Goal: Information Seeking & Learning: Find specific fact

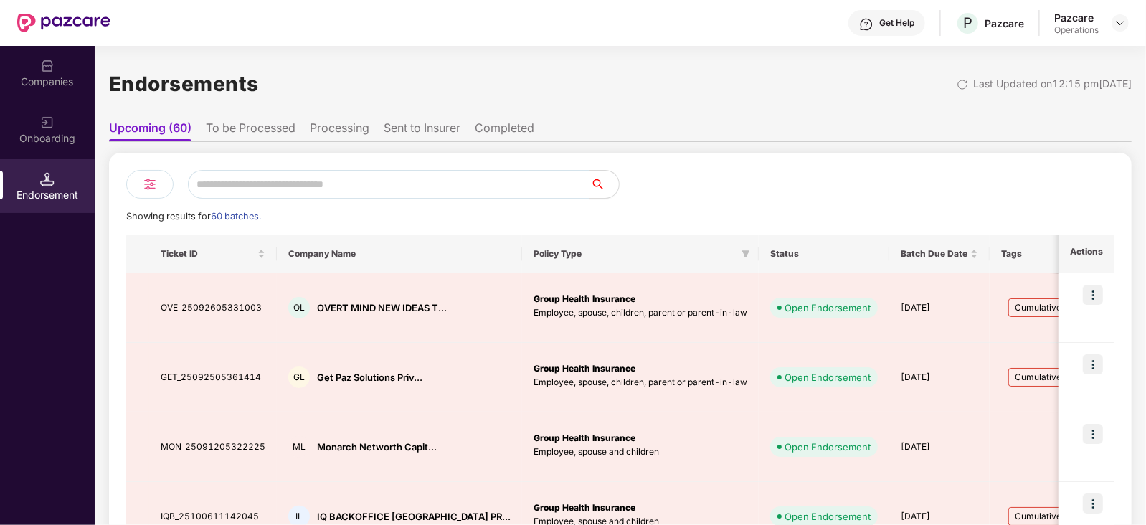
scroll to position [475, 0]
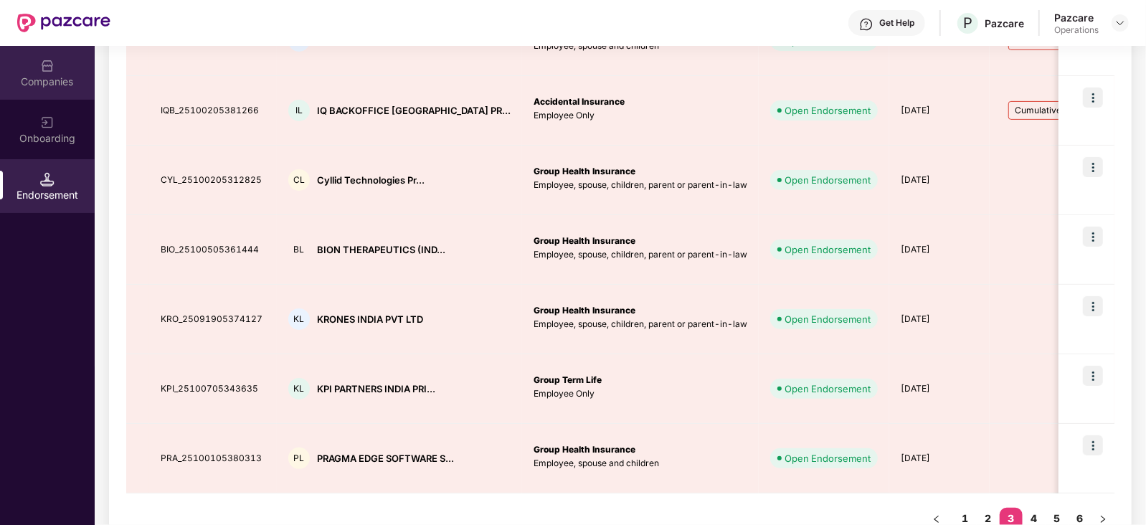
click at [58, 78] on div "Companies" at bounding box center [47, 82] width 95 height 14
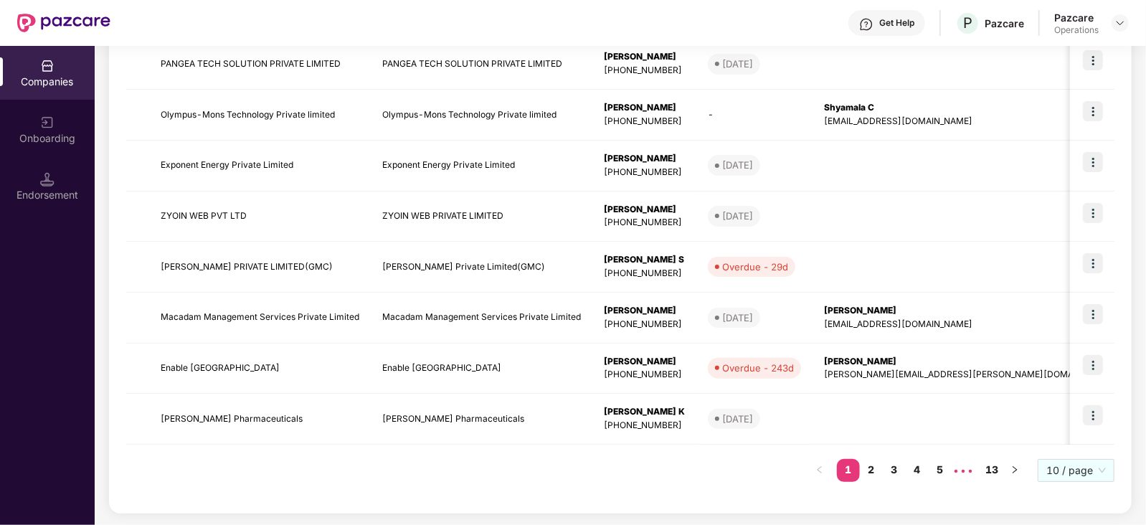
scroll to position [0, 0]
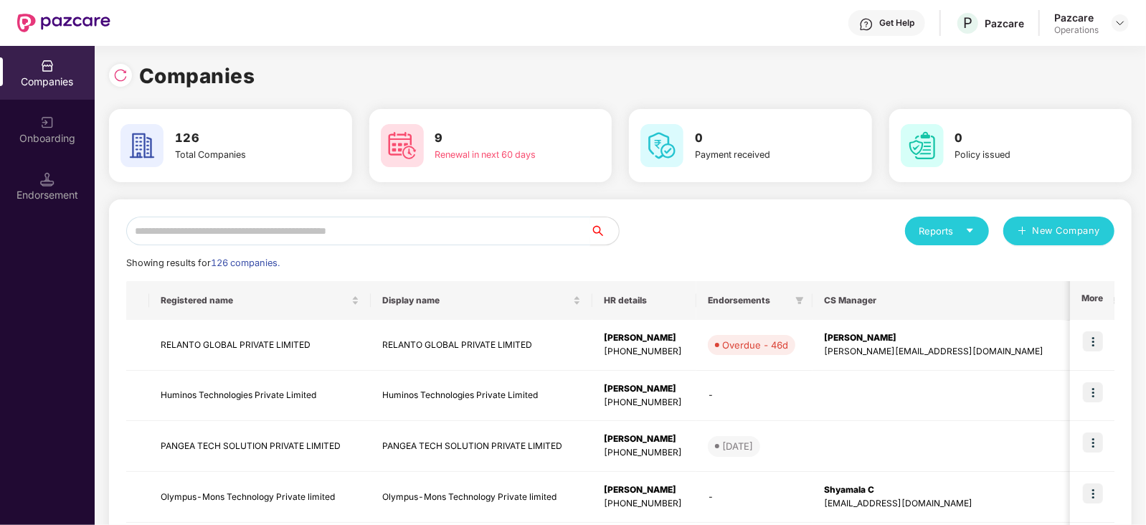
click at [341, 227] on input "text" at bounding box center [358, 231] width 464 height 29
paste input "**********"
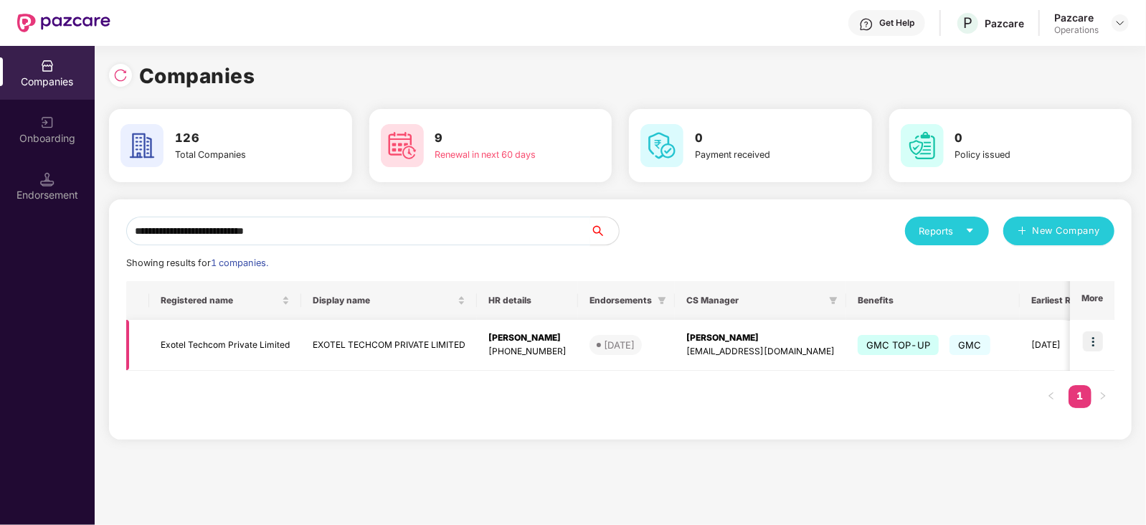
type input "**********"
click at [1097, 338] on img at bounding box center [1093, 341] width 20 height 20
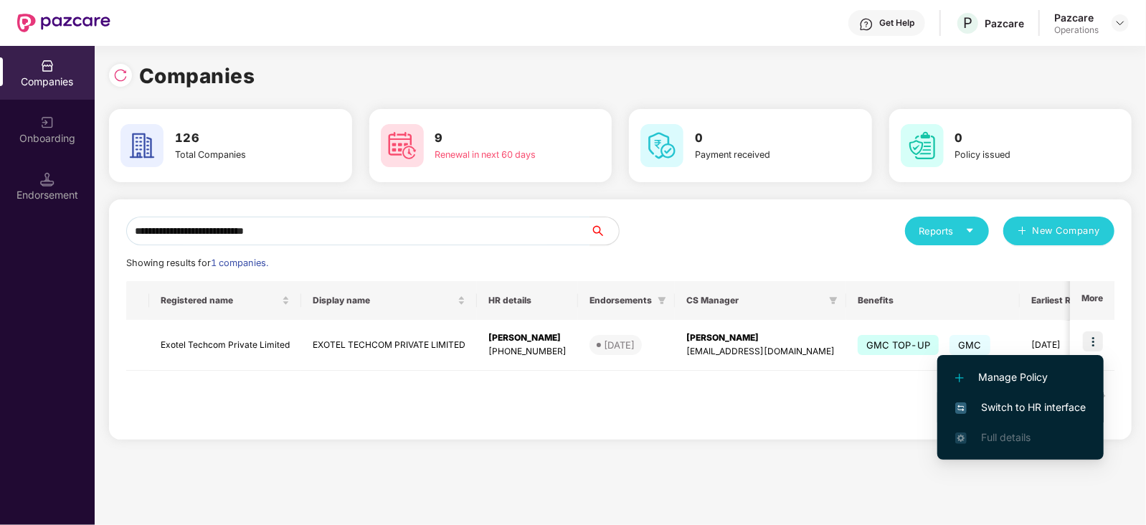
click at [1033, 399] on span "Switch to HR interface" at bounding box center [1020, 407] width 131 height 16
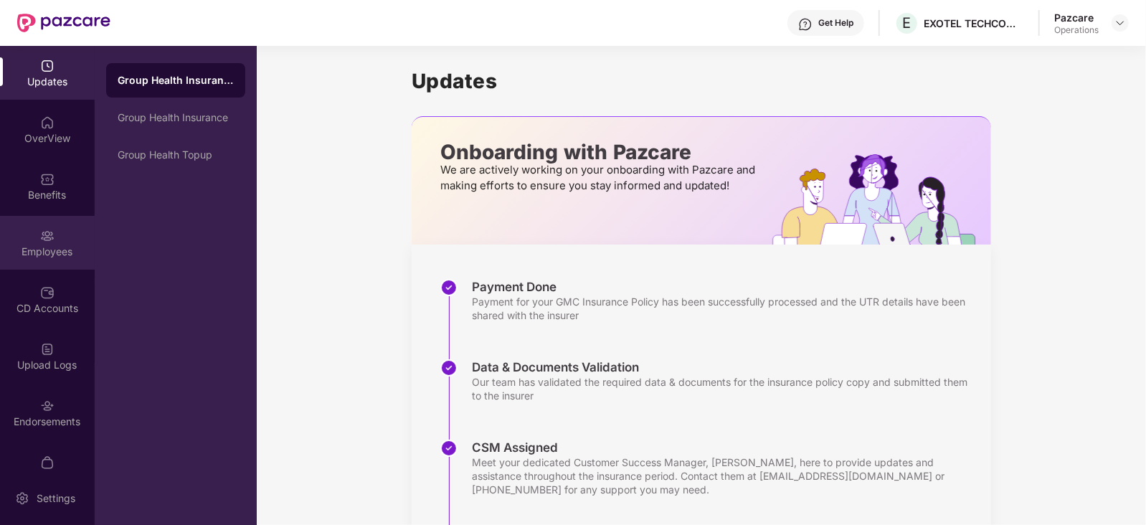
click at [54, 234] on div "Employees" at bounding box center [47, 243] width 95 height 54
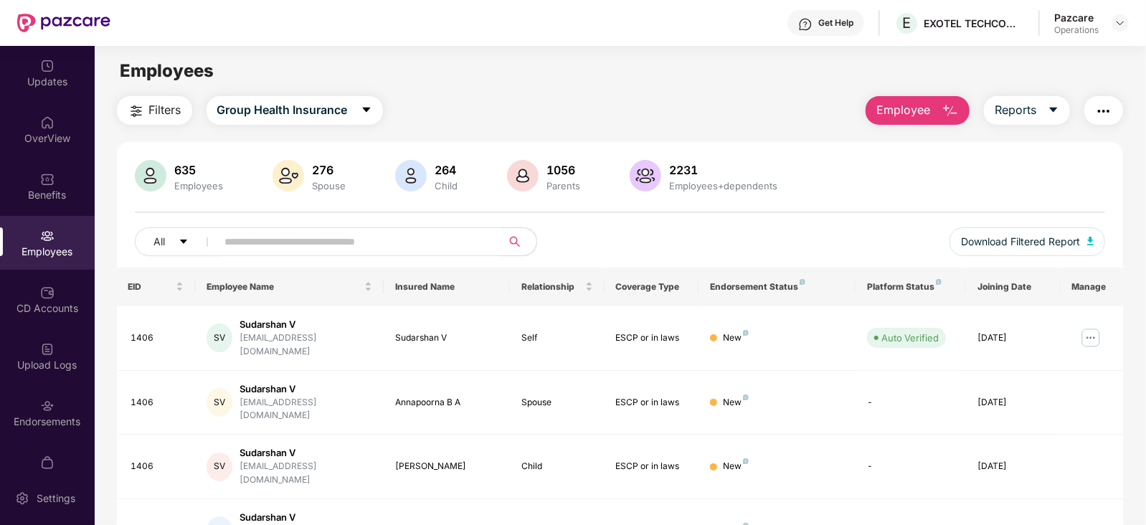
click at [1114, 113] on button "button" at bounding box center [1103, 110] width 39 height 29
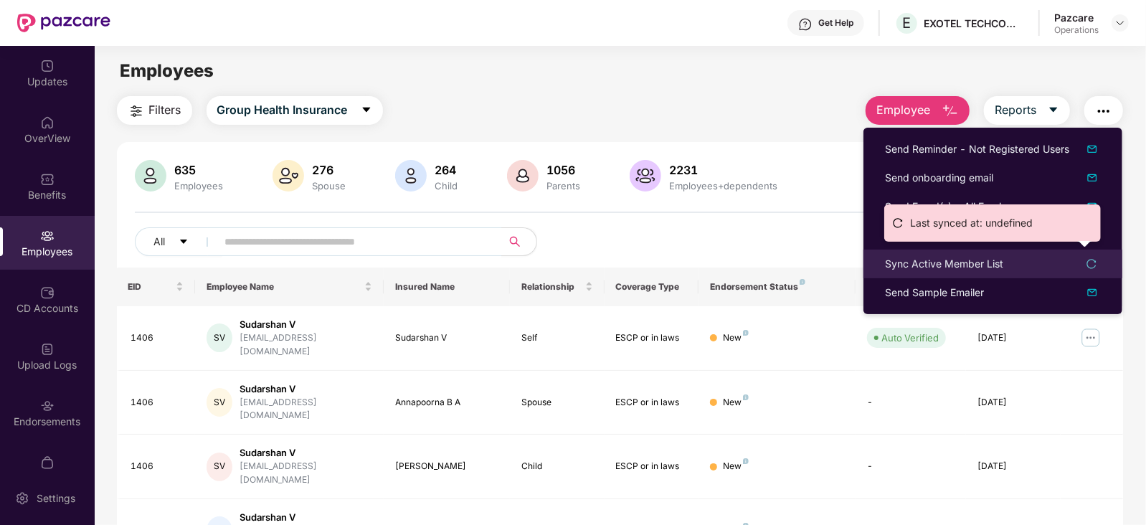
click at [961, 267] on div "Sync Active Member List" at bounding box center [944, 264] width 118 height 16
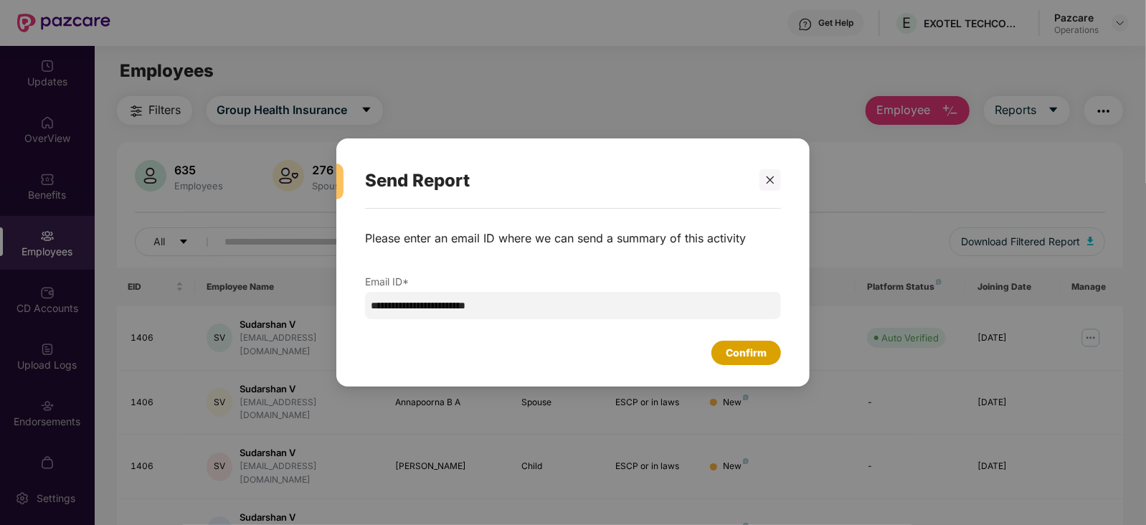
click at [731, 359] on div "Confirm" at bounding box center [746, 353] width 41 height 16
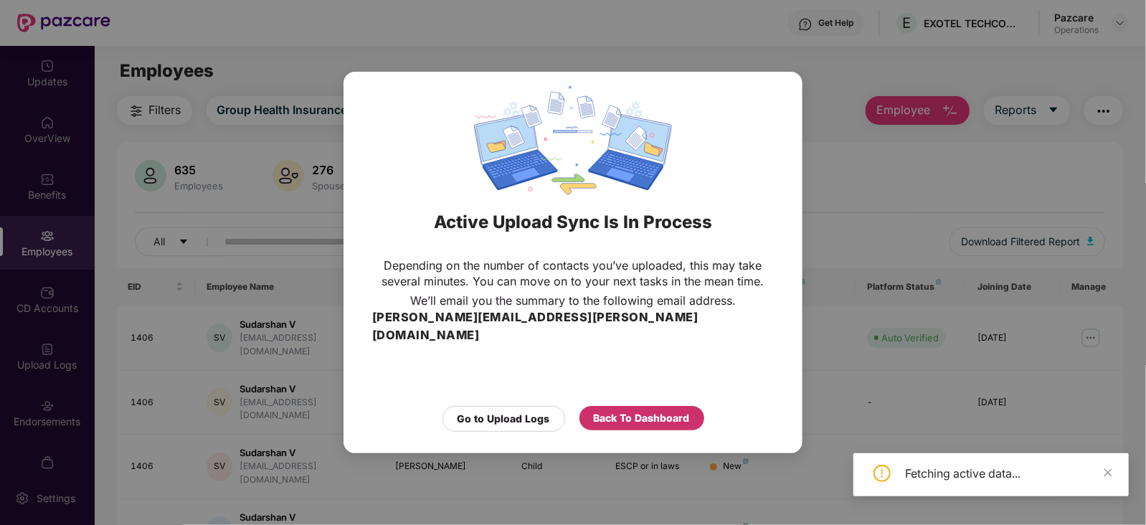
click at [659, 412] on div "Back To Dashboard" at bounding box center [642, 418] width 96 height 16
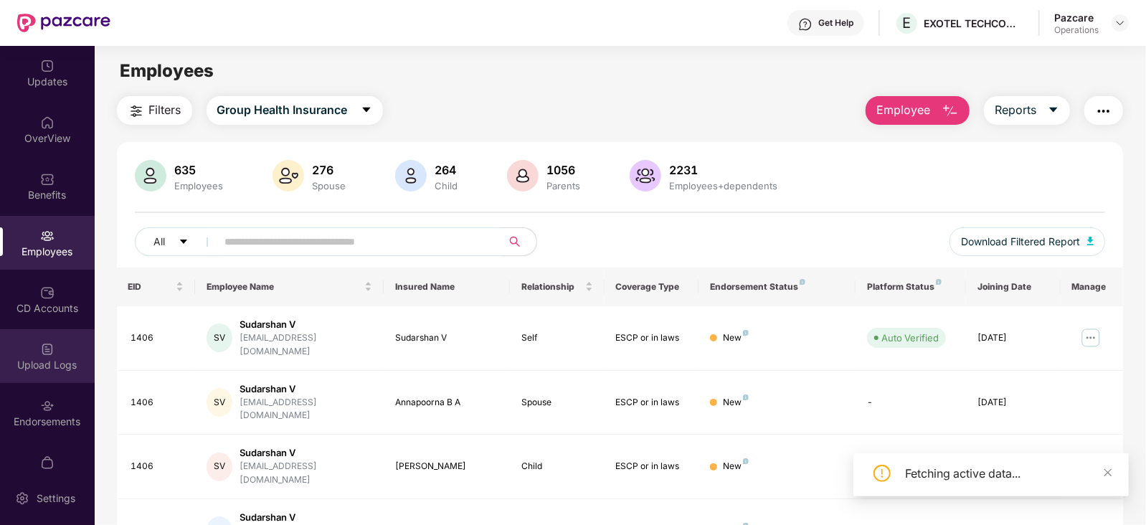
click at [25, 367] on div "Upload Logs" at bounding box center [47, 365] width 95 height 14
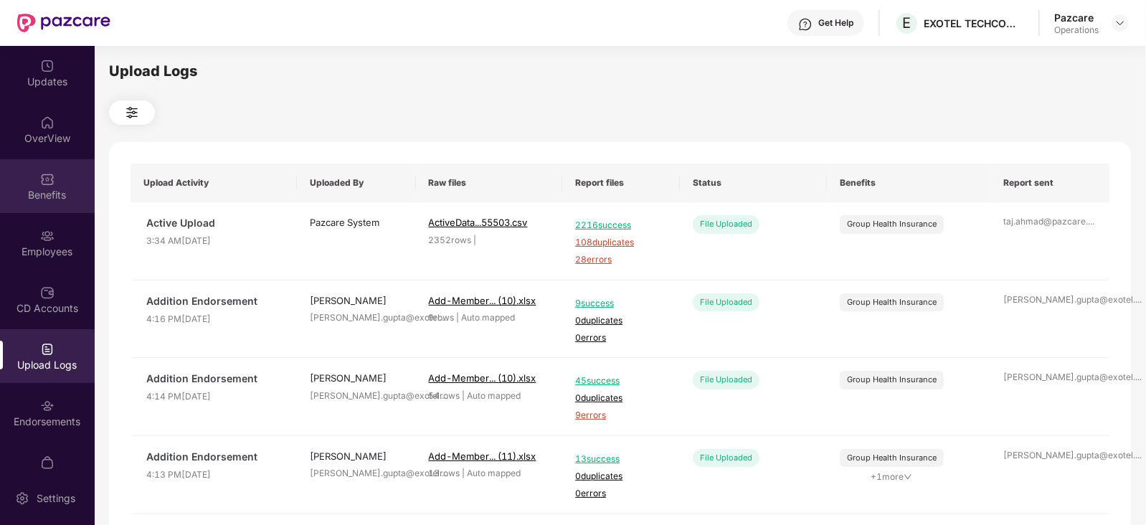
click at [43, 194] on div "Benefits" at bounding box center [47, 195] width 95 height 14
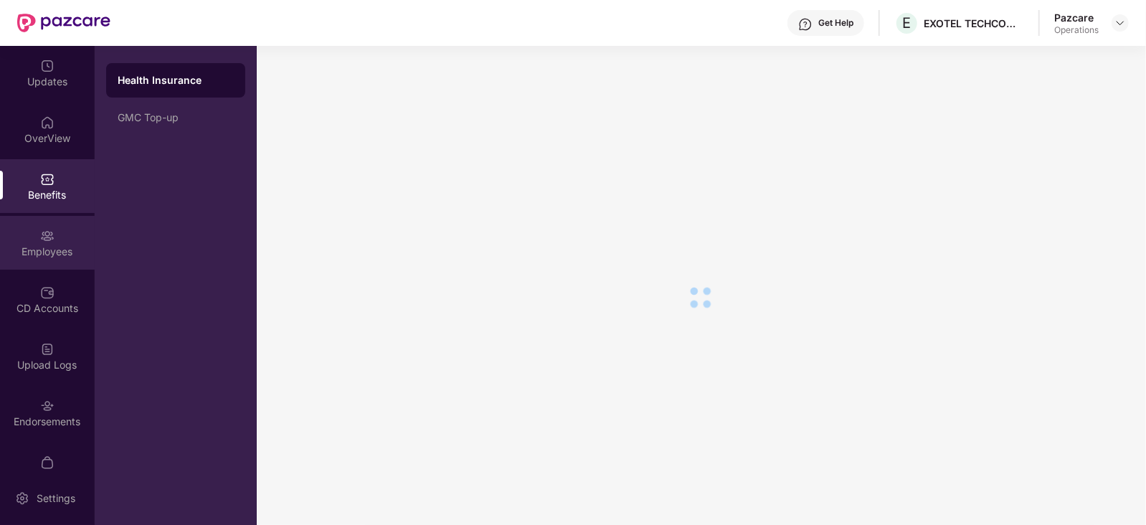
click at [42, 257] on div "Employees" at bounding box center [47, 252] width 95 height 14
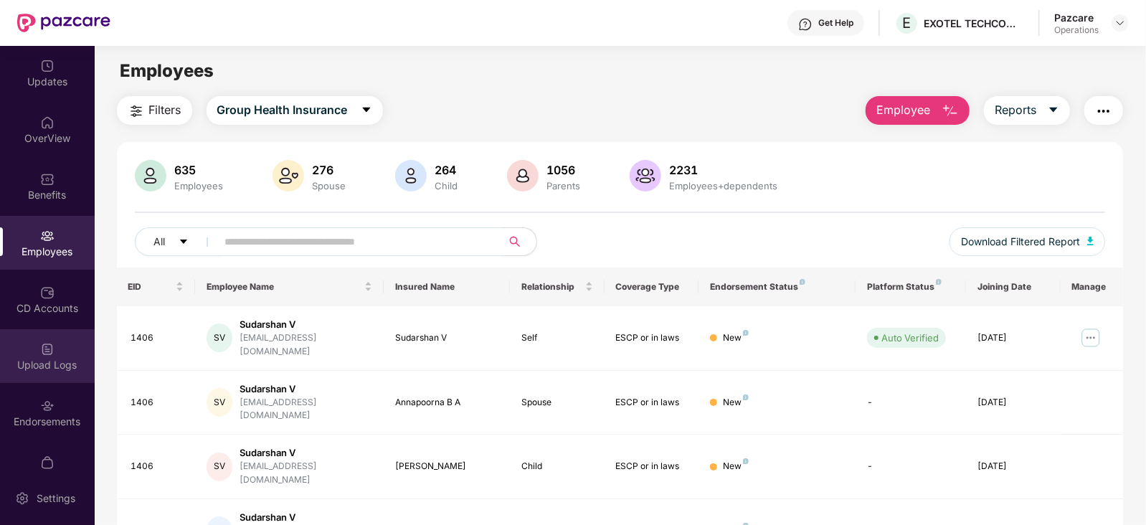
click at [65, 371] on div "Upload Logs" at bounding box center [47, 365] width 95 height 14
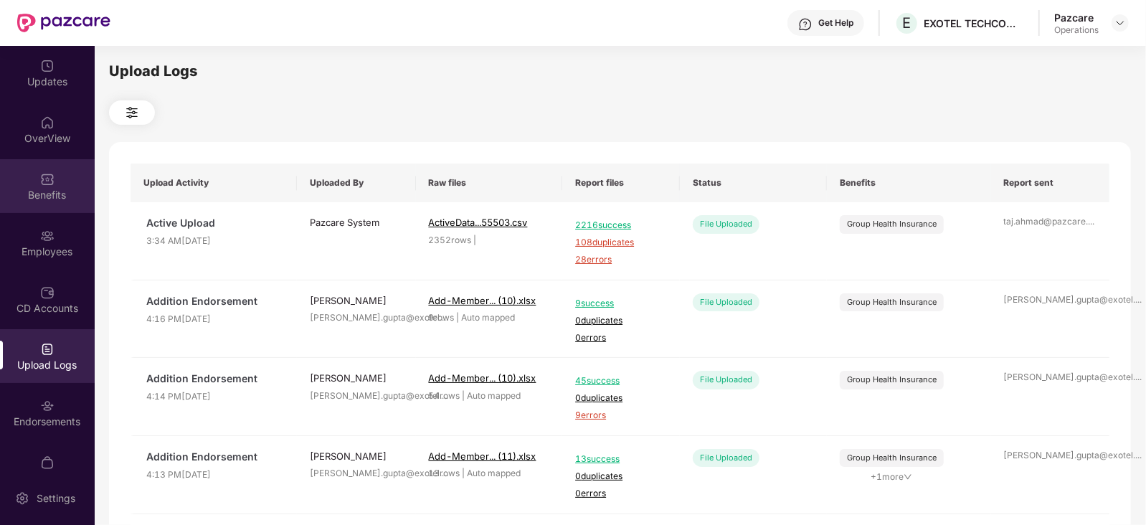
click at [54, 197] on div "Benefits" at bounding box center [47, 195] width 95 height 14
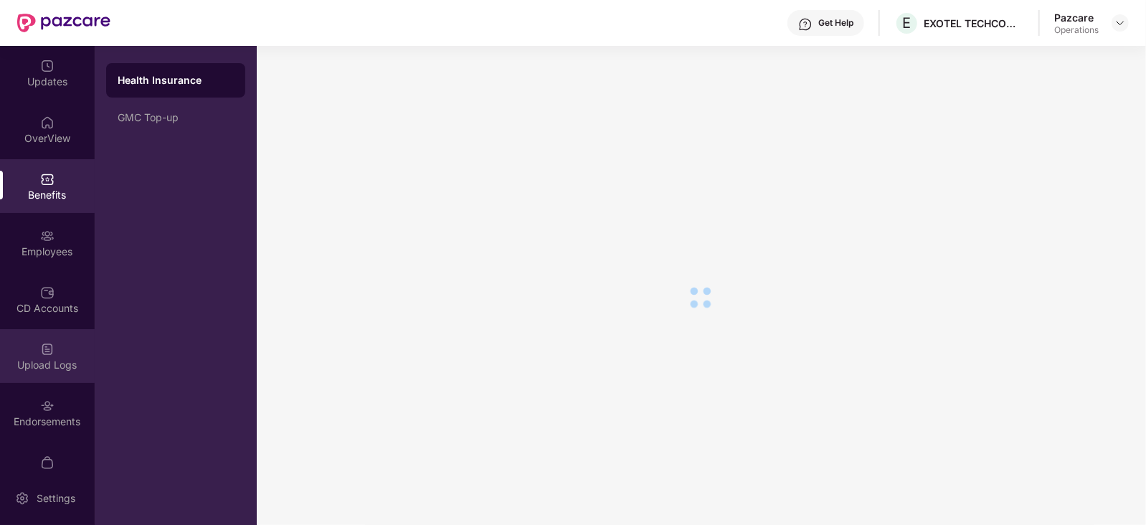
click at [56, 335] on div "Upload Logs" at bounding box center [47, 356] width 95 height 54
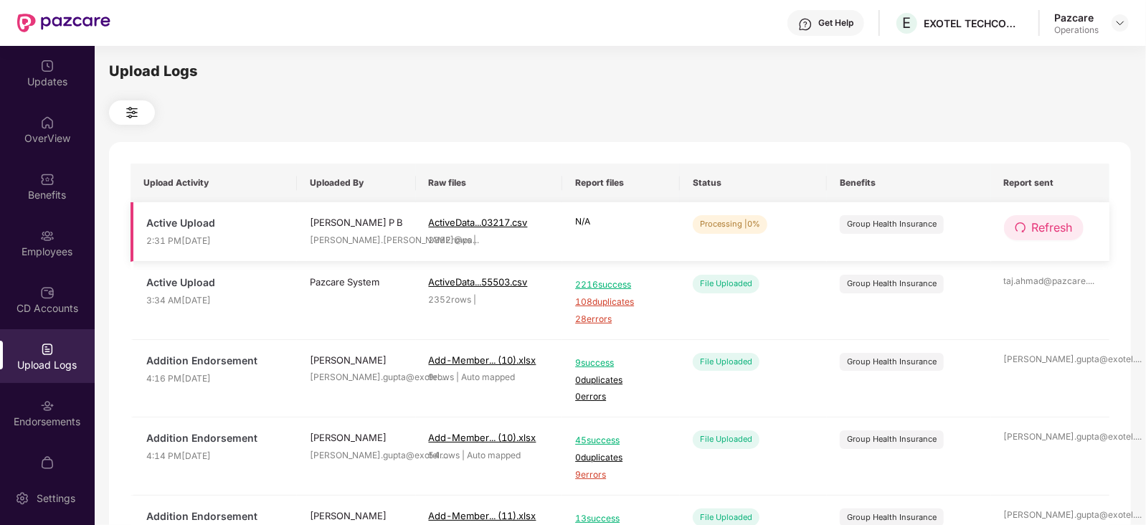
click at [1045, 217] on button "Refresh" at bounding box center [1044, 227] width 80 height 25
click at [1045, 217] on button "Refresh" at bounding box center [1044, 227] width 81 height 25
click at [1037, 234] on span "Refresh" at bounding box center [1052, 228] width 41 height 18
click at [1039, 220] on span "Refresh" at bounding box center [1052, 228] width 41 height 18
click at [1033, 227] on span "Refresh" at bounding box center [1053, 228] width 41 height 18
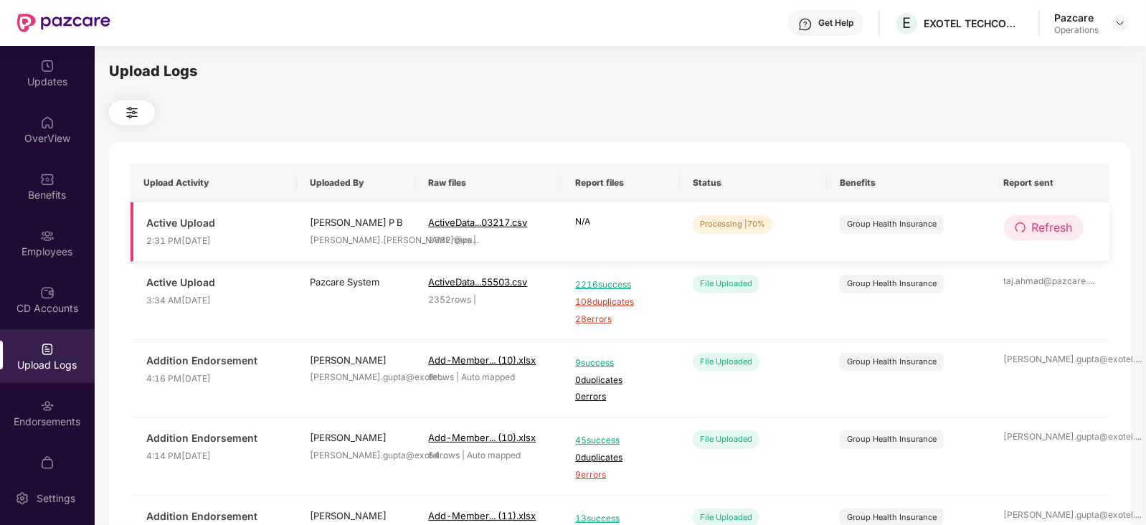
click at [1043, 220] on span "Refresh" at bounding box center [1052, 228] width 41 height 18
click at [1061, 229] on span "Refresh" at bounding box center [1052, 228] width 41 height 18
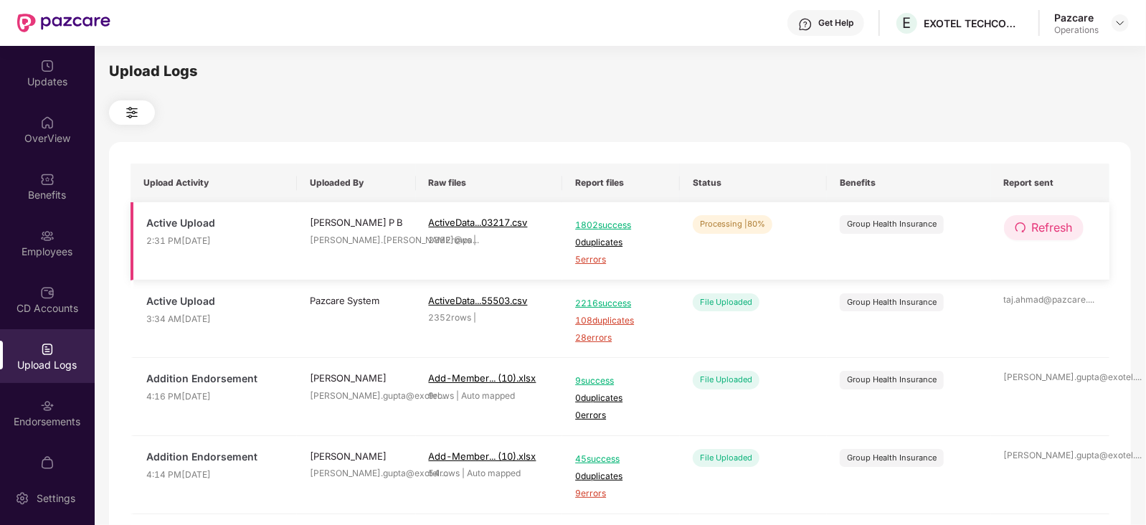
click at [1024, 227] on icon "redo" at bounding box center [1020, 227] width 10 height 10
click at [1040, 227] on span "Refresh" at bounding box center [1053, 228] width 41 height 18
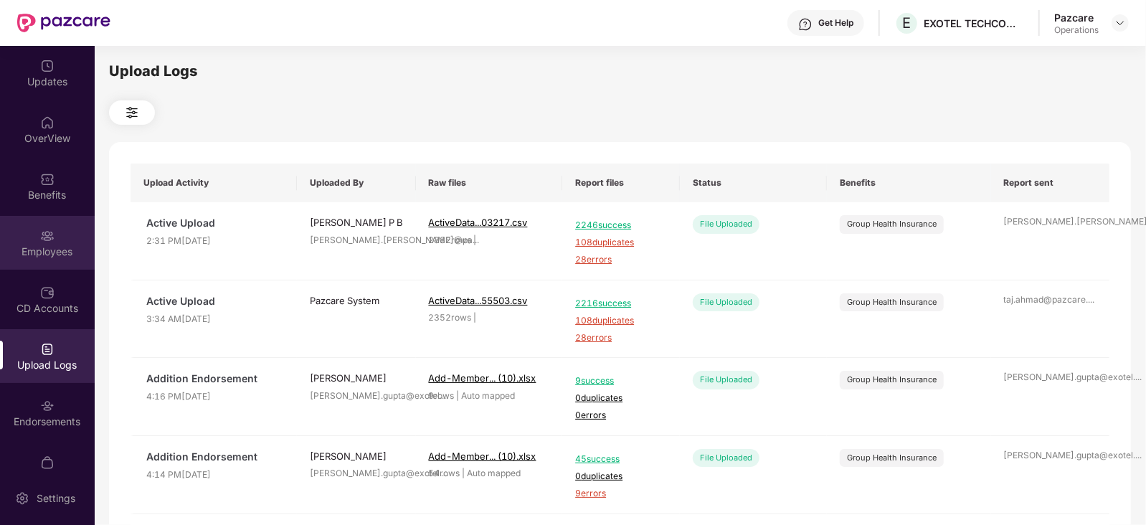
click at [47, 238] on img at bounding box center [47, 236] width 14 height 14
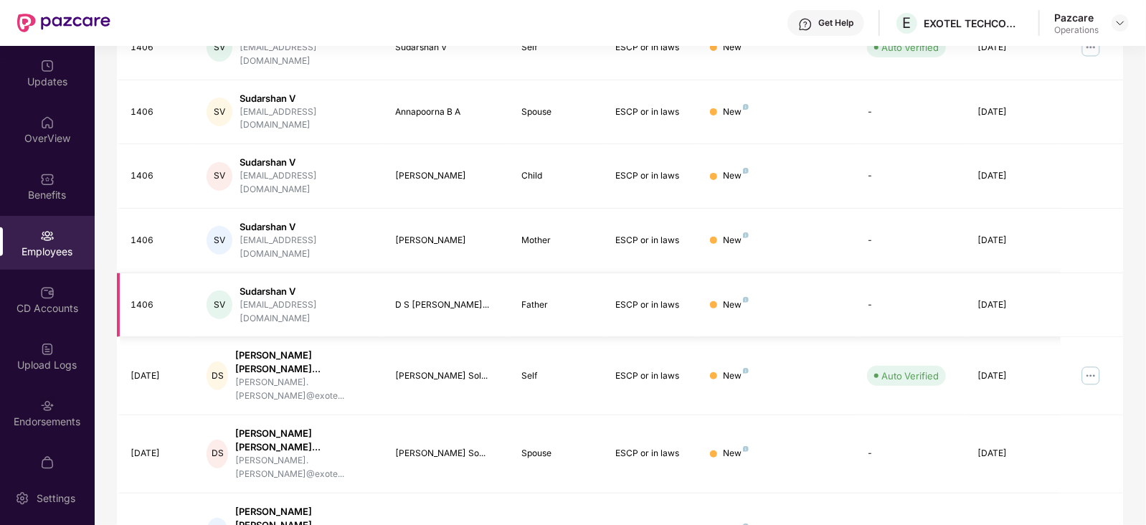
scroll to position [354, 0]
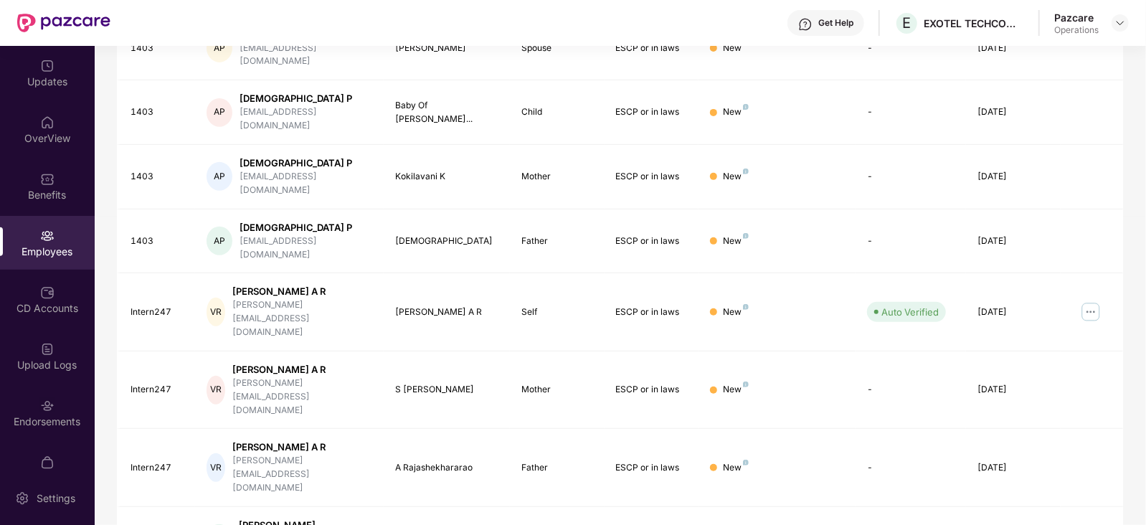
click at [1032, 485] on div "EID Employee Name Insured Name Relationship Coverage Type Endorsement Status Pl…" at bounding box center [620, 300] width 1007 height 774
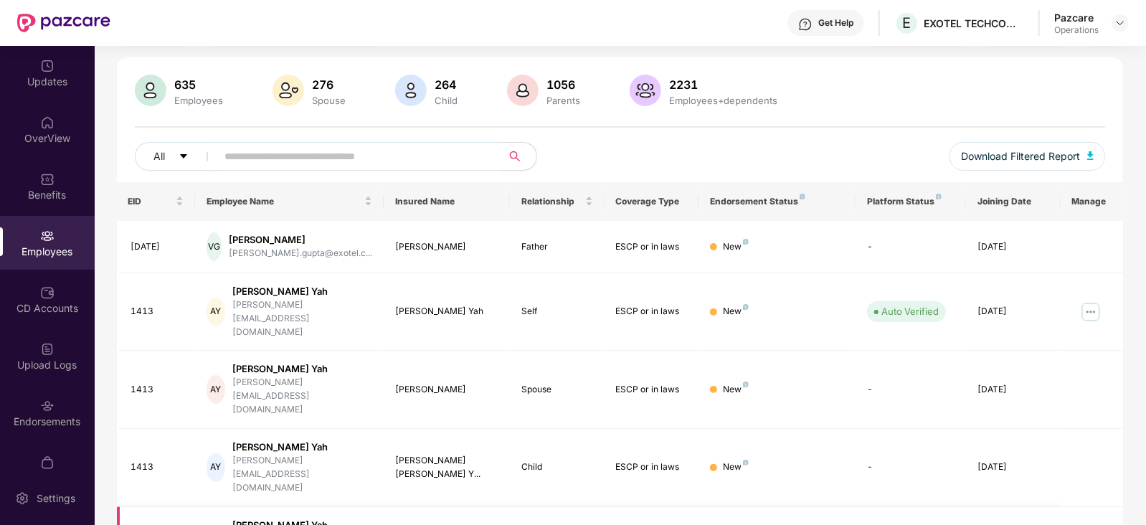
scroll to position [0, 0]
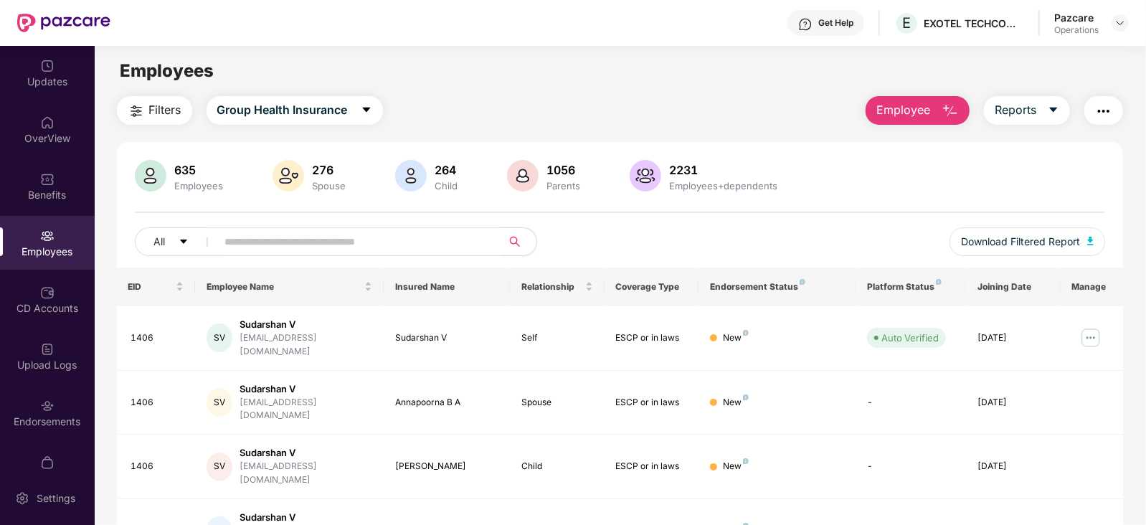
click at [135, 113] on img "button" at bounding box center [136, 111] width 17 height 17
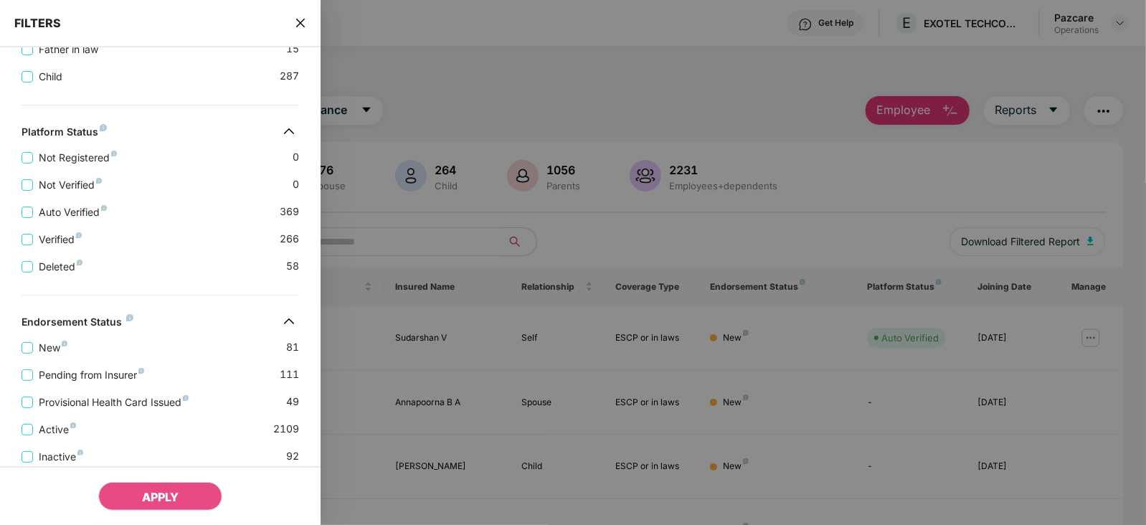
scroll to position [515, 0]
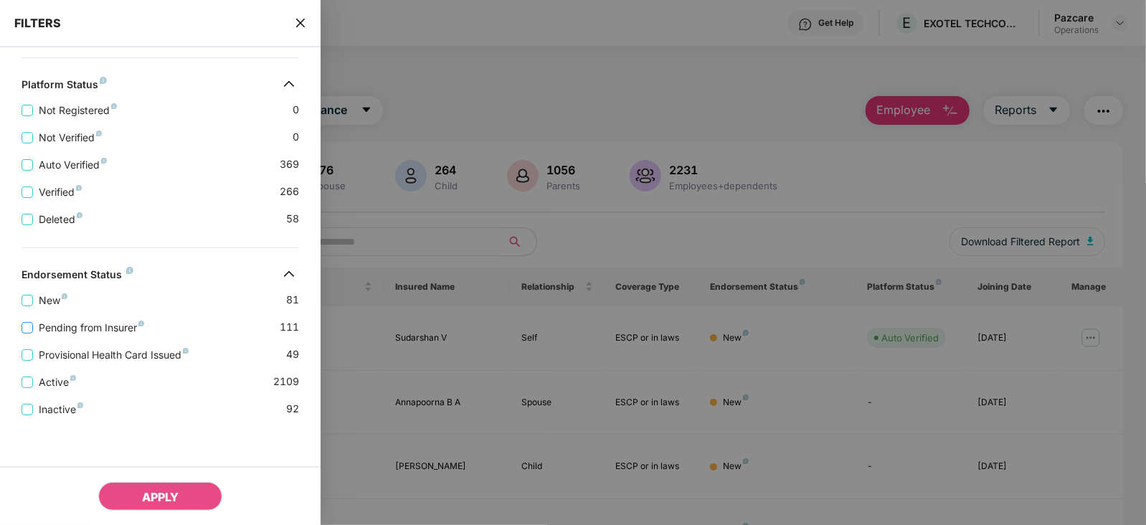
click at [106, 328] on span "Pending from Insurer" at bounding box center [91, 328] width 117 height 16
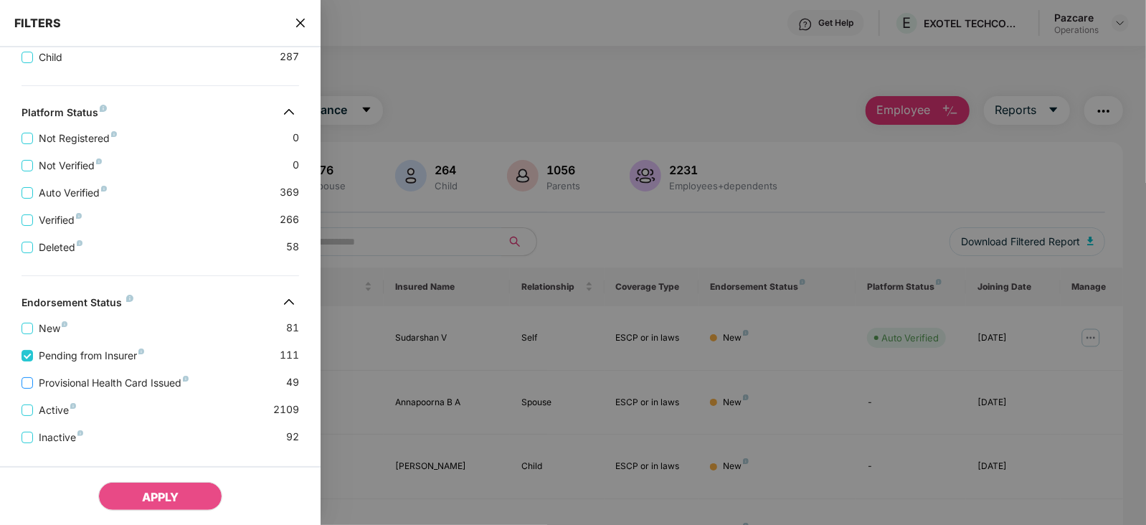
click at [117, 387] on span "Provisional Health Card Issued" at bounding box center [113, 383] width 161 height 16
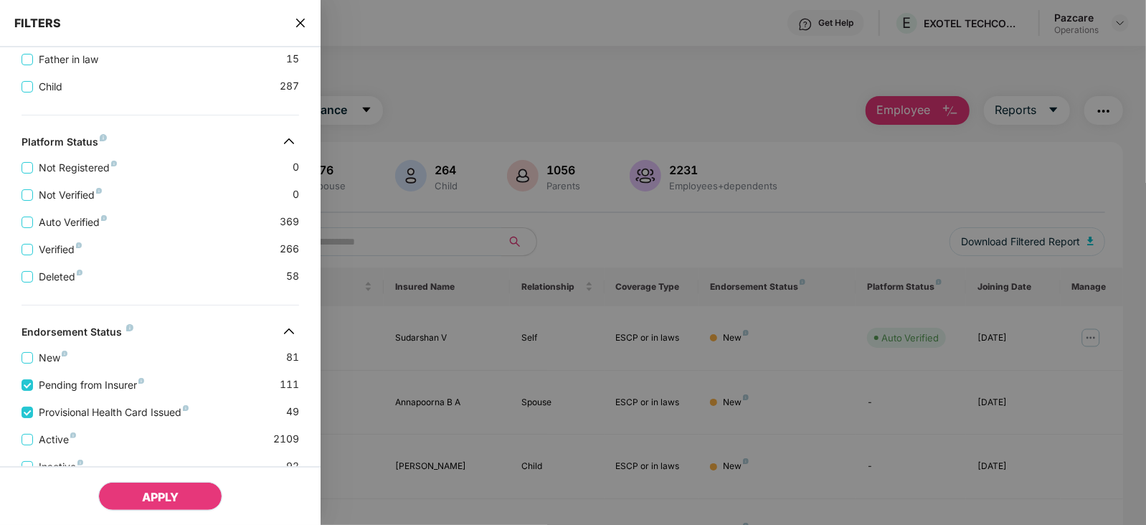
click at [163, 483] on button "APPLY" at bounding box center [160, 496] width 124 height 29
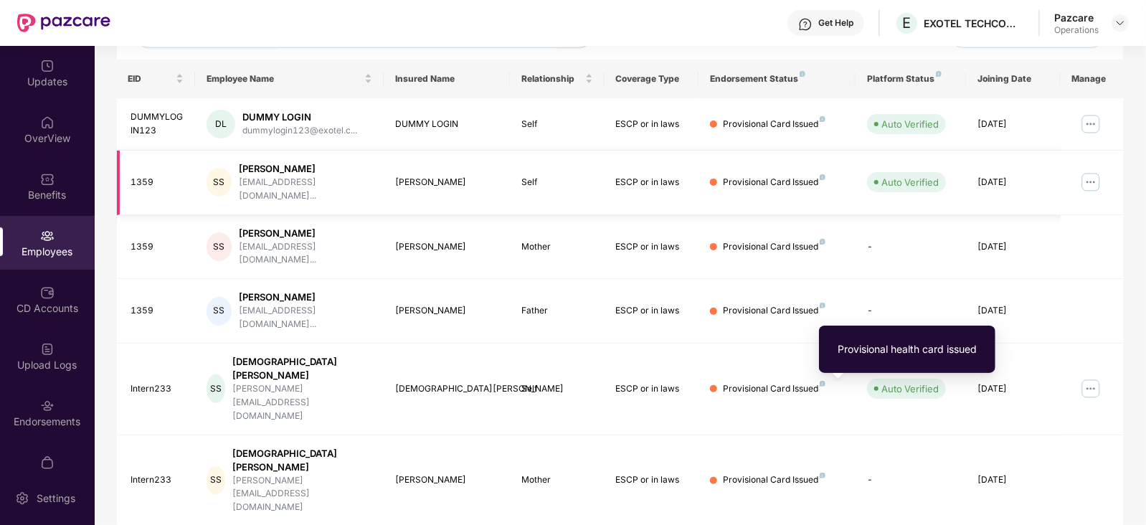
scroll to position [175, 0]
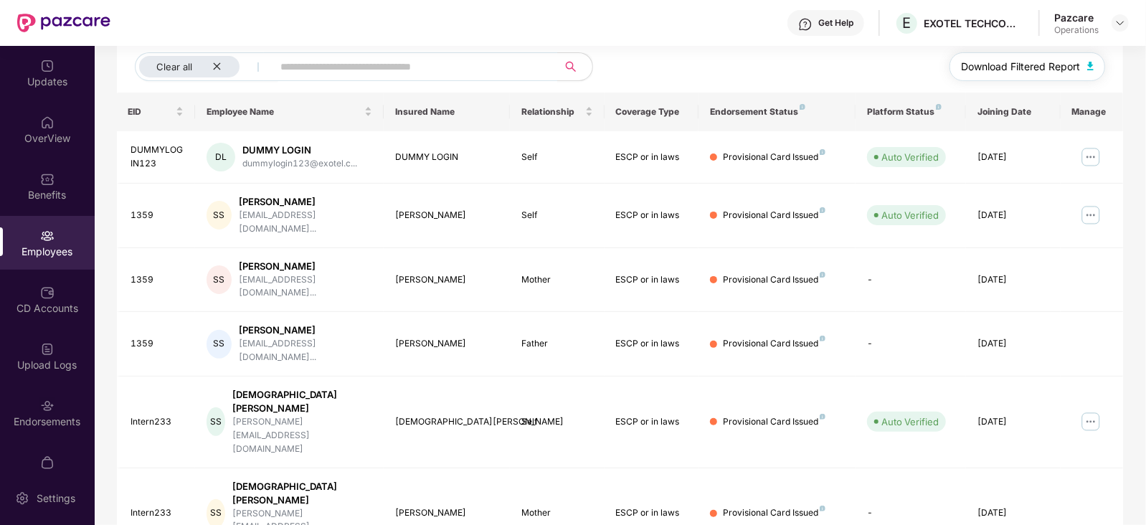
click at [1076, 62] on span "Download Filtered Report" at bounding box center [1020, 67] width 119 height 16
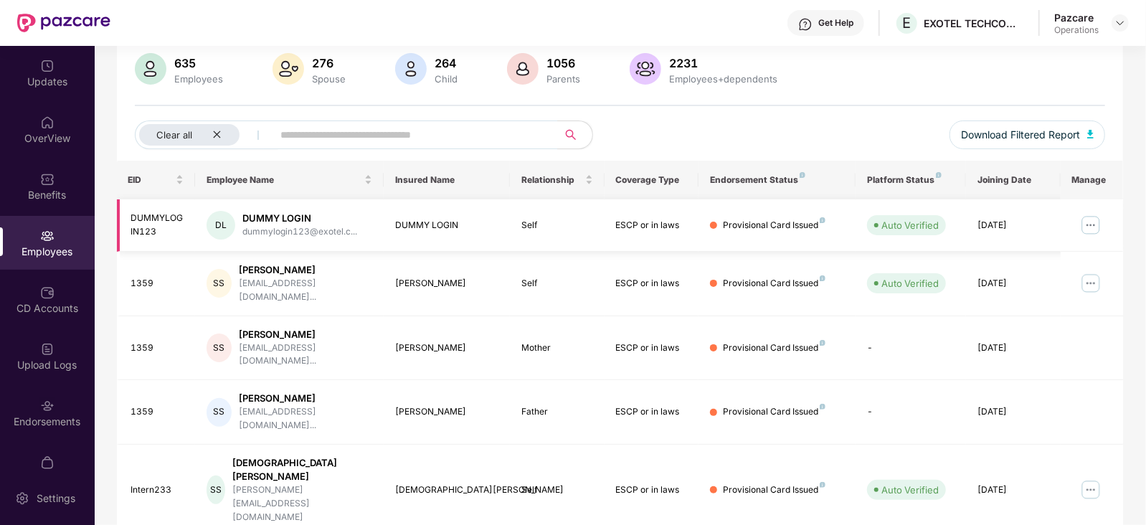
scroll to position [0, 0]
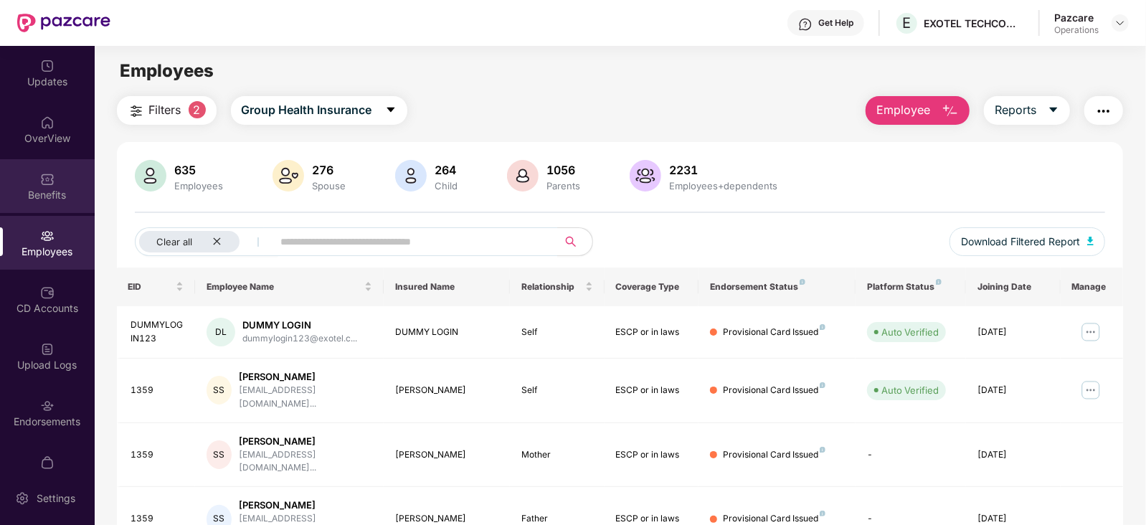
click at [41, 191] on div "Benefits" at bounding box center [47, 195] width 95 height 14
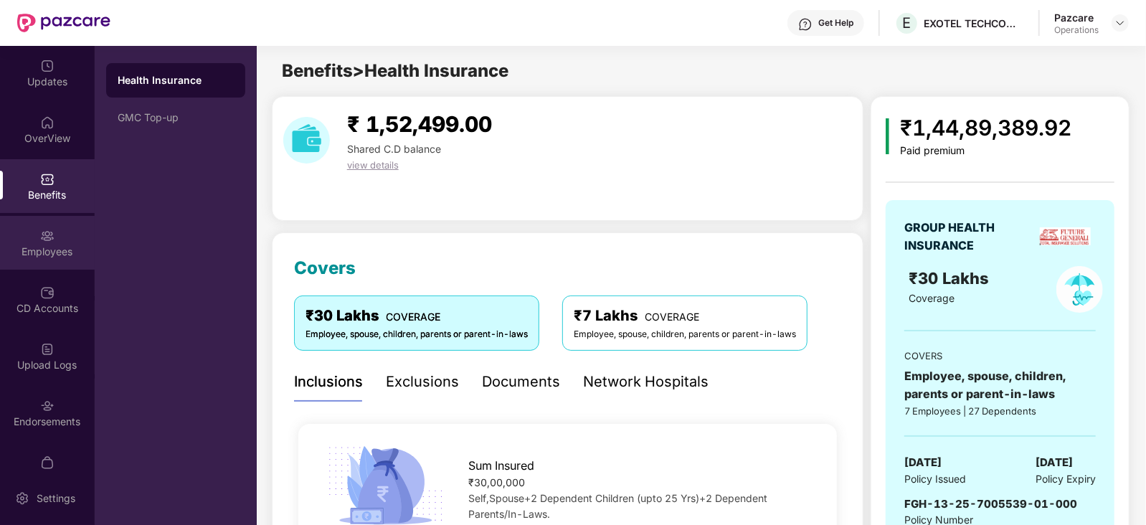
click at [29, 259] on div "Employees" at bounding box center [47, 243] width 95 height 54
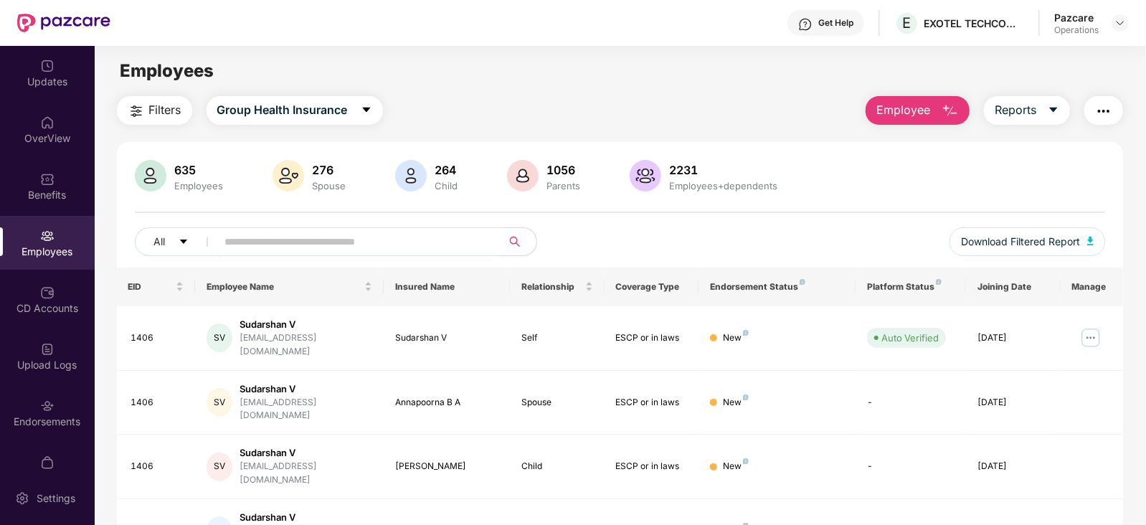
click at [1098, 114] on img "button" at bounding box center [1103, 111] width 17 height 17
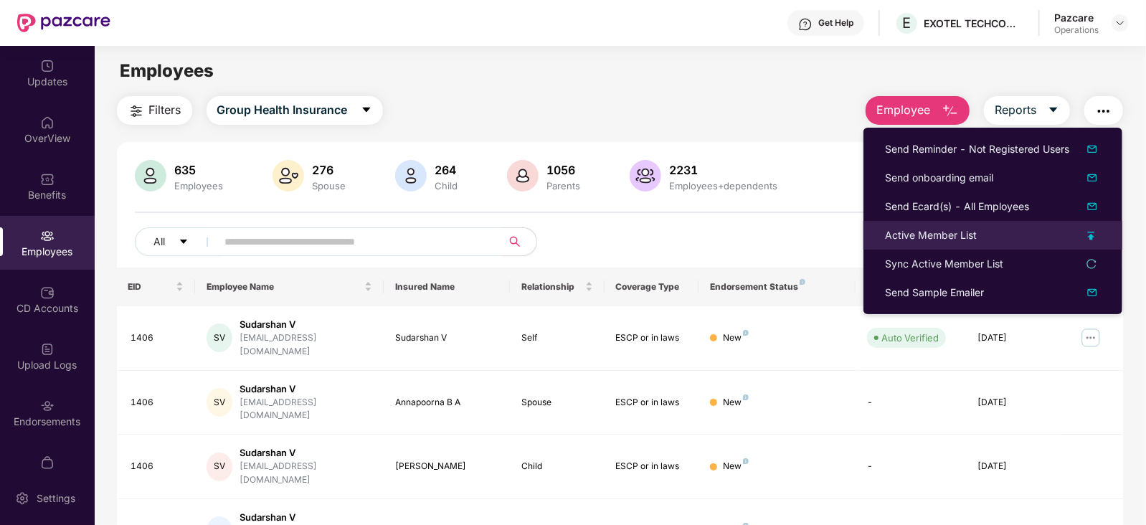
click at [926, 241] on div "Active Member List" at bounding box center [931, 235] width 92 height 16
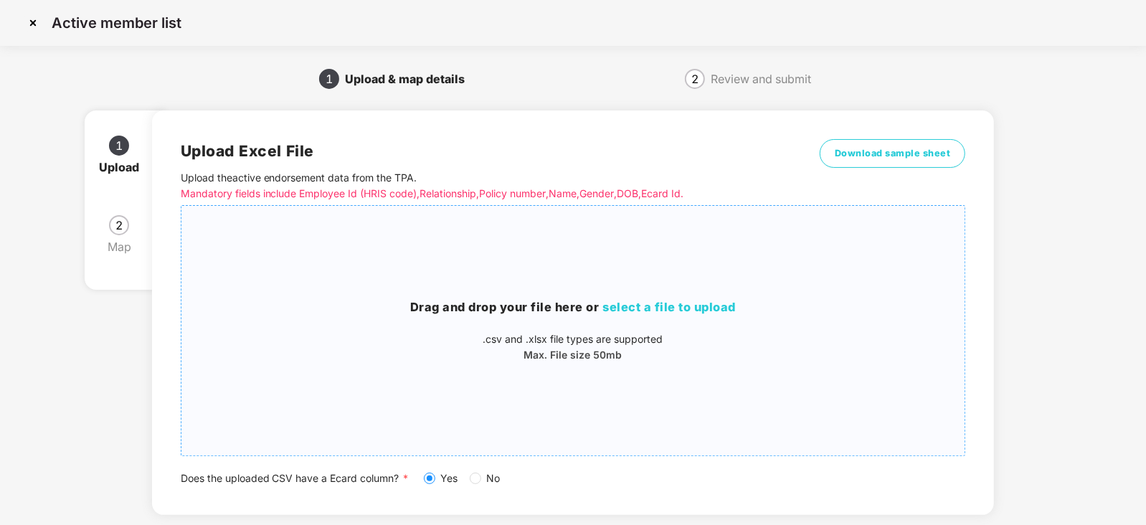
click at [662, 304] on span "select a file to upload" at bounding box center [669, 307] width 133 height 14
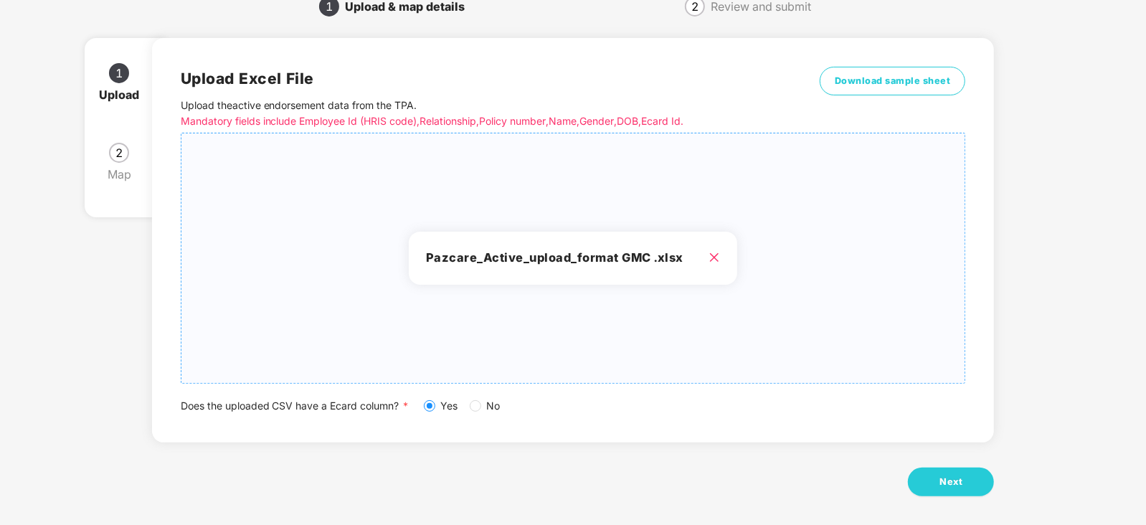
scroll to position [80, 0]
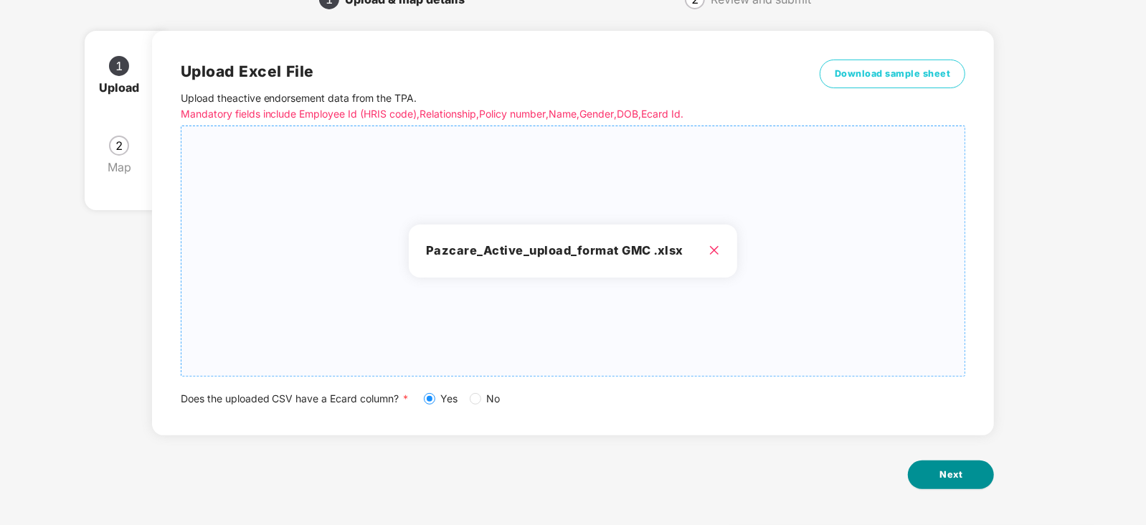
click at [947, 475] on span "Next" at bounding box center [950, 475] width 23 height 14
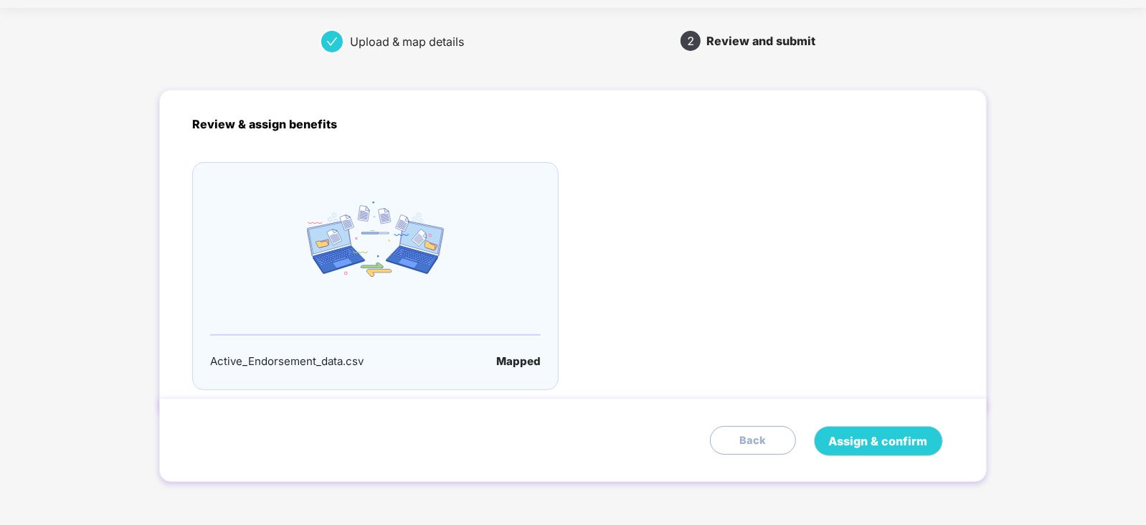
scroll to position [0, 0]
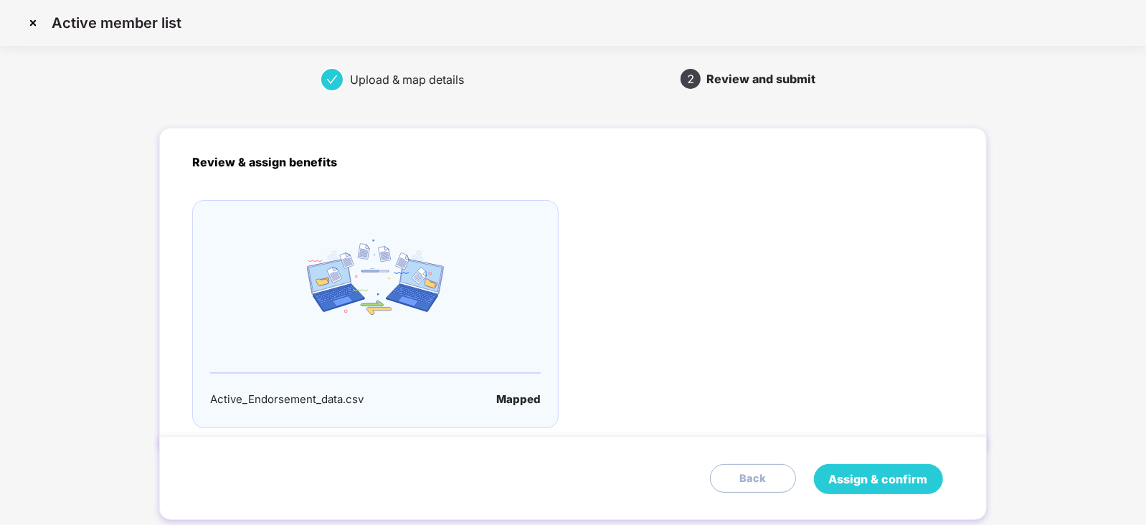
click at [900, 481] on span "Assign & confirm" at bounding box center [878, 479] width 99 height 18
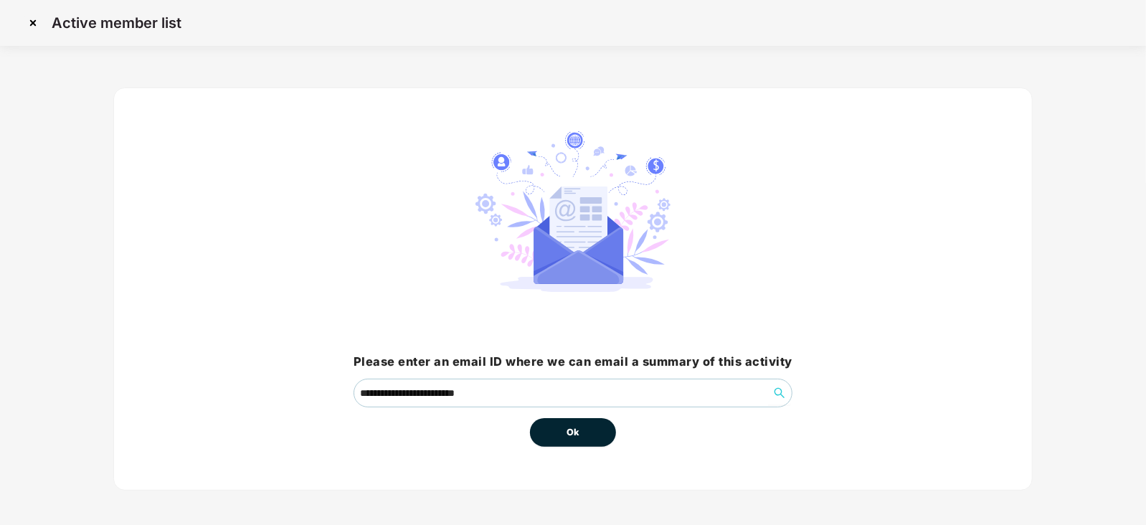
click at [559, 435] on button "Ok" at bounding box center [573, 432] width 86 height 29
click at [573, 435] on span "Ok" at bounding box center [572, 432] width 13 height 14
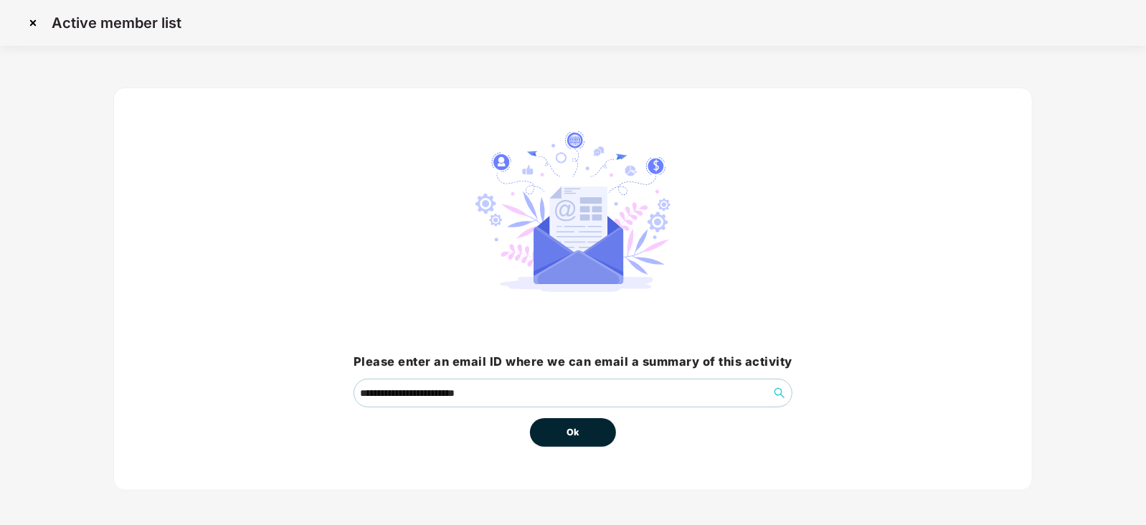
click at [687, 424] on div "Ok" at bounding box center [573, 426] width 439 height 39
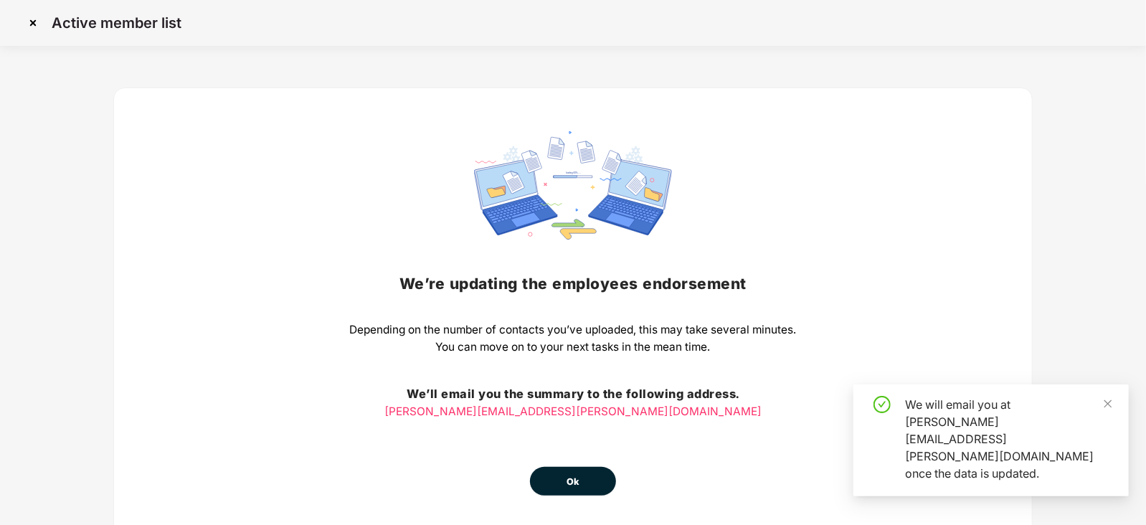
drag, startPoint x: 574, startPoint y: 465, endPoint x: 574, endPoint y: 483, distance: 17.9
click at [574, 470] on div "We’re updating the employees endorsement Depending on the number of contacts yo…" at bounding box center [573, 313] width 447 height 364
click at [574, 483] on span "Ok" at bounding box center [572, 482] width 13 height 14
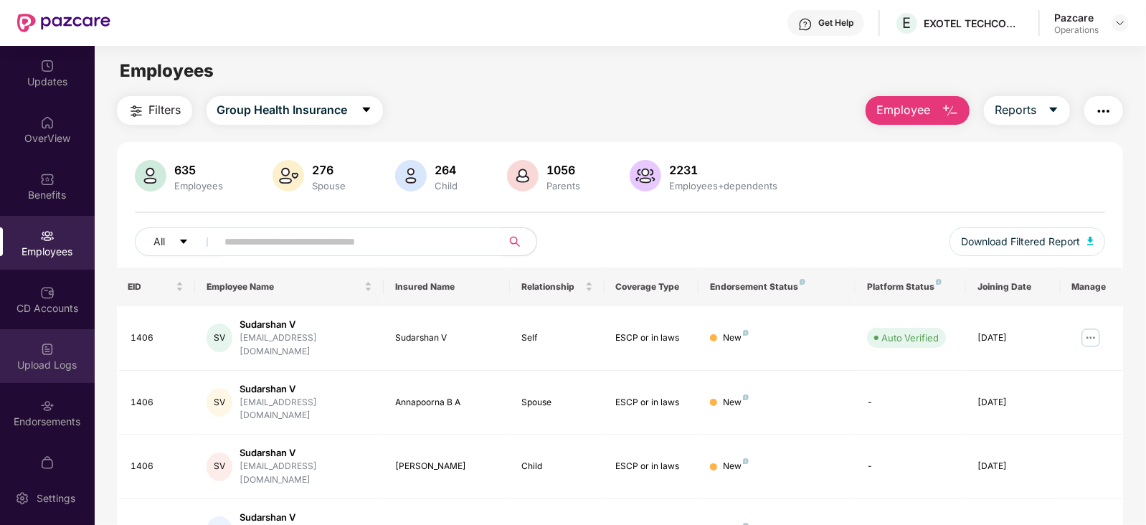
click at [53, 347] on div "Upload Logs" at bounding box center [47, 356] width 95 height 54
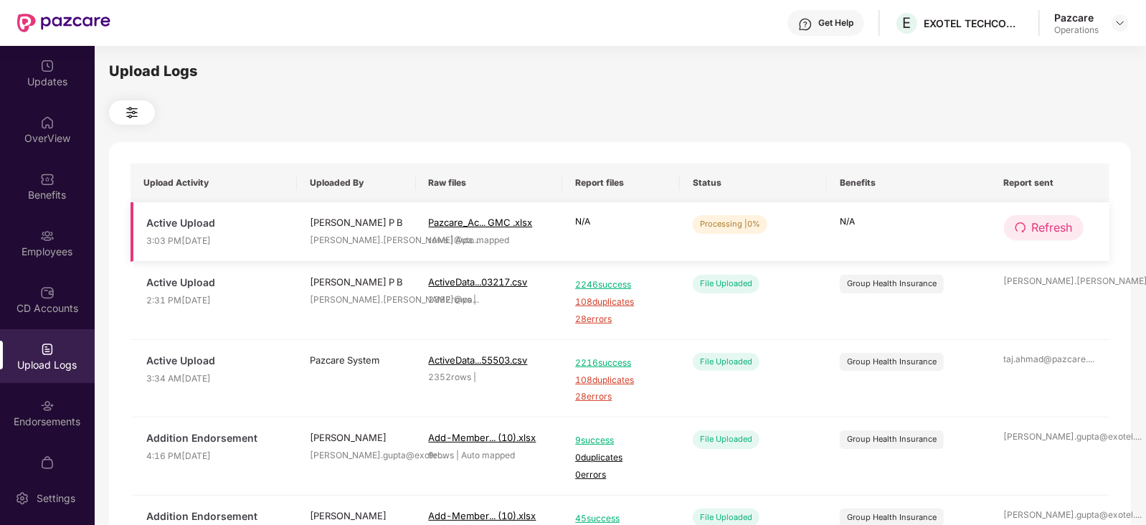
click at [1050, 226] on span "Refresh" at bounding box center [1052, 228] width 41 height 18
click at [1050, 226] on span "Refresh" at bounding box center [1053, 228] width 41 height 18
click at [1033, 227] on span "Refresh" at bounding box center [1052, 228] width 41 height 18
click at [1050, 227] on span "Refresh" at bounding box center [1052, 228] width 41 height 18
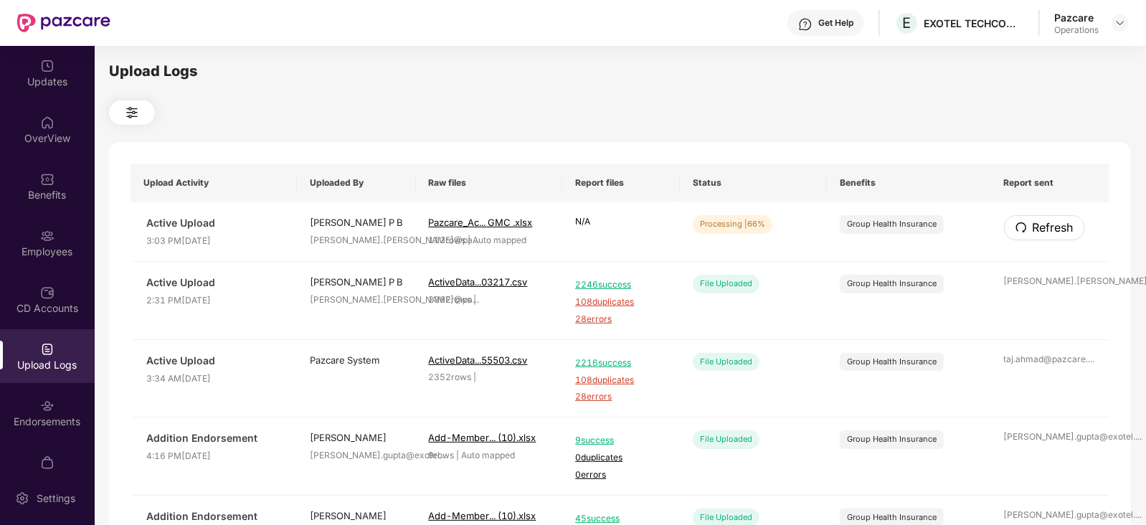
click at [1050, 227] on span "Refresh" at bounding box center [1053, 228] width 41 height 18
click at [1049, 227] on span "Refresh" at bounding box center [1053, 228] width 41 height 18
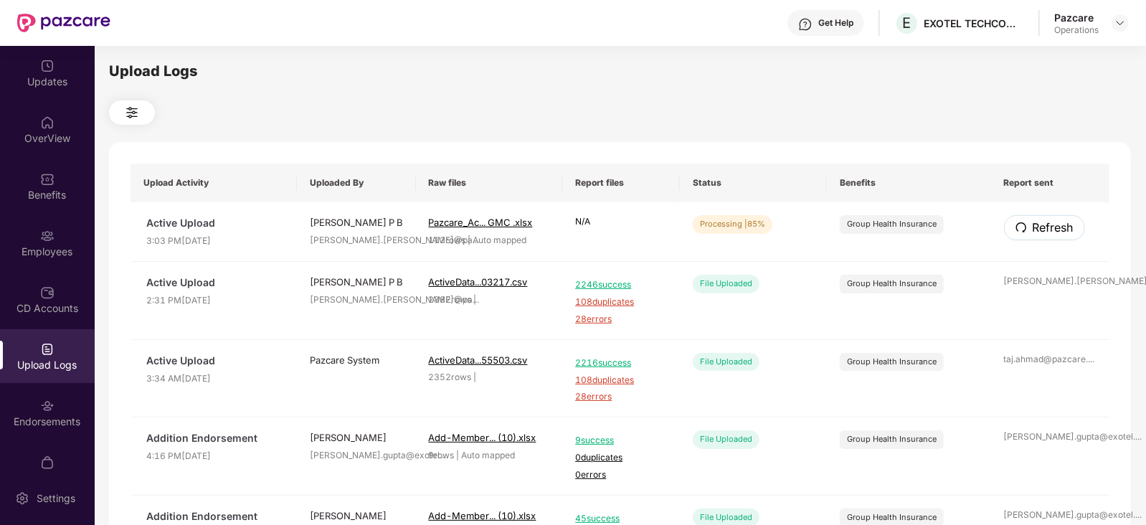
click at [1049, 227] on span "Refresh" at bounding box center [1053, 228] width 41 height 18
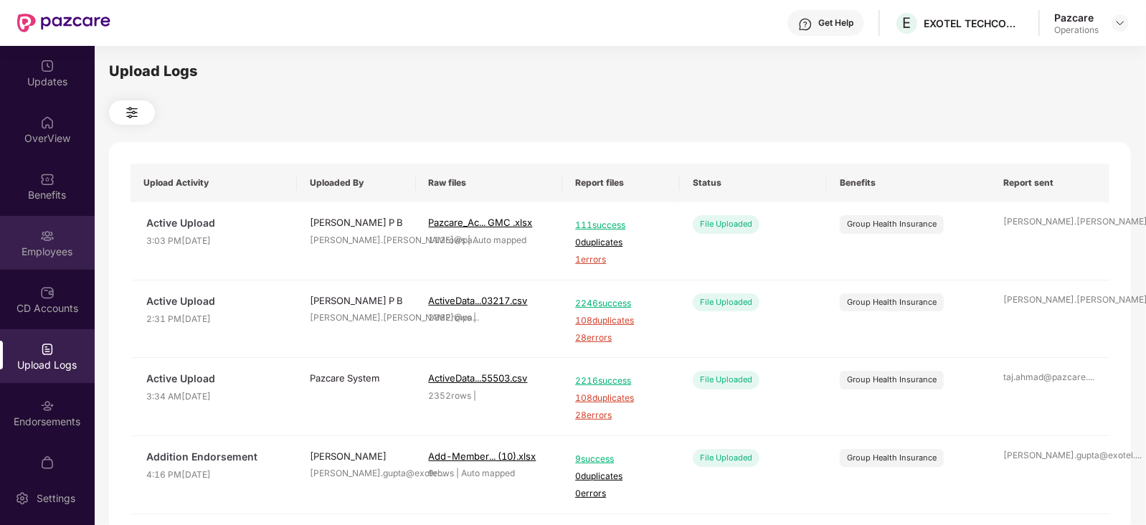
click at [42, 229] on img at bounding box center [47, 236] width 14 height 14
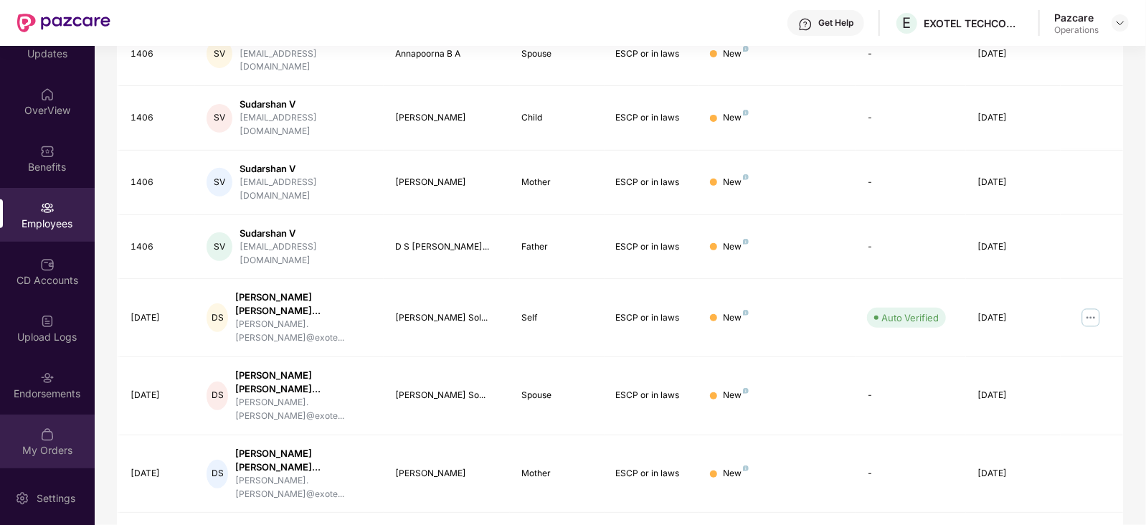
scroll to position [354, 0]
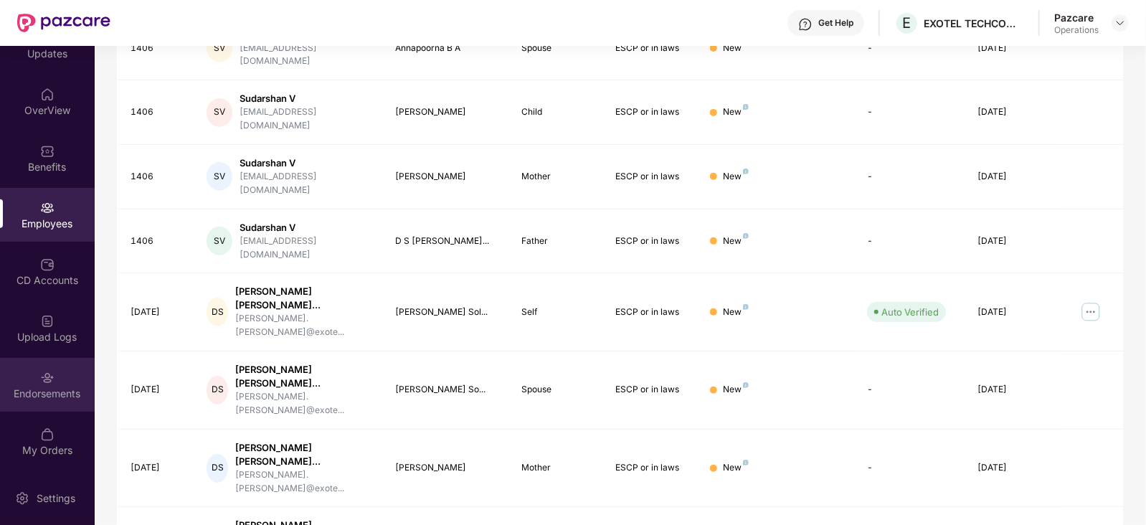
click at [51, 378] on img at bounding box center [47, 378] width 14 height 14
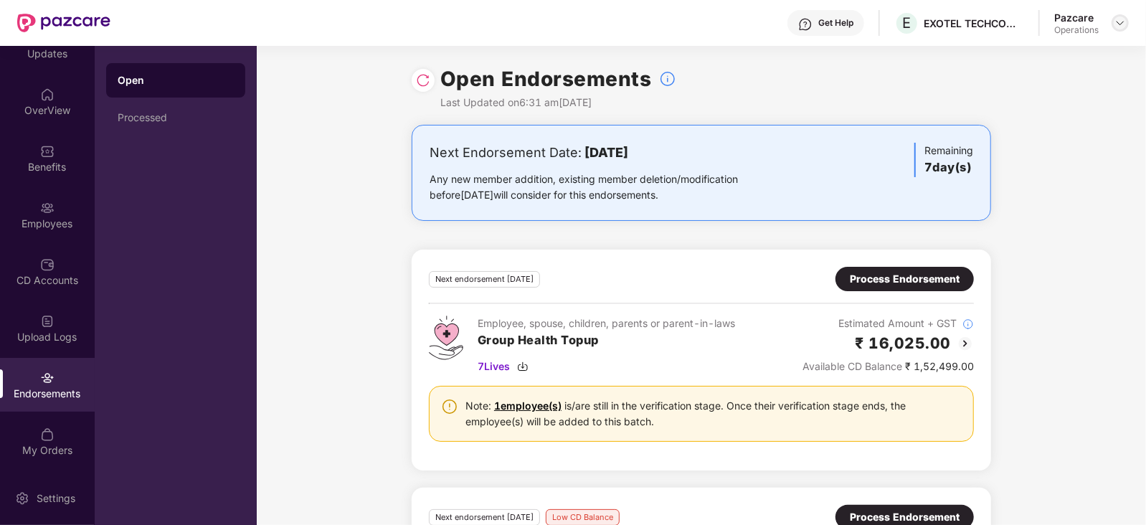
click at [1122, 17] on img at bounding box center [1119, 22] width 11 height 11
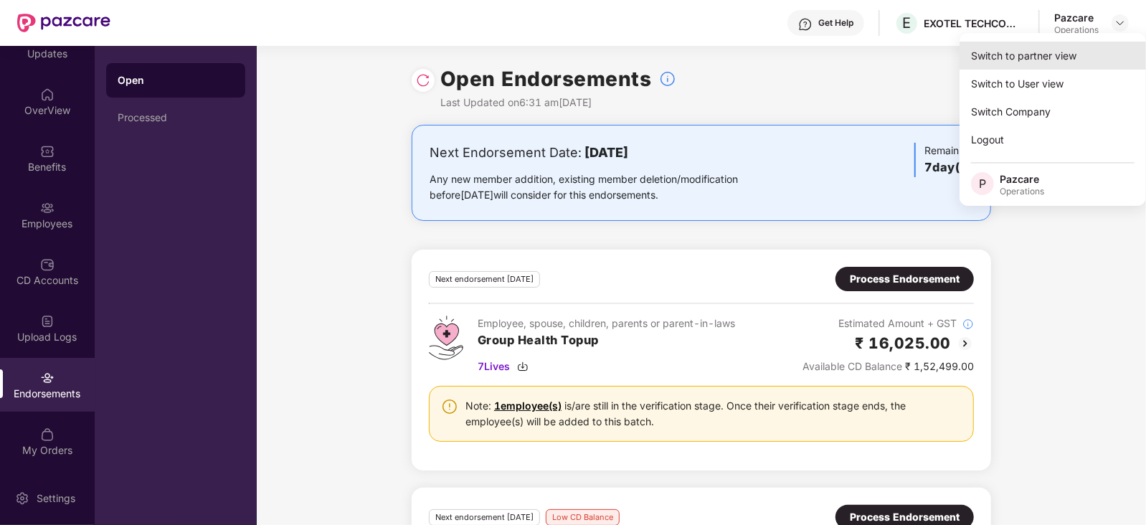
click at [1052, 52] on div "Switch to partner view" at bounding box center [1052, 56] width 186 height 28
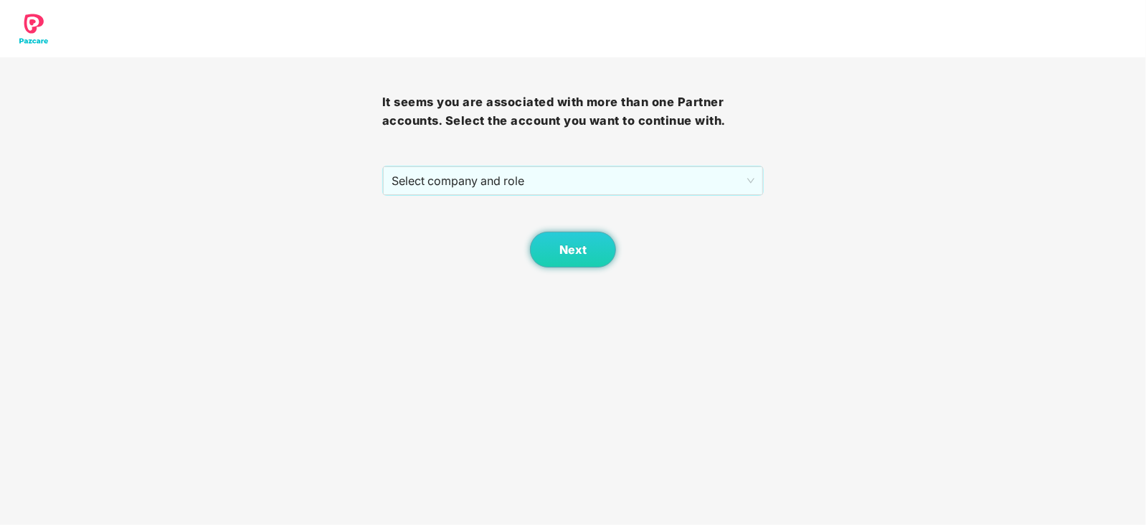
click at [506, 161] on div "It seems you are associated with more than one Partner accounts. Select the acc…" at bounding box center [573, 162] width 382 height 210
click at [495, 177] on span "Select company and role" at bounding box center [574, 180] width 364 height 27
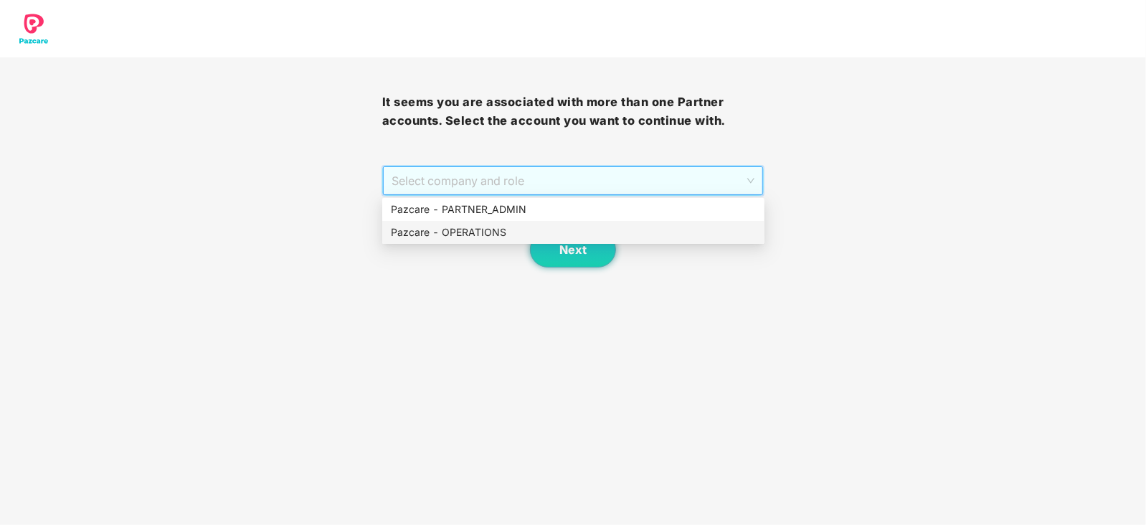
click at [462, 229] on div "Pazcare - OPERATIONS" at bounding box center [573, 232] width 365 height 16
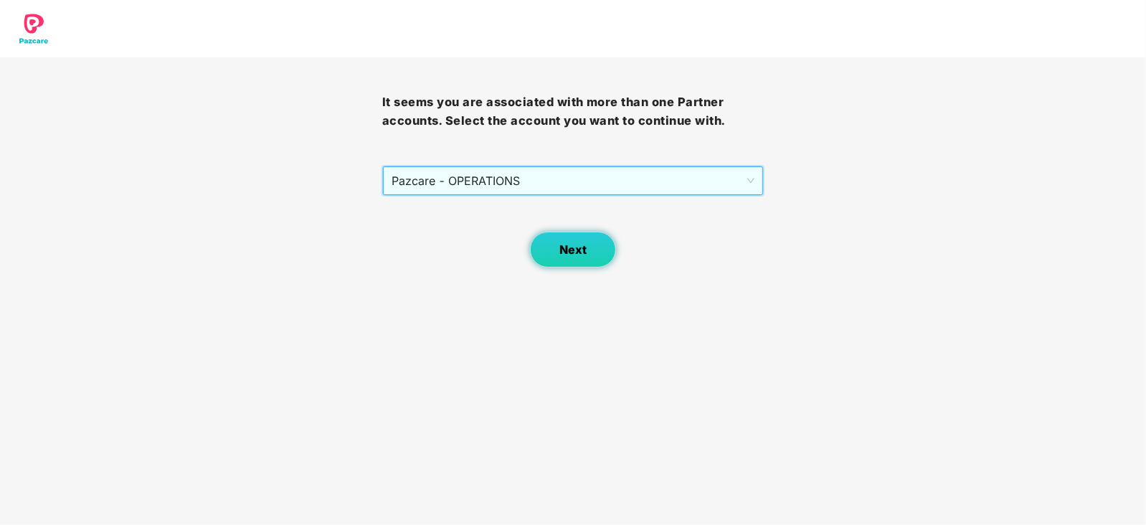
click at [562, 239] on button "Next" at bounding box center [573, 250] width 86 height 36
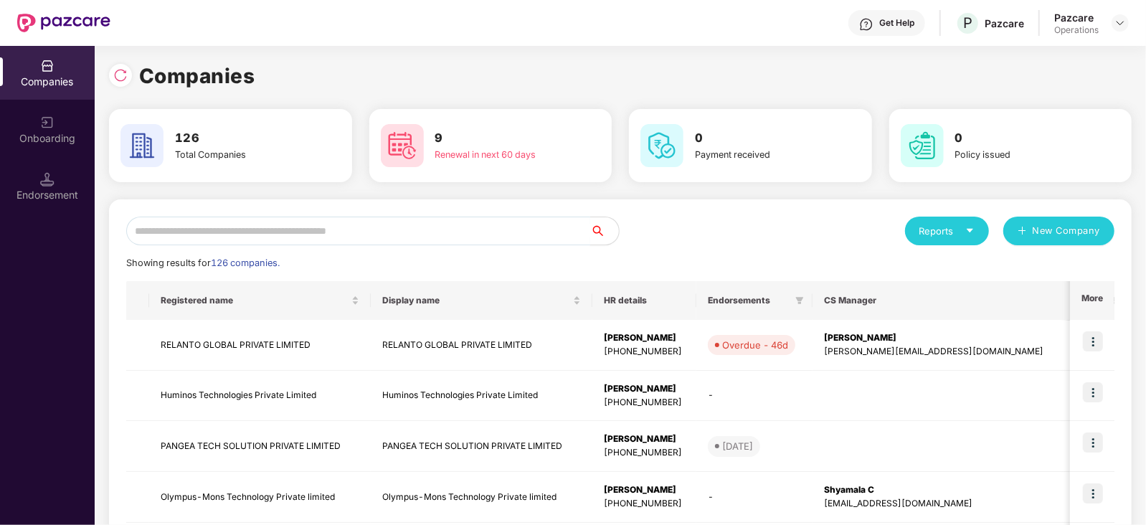
click at [426, 220] on input "text" at bounding box center [358, 231] width 464 height 29
paste input "********"
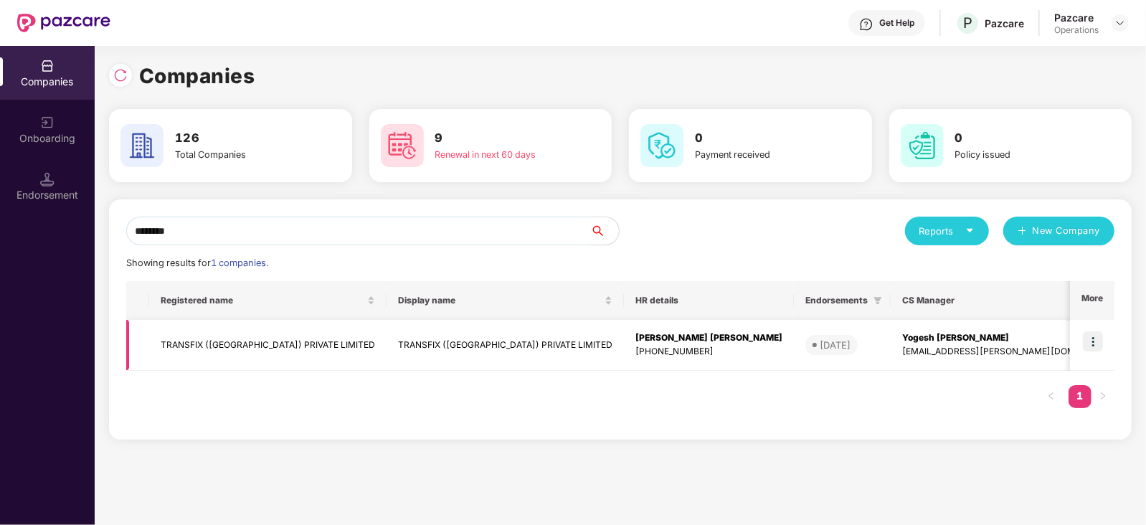
type input "********"
click at [1094, 346] on img at bounding box center [1093, 341] width 20 height 20
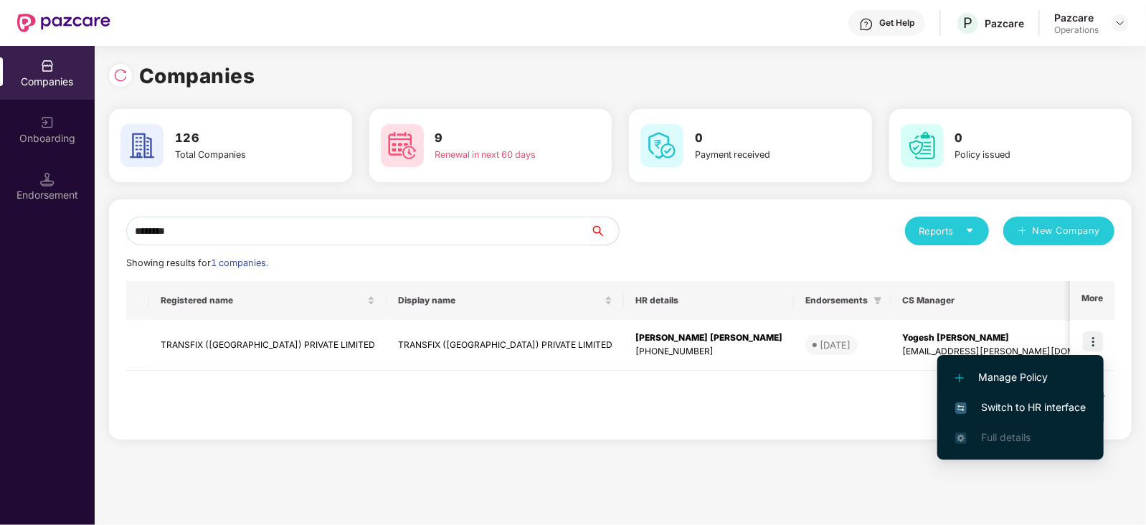
click at [1015, 412] on span "Switch to HR interface" at bounding box center [1020, 407] width 131 height 16
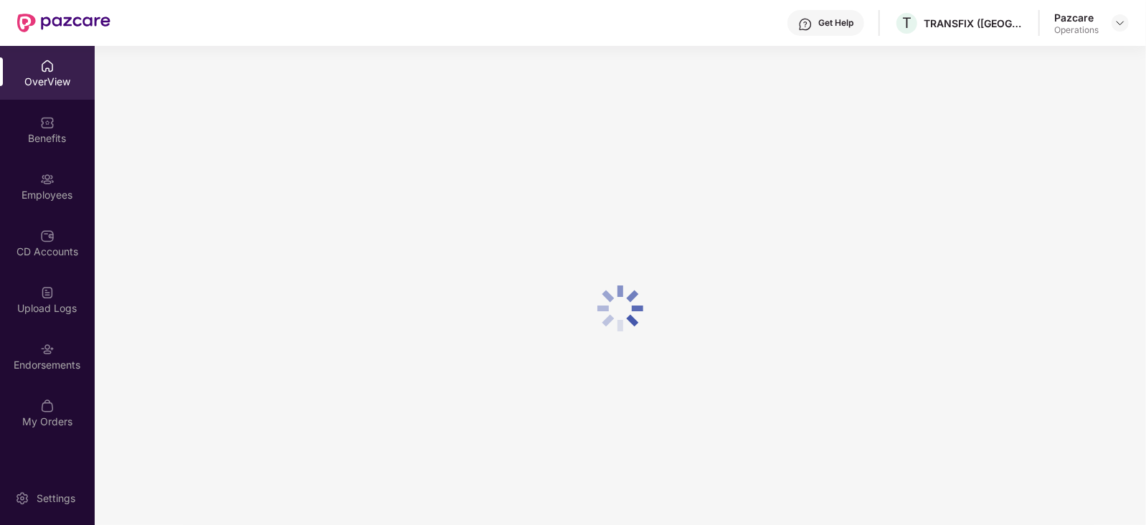
click at [45, 194] on div "Employees" at bounding box center [47, 195] width 95 height 14
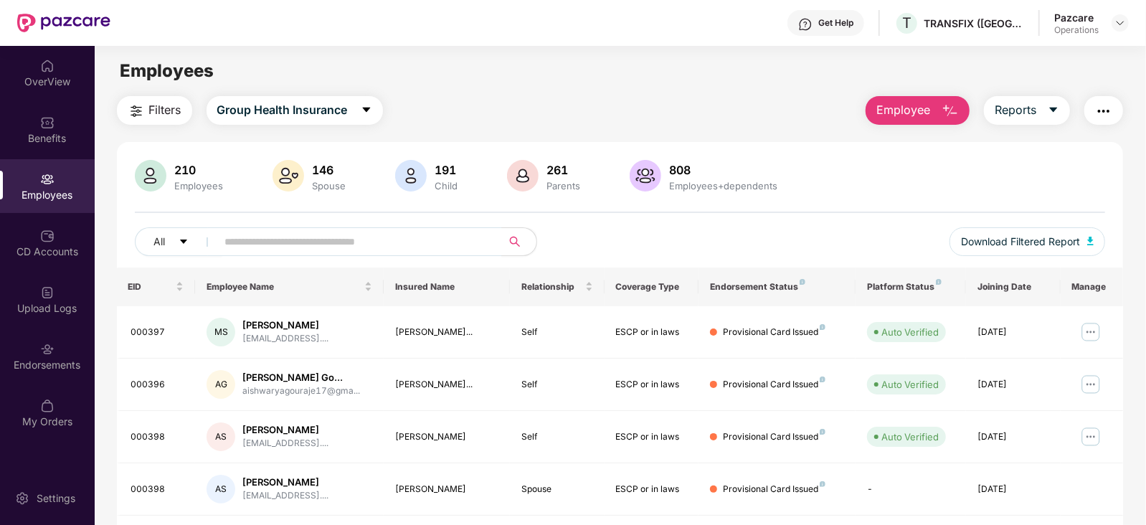
click at [1104, 112] on img "button" at bounding box center [1103, 111] width 17 height 17
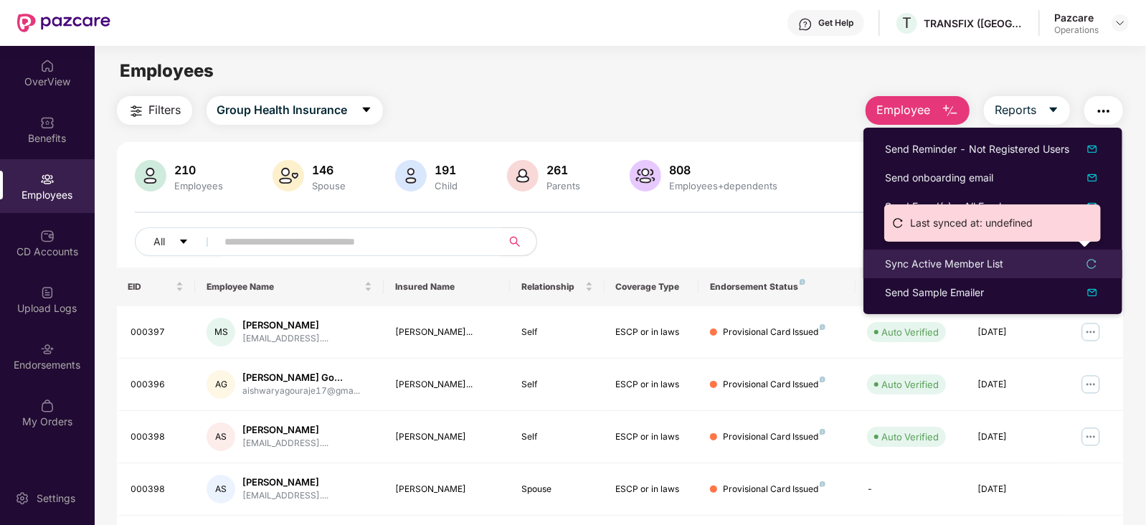
click at [927, 264] on div "Sync Active Member List" at bounding box center [944, 264] width 118 height 16
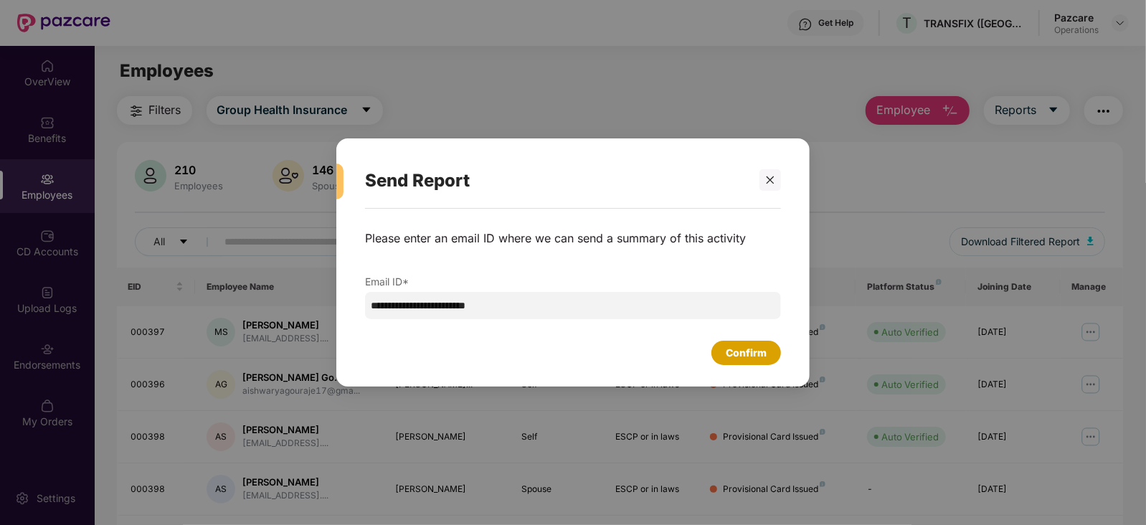
click at [756, 350] on div "Confirm" at bounding box center [746, 353] width 41 height 16
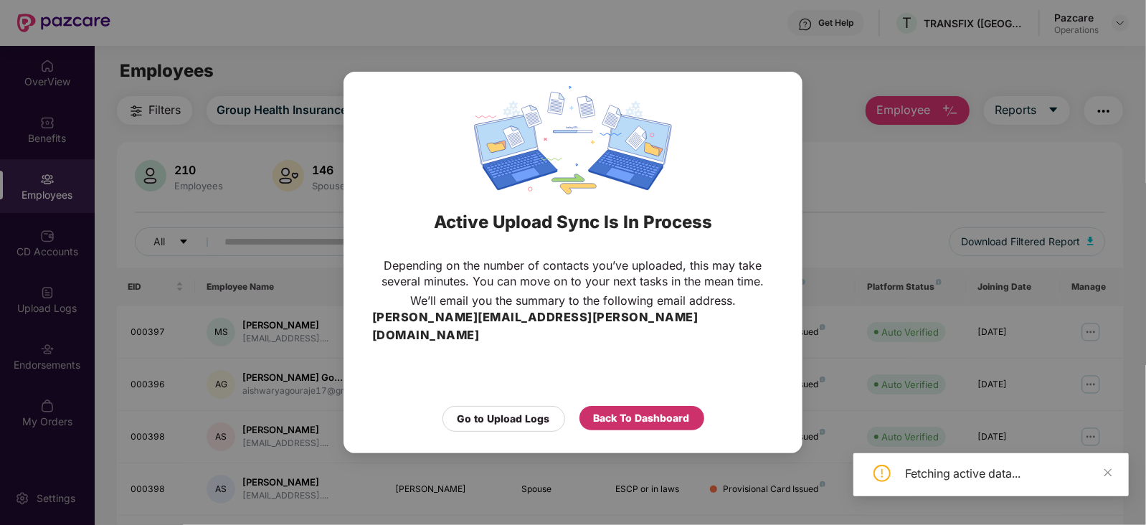
click at [665, 410] on div "Back To Dashboard" at bounding box center [642, 418] width 96 height 16
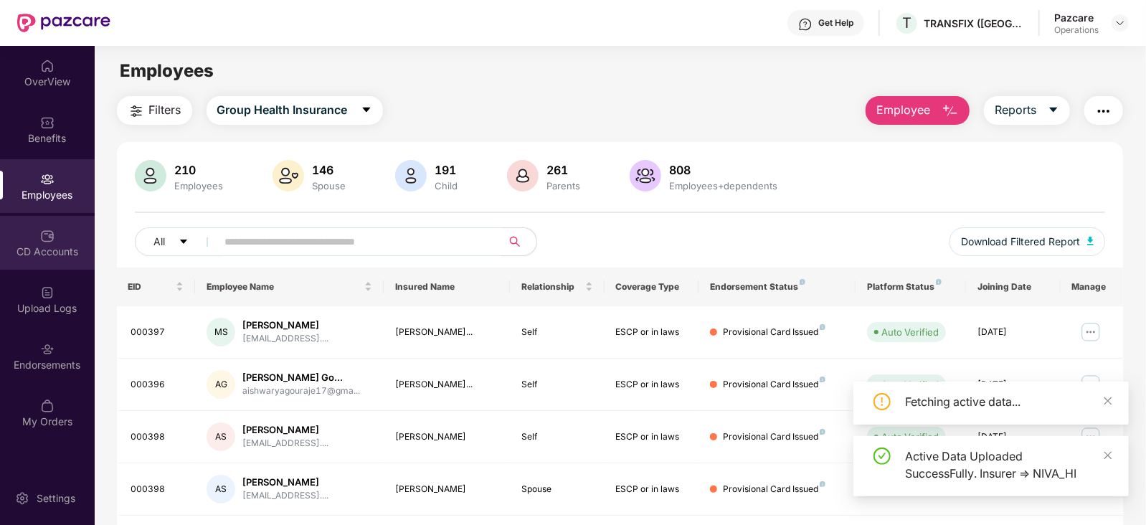
click at [49, 239] on img at bounding box center [47, 236] width 14 height 14
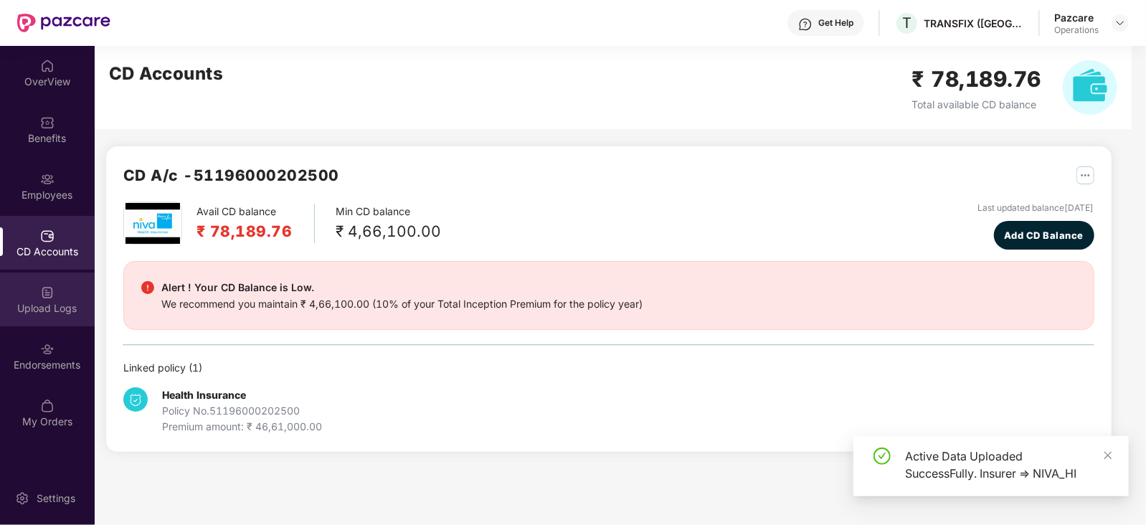
click at [61, 310] on div "Upload Logs" at bounding box center [47, 308] width 95 height 14
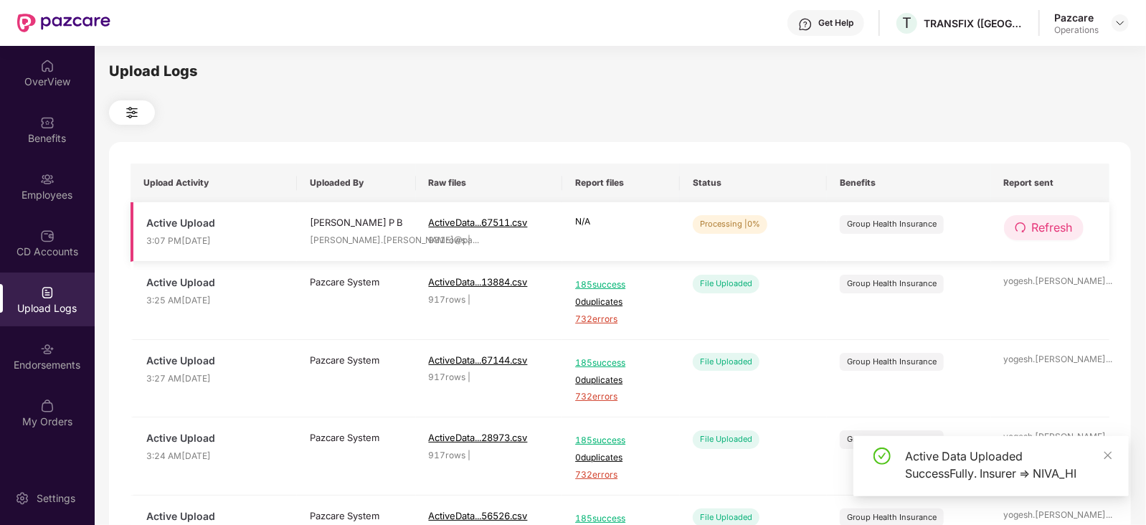
click at [1061, 224] on span "Refresh" at bounding box center [1052, 228] width 41 height 18
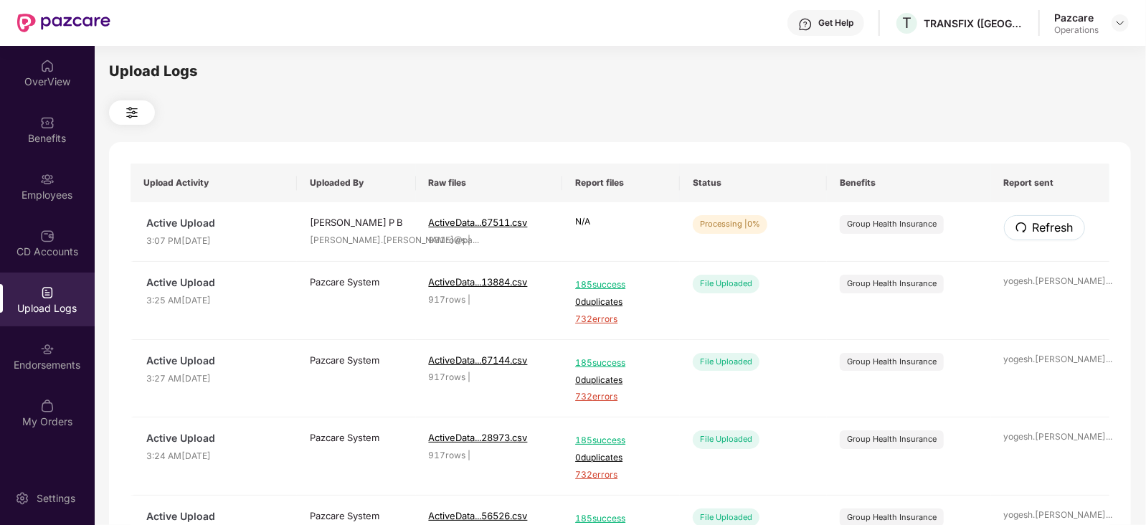
click at [1061, 224] on span "Refresh" at bounding box center [1053, 228] width 41 height 18
click at [1032, 220] on span "Refresh" at bounding box center [1052, 228] width 41 height 18
click at [1033, 220] on span "Refresh" at bounding box center [1053, 228] width 41 height 18
click at [1033, 219] on span "Refresh" at bounding box center [1053, 228] width 41 height 18
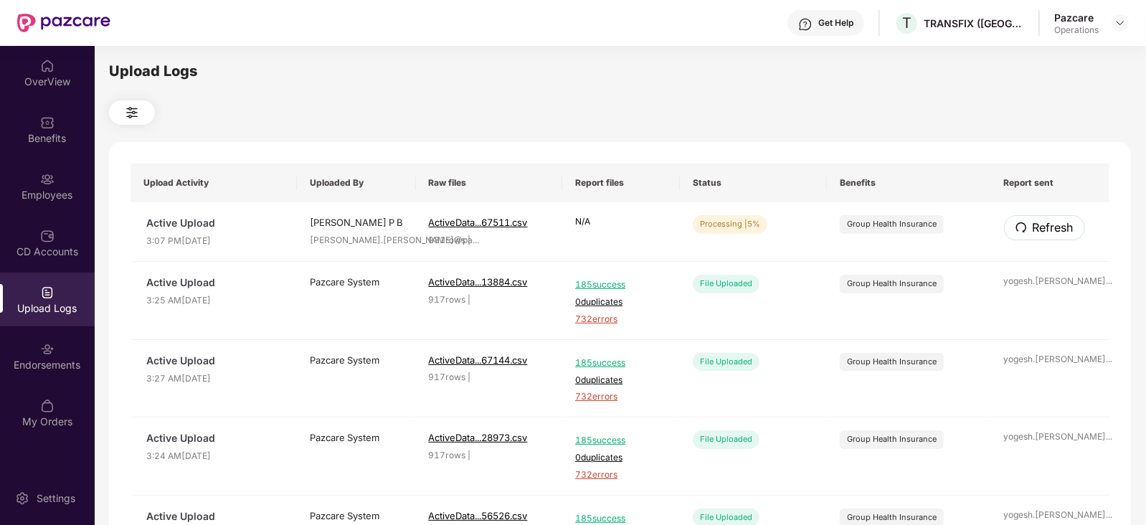
click at [1033, 219] on span "Refresh" at bounding box center [1053, 228] width 41 height 18
click at [1058, 227] on span "Refresh" at bounding box center [1052, 228] width 41 height 18
click at [1058, 227] on span "Refresh" at bounding box center [1053, 228] width 41 height 18
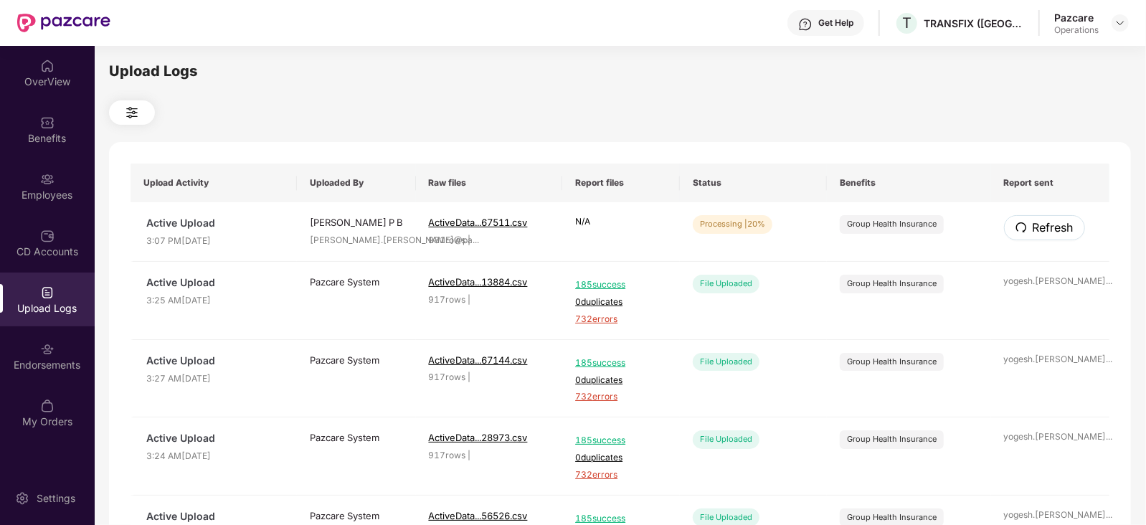
click at [1058, 227] on span "Refresh" at bounding box center [1053, 228] width 41 height 18
click at [1070, 227] on span "Refresh" at bounding box center [1052, 228] width 41 height 18
click at [1061, 230] on span "Refresh" at bounding box center [1052, 228] width 41 height 18
click at [1034, 223] on span "Refresh" at bounding box center [1052, 228] width 41 height 18
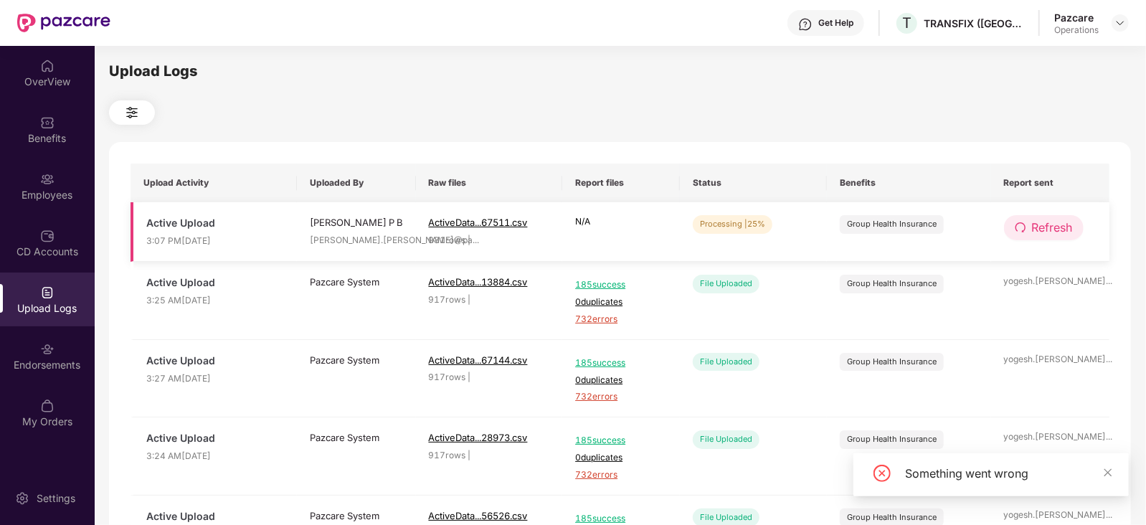
click at [1066, 234] on span "Refresh" at bounding box center [1052, 228] width 41 height 18
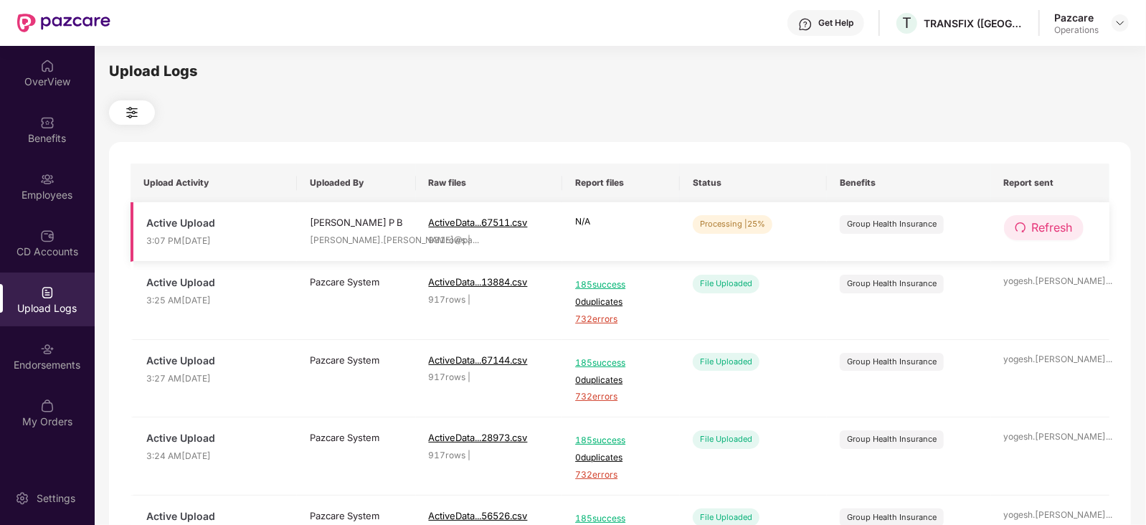
click at [1032, 227] on span "Refresh" at bounding box center [1052, 228] width 41 height 18
click at [1066, 229] on span "Refresh" at bounding box center [1052, 228] width 41 height 18
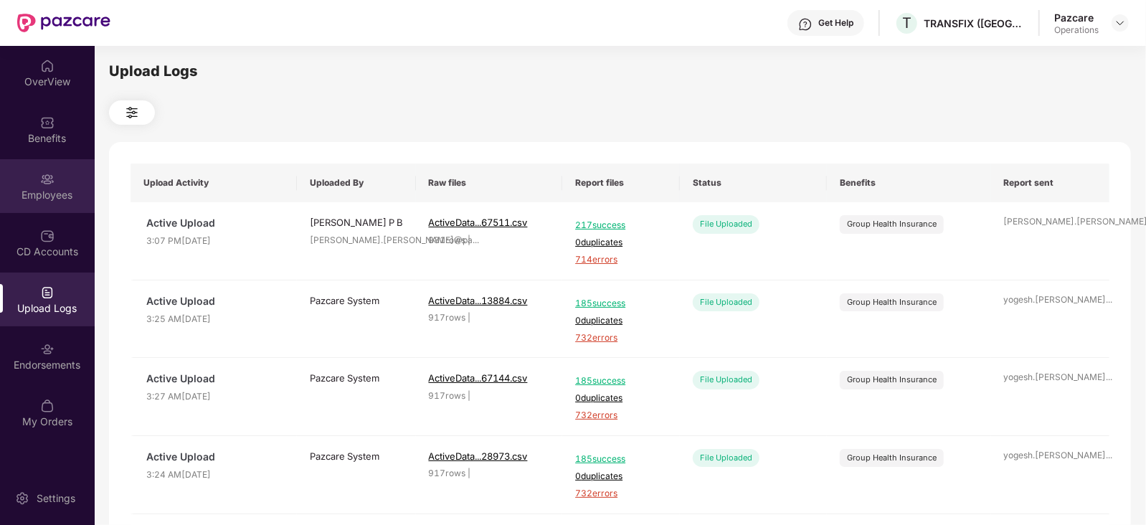
click at [52, 196] on div "Employees" at bounding box center [47, 195] width 95 height 14
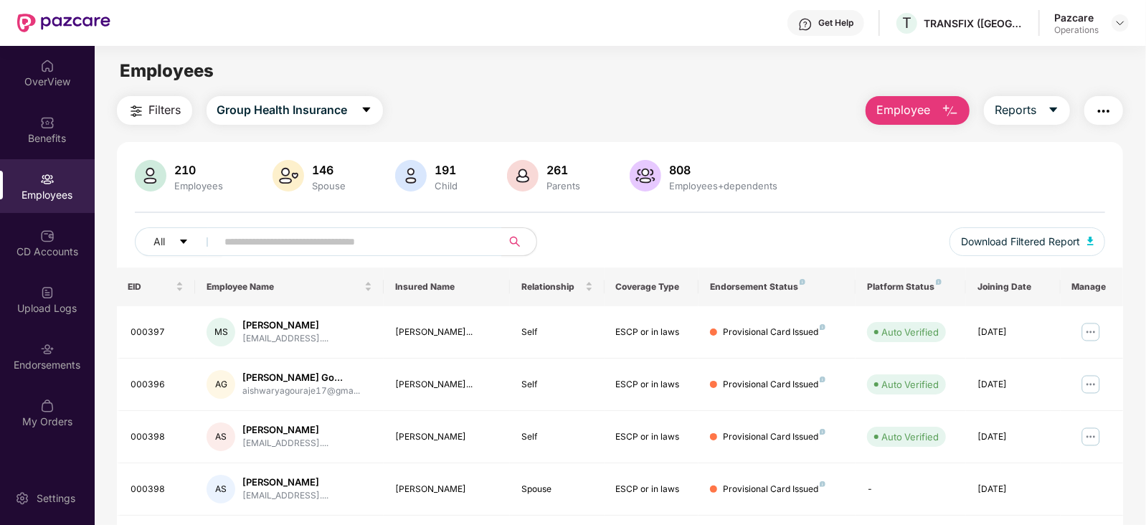
click at [151, 113] on span "Filters" at bounding box center [165, 110] width 32 height 18
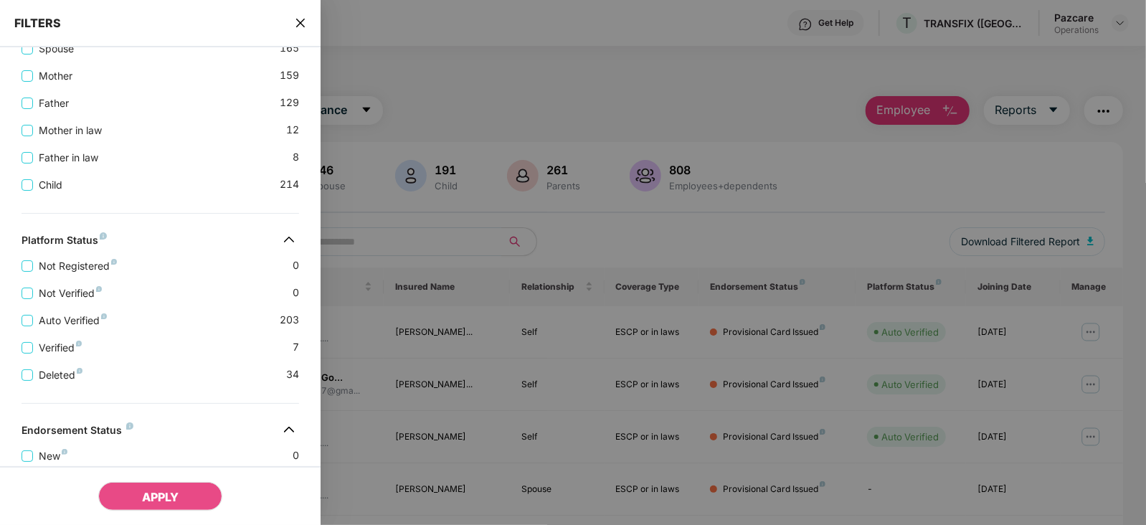
scroll to position [515, 0]
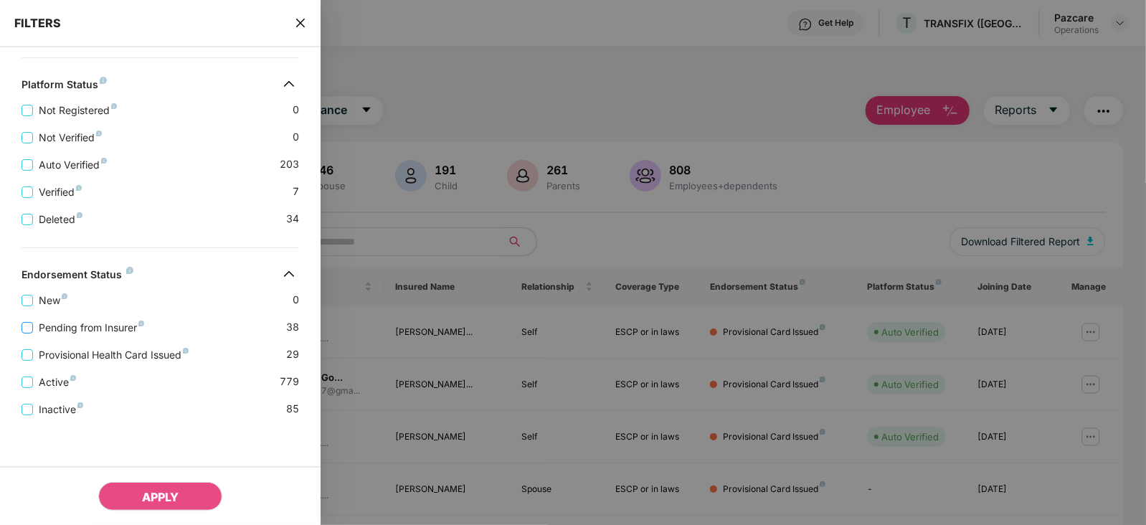
click at [81, 331] on span "Pending from Insurer" at bounding box center [91, 328] width 117 height 16
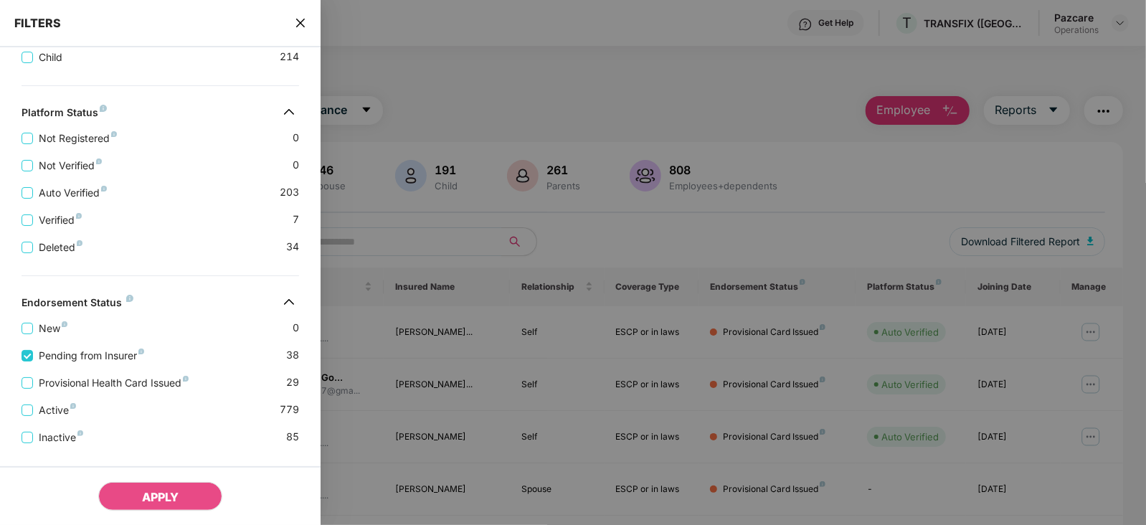
click at [83, 371] on div "Provisional Health Card Issued 29" at bounding box center [160, 377] width 277 height 27
click at [86, 386] on span "Provisional Health Card Issued" at bounding box center [113, 383] width 161 height 16
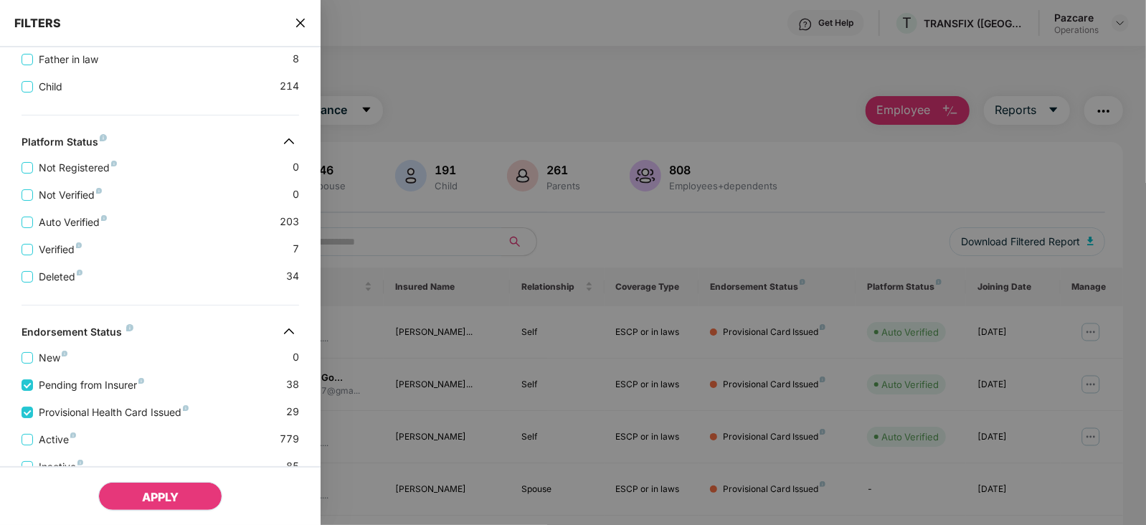
click at [142, 495] on span "APPLY" at bounding box center [160, 497] width 37 height 14
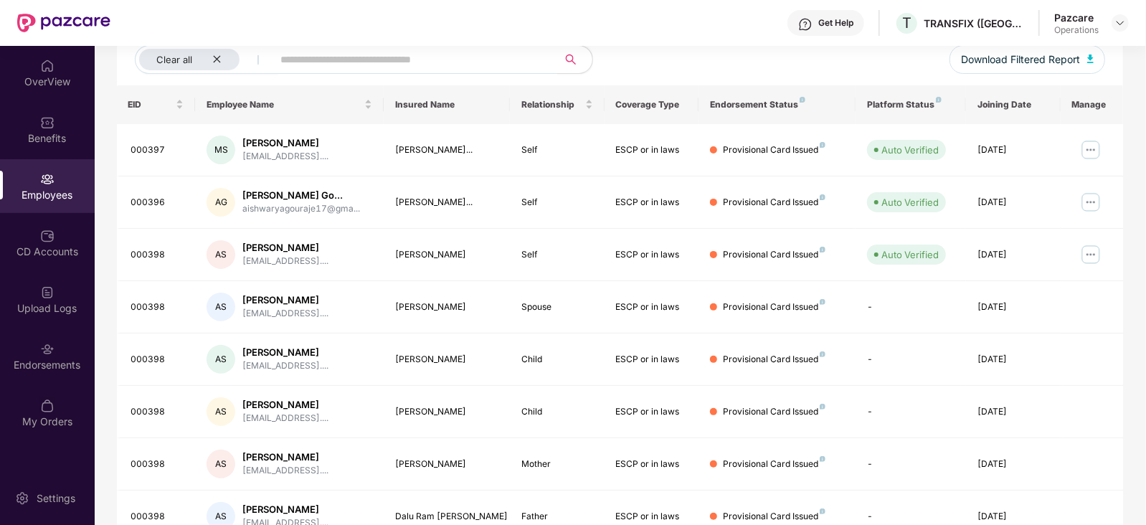
scroll to position [85, 0]
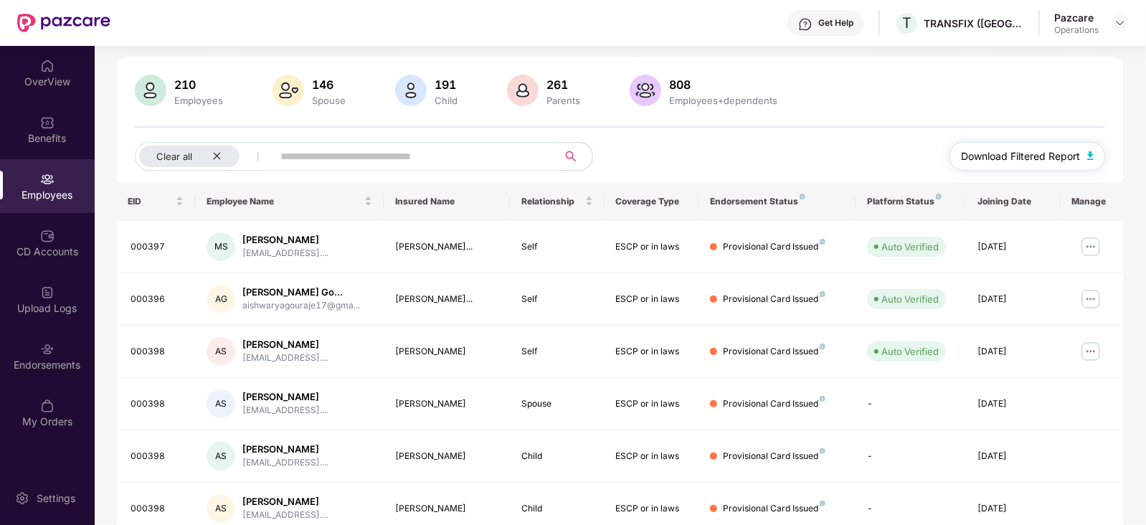
click at [1093, 151] on button "Download Filtered Report" at bounding box center [1027, 156] width 156 height 29
drag, startPoint x: 146, startPoint y: 247, endPoint x: 165, endPoint y: 246, distance: 18.7
click at [165, 246] on div "000397" at bounding box center [157, 247] width 53 height 14
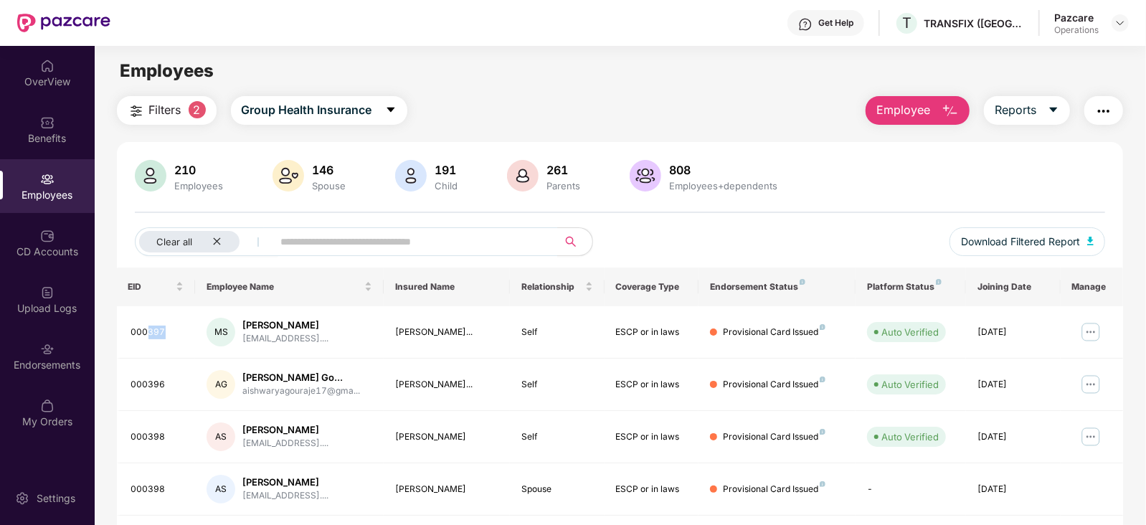
click at [1103, 112] on img "button" at bounding box center [1103, 111] width 17 height 17
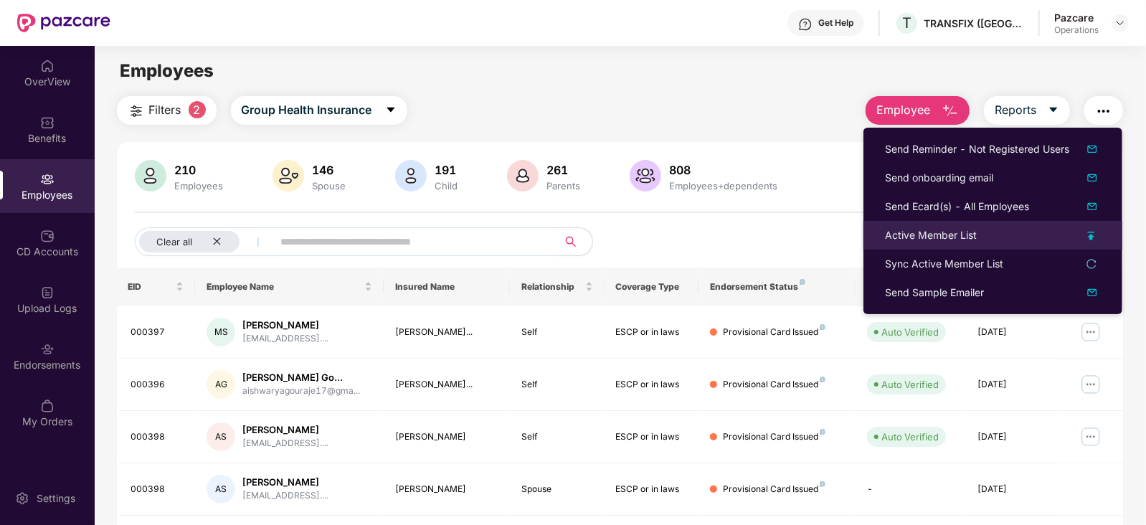
click at [929, 231] on div "Active Member List" at bounding box center [931, 235] width 92 height 16
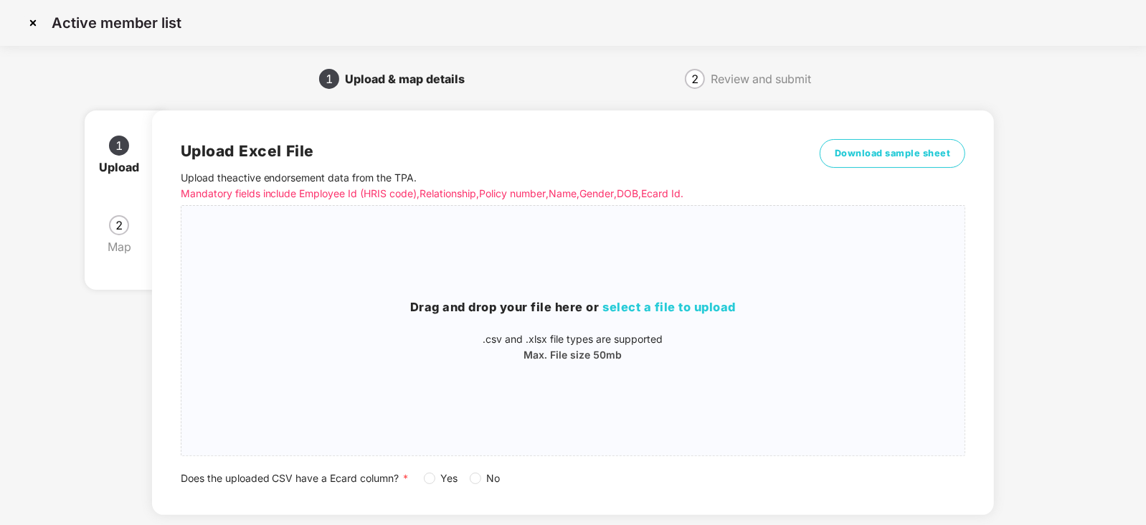
click at [455, 479] on span "Yes" at bounding box center [449, 478] width 29 height 16
click at [422, 481] on div "Does the uploaded CSV have a Ecard column? * Yes No" at bounding box center [573, 478] width 785 height 16
click at [635, 295] on div "Drag and drop your file here or select a file to upload .csv and .xlsx file typ…" at bounding box center [573, 330] width 784 height 227
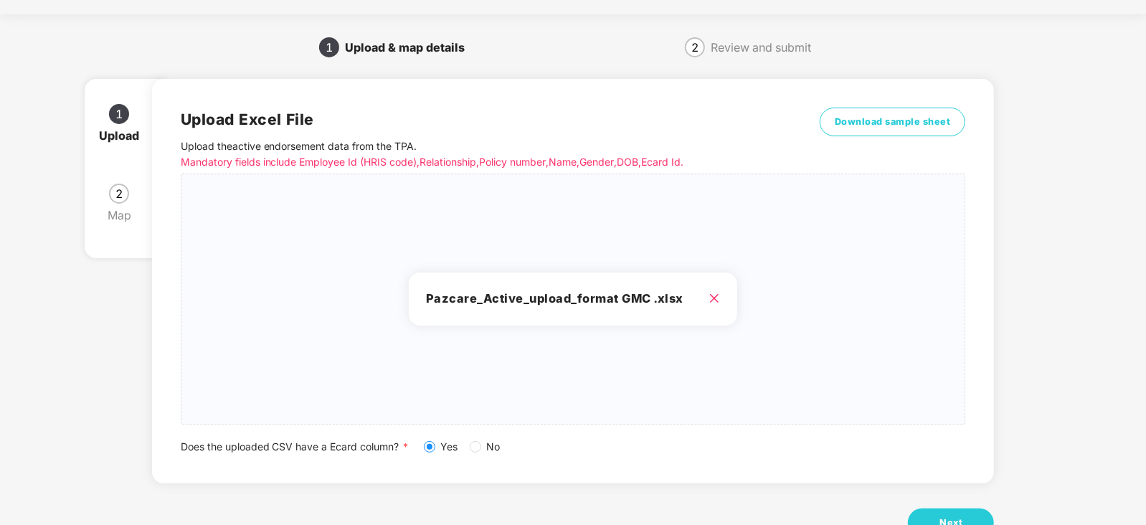
scroll to position [80, 0]
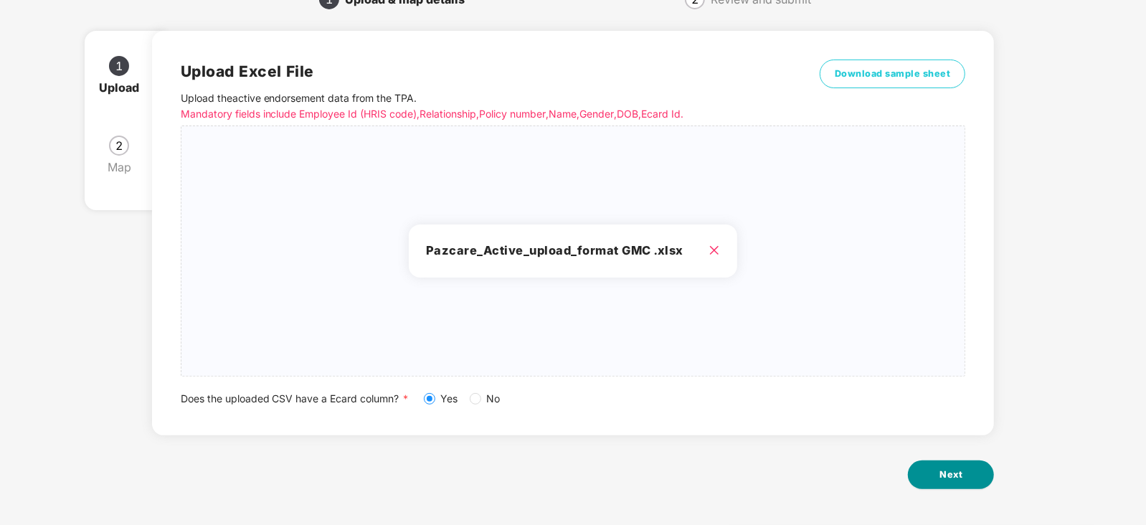
click at [931, 477] on button "Next" at bounding box center [951, 474] width 86 height 29
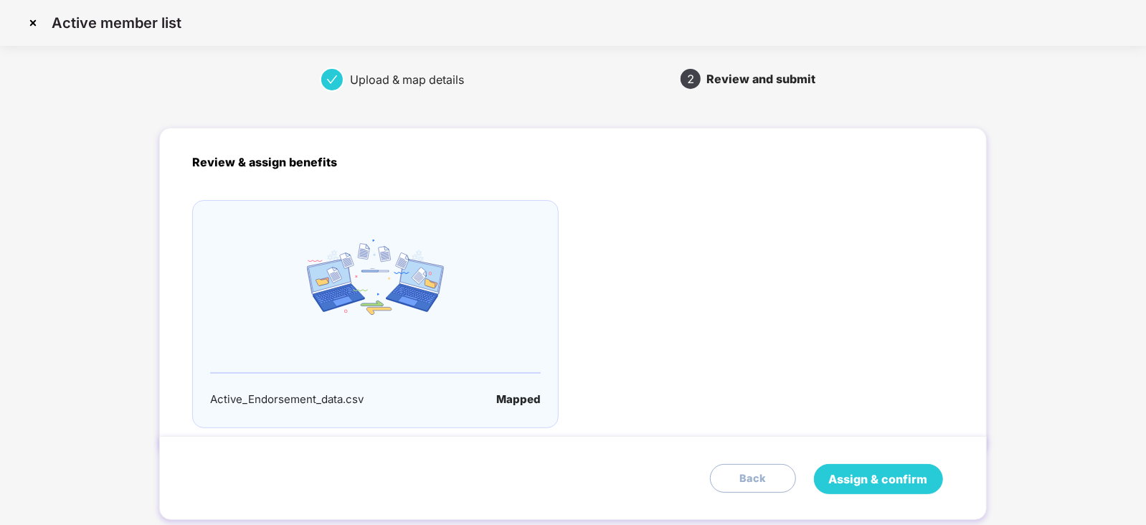
click at [878, 470] on span "Assign & confirm" at bounding box center [878, 479] width 99 height 18
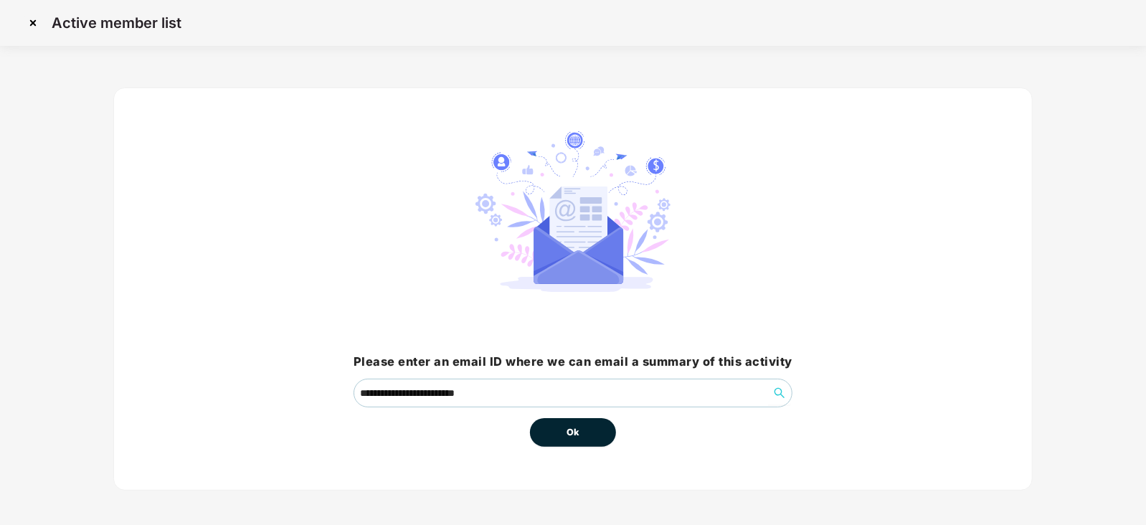
click at [577, 442] on button "Ok" at bounding box center [573, 432] width 86 height 29
click at [574, 439] on button "Ok" at bounding box center [573, 432] width 86 height 29
click at [573, 435] on span "Ok" at bounding box center [572, 432] width 13 height 14
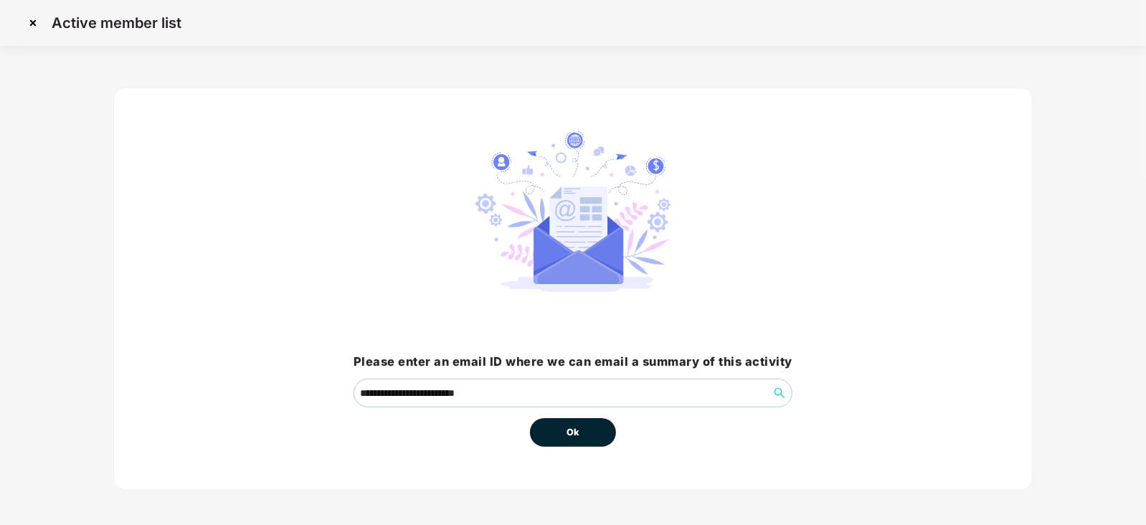
click at [573, 435] on span "Ok" at bounding box center [572, 432] width 13 height 14
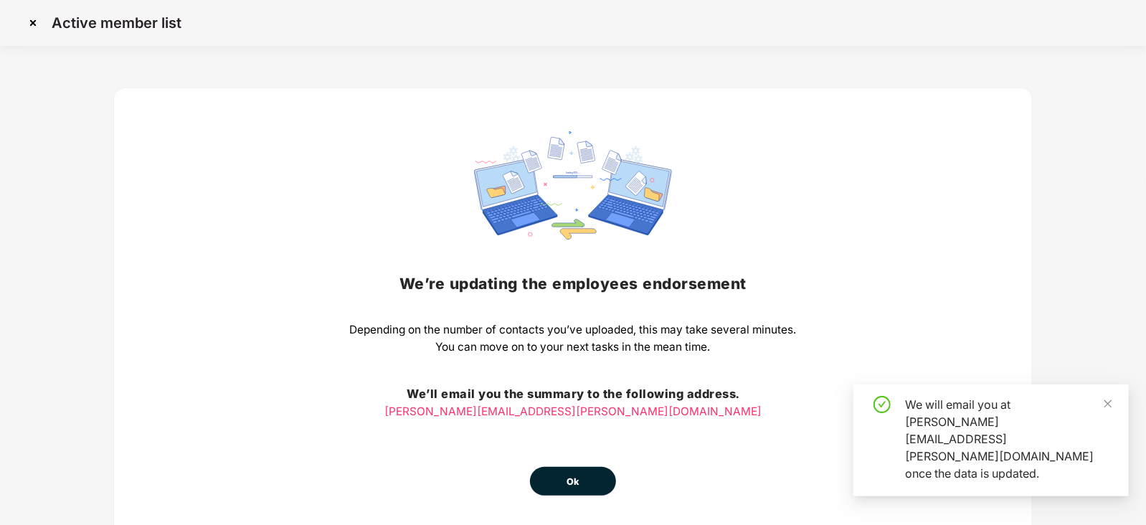
click at [581, 488] on button "Ok" at bounding box center [573, 481] width 86 height 29
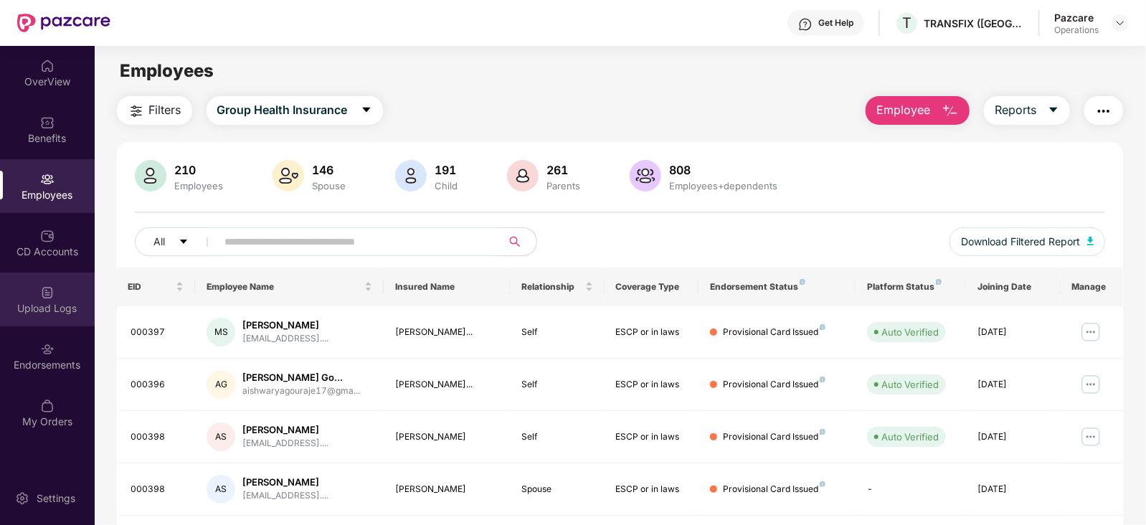
click at [46, 296] on img at bounding box center [47, 292] width 14 height 14
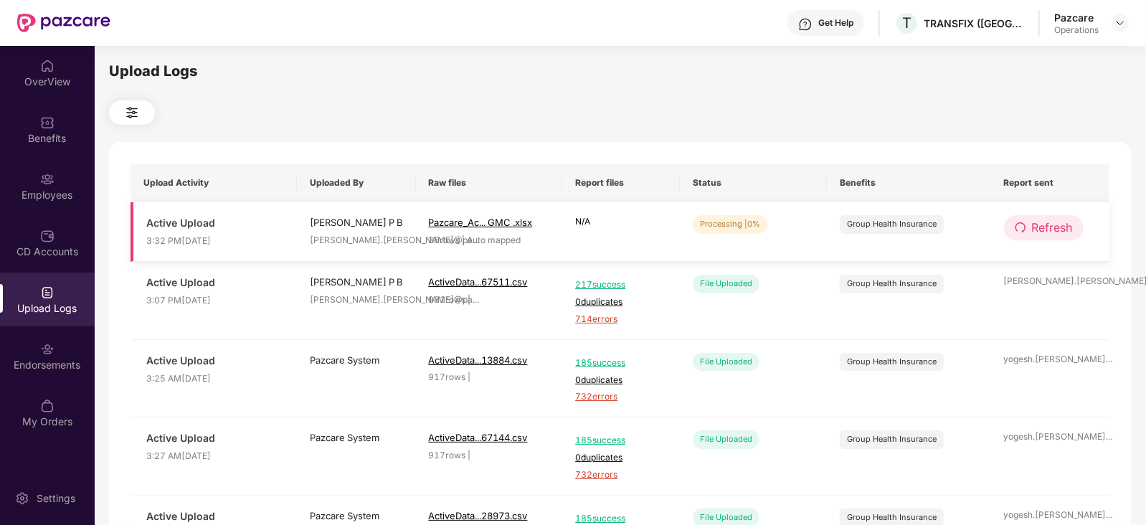
click at [1045, 231] on span "Refresh" at bounding box center [1052, 228] width 41 height 18
click at [1045, 231] on span "Refresh" at bounding box center [1053, 228] width 41 height 18
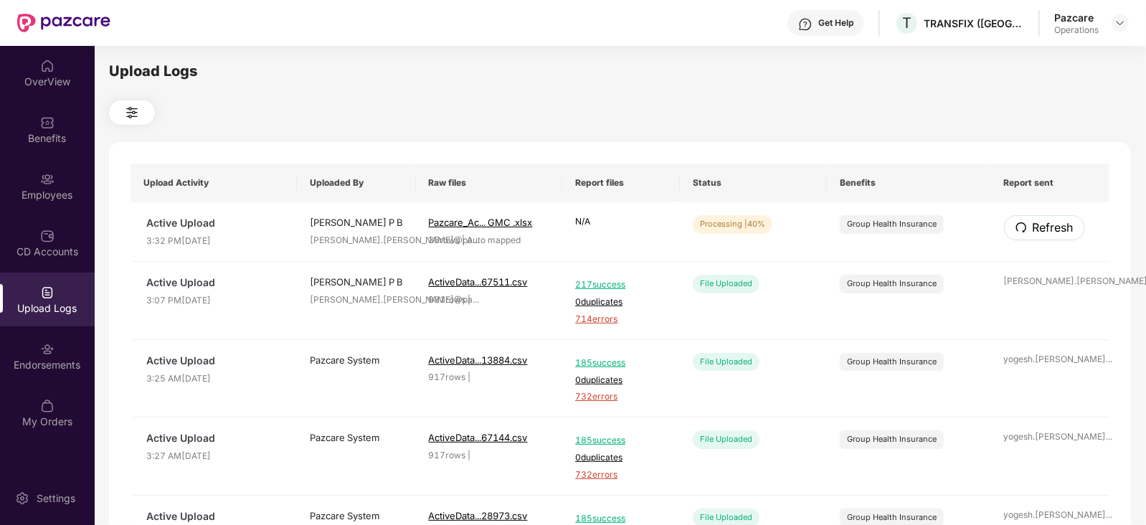
click at [1045, 231] on span "Refresh" at bounding box center [1053, 228] width 41 height 18
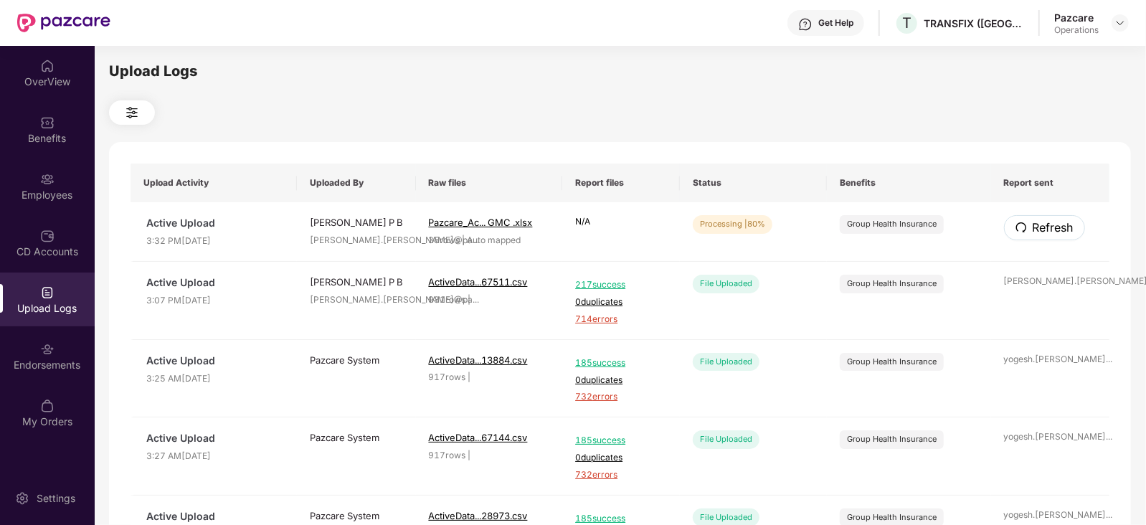
click at [1045, 231] on span "Refresh" at bounding box center [1053, 228] width 41 height 18
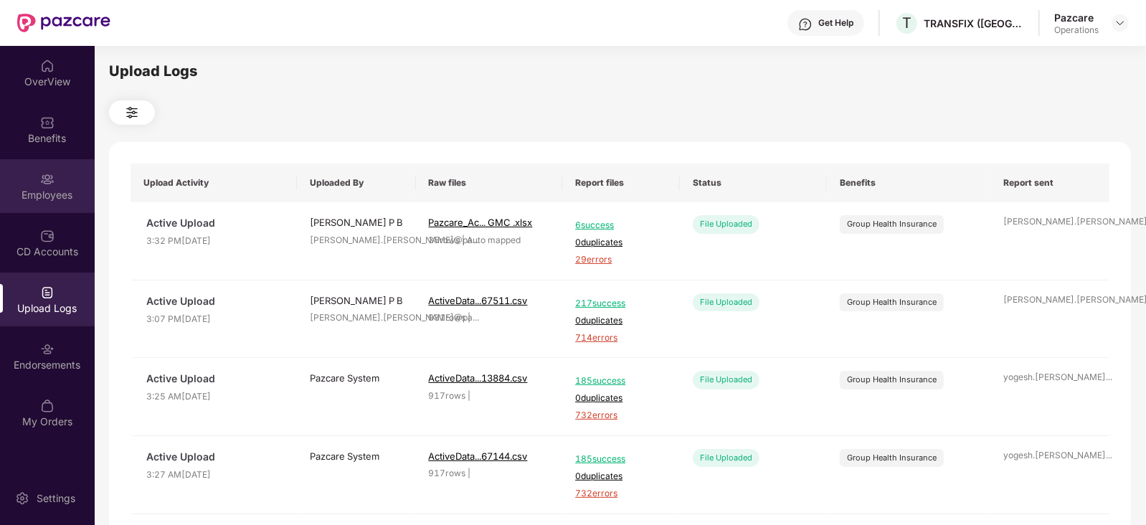
click at [68, 195] on div "Employees" at bounding box center [47, 195] width 95 height 14
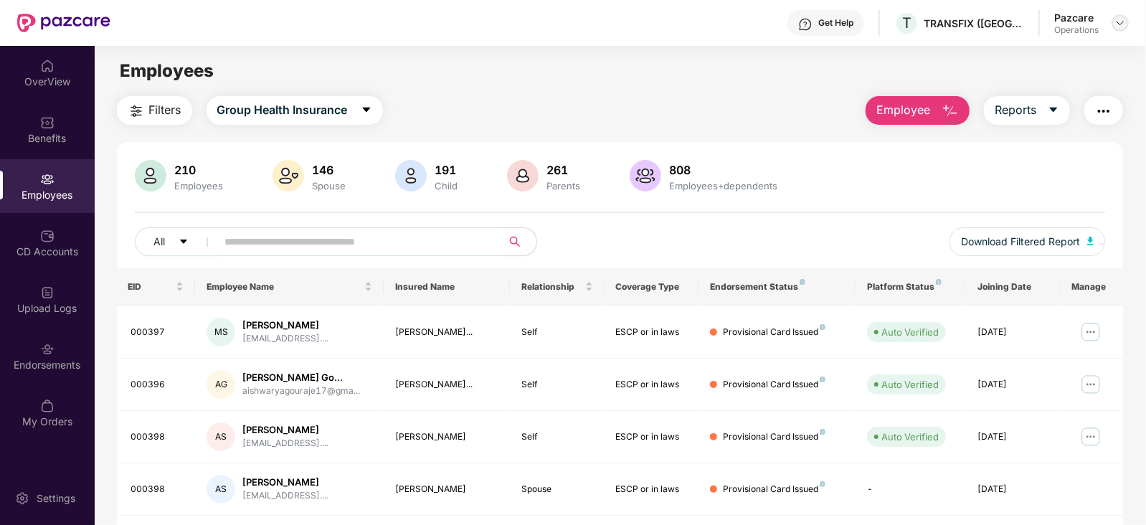
click at [1121, 24] on img at bounding box center [1119, 22] width 11 height 11
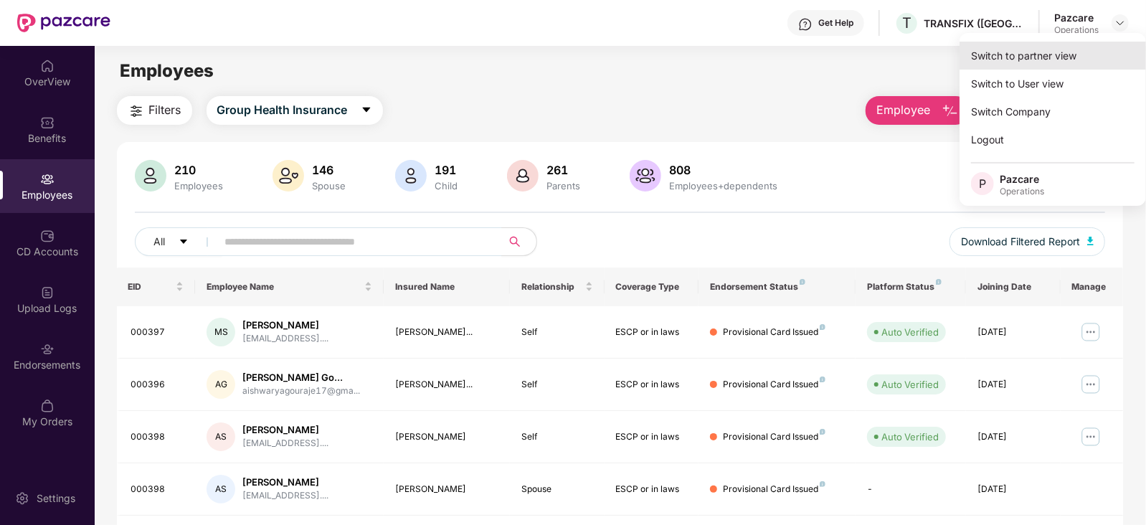
click at [1065, 52] on div "Switch to partner view" at bounding box center [1052, 56] width 186 height 28
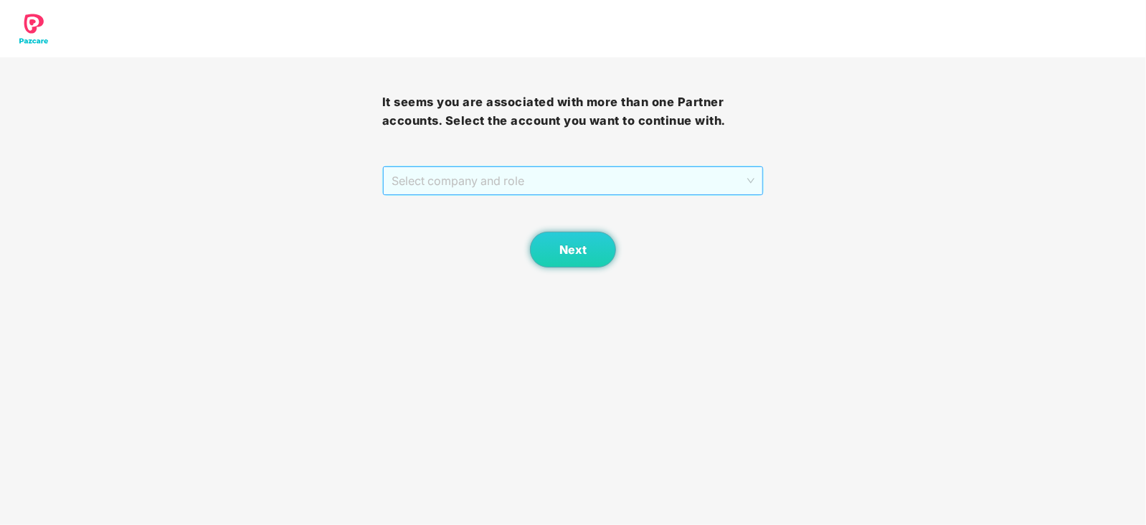
click at [484, 179] on span "Select company and role" at bounding box center [574, 180] width 364 height 27
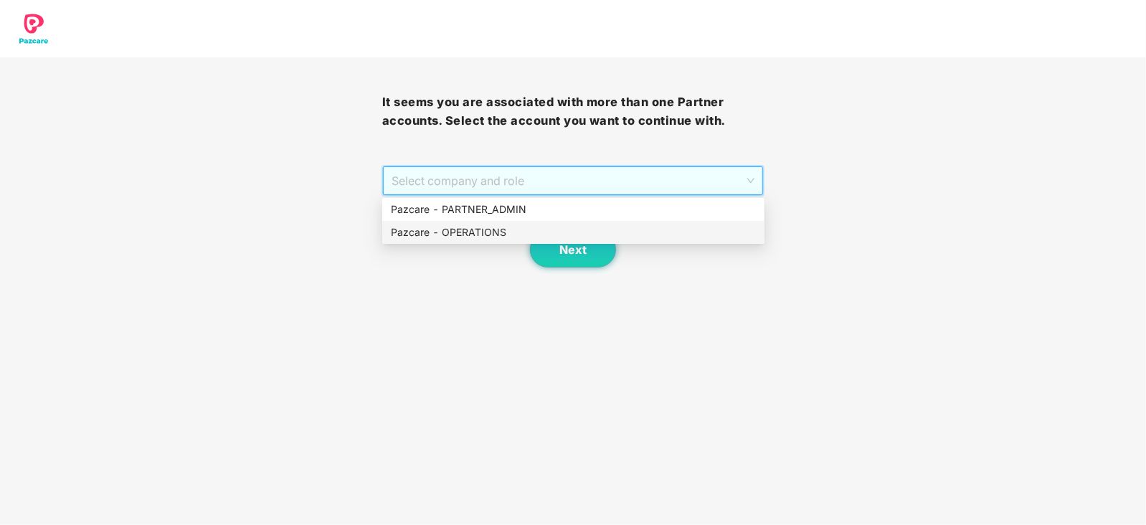
drag, startPoint x: 480, startPoint y: 229, endPoint x: 491, endPoint y: 232, distance: 11.1
click at [480, 229] on div "Pazcare - OPERATIONS" at bounding box center [573, 232] width 365 height 16
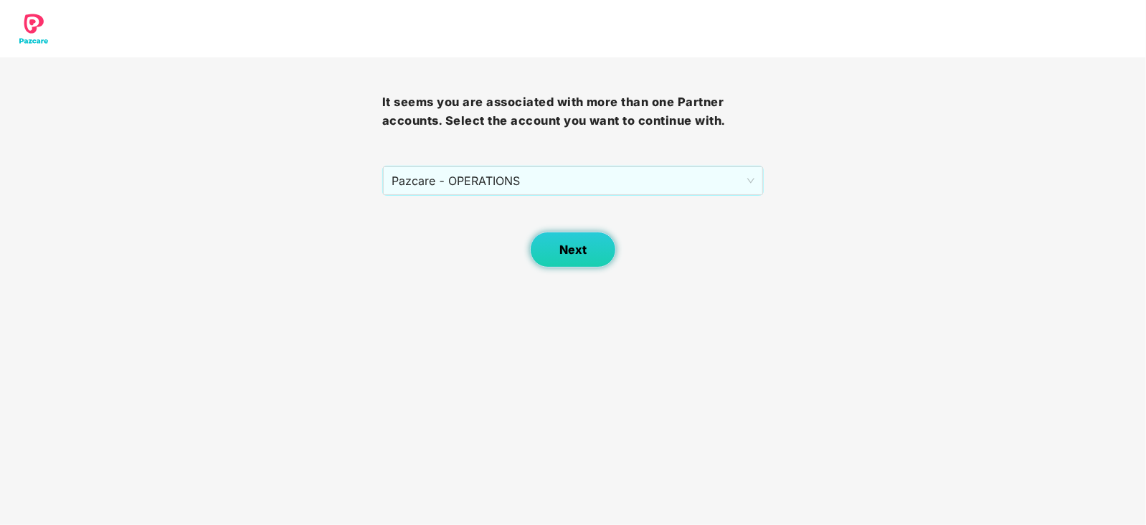
click at [553, 251] on button "Next" at bounding box center [573, 250] width 86 height 36
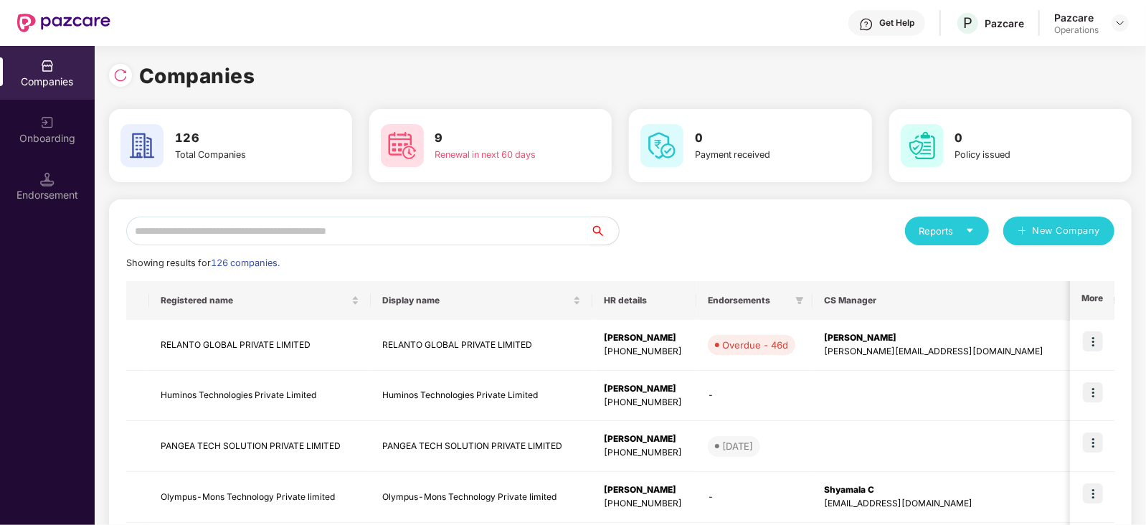
click at [348, 242] on input "text" at bounding box center [358, 231] width 464 height 29
paste input "**********"
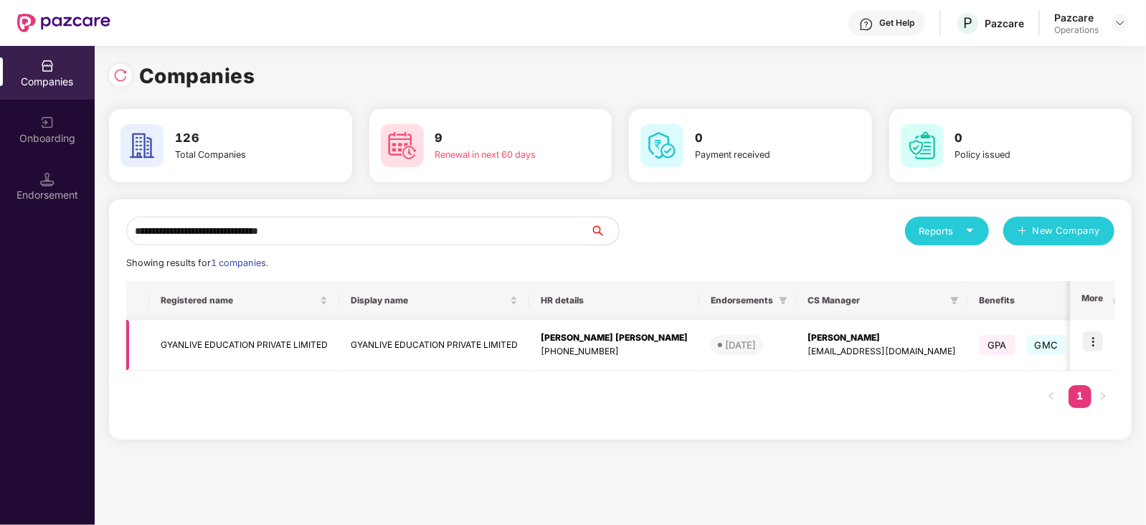
type input "**********"
click at [302, 348] on td "GYANLIVE EDUCATION PRIVATE LIMITED" at bounding box center [244, 345] width 190 height 51
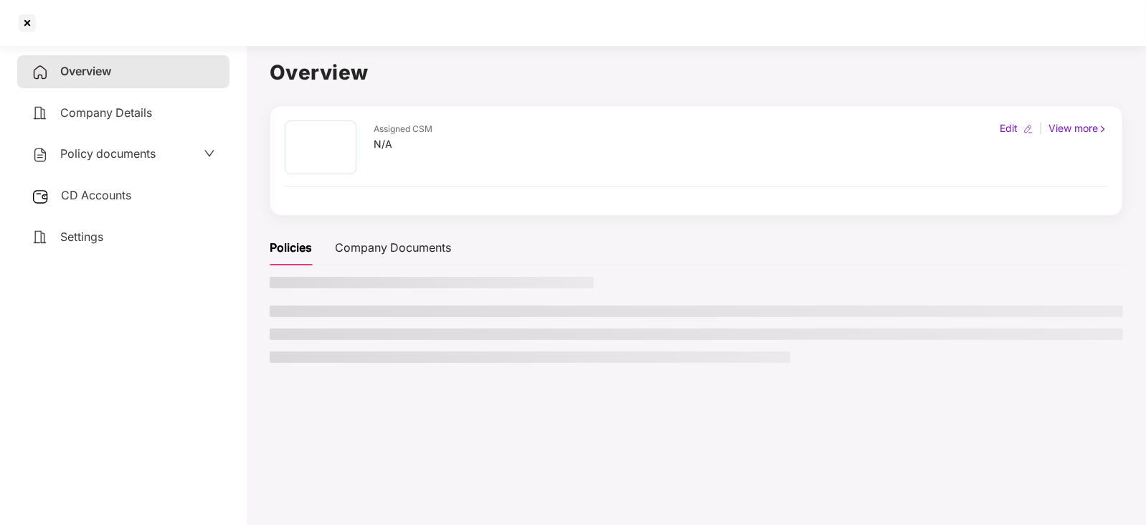
click at [115, 191] on span "CD Accounts" at bounding box center [96, 195] width 70 height 14
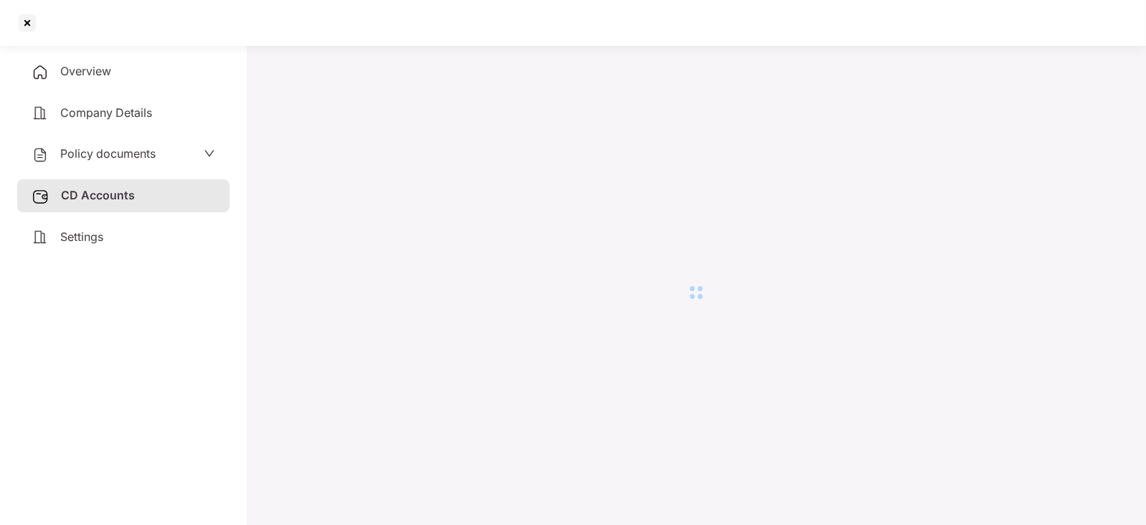
click at [106, 234] on div "Settings" at bounding box center [123, 237] width 212 height 33
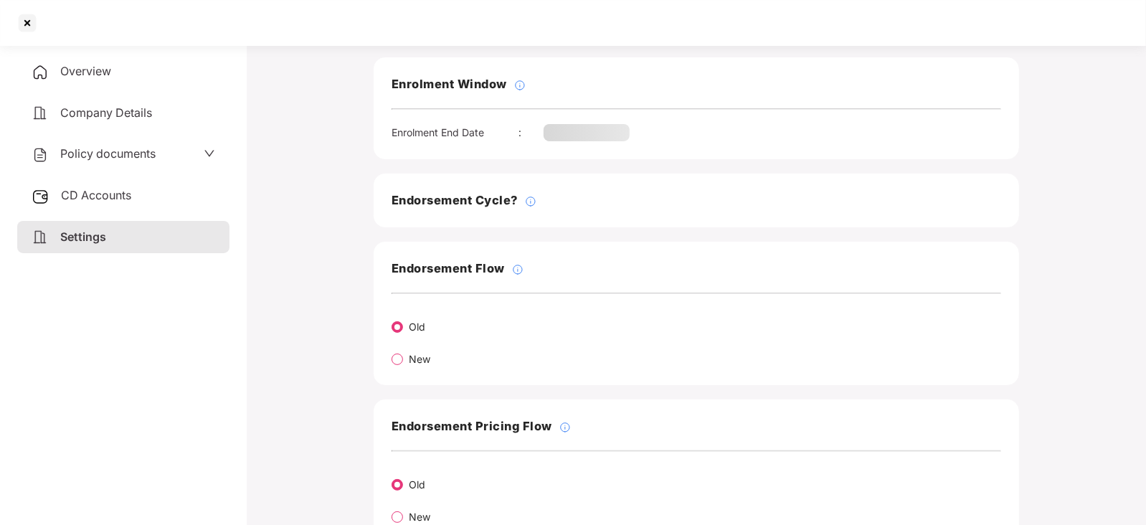
scroll to position [18, 0]
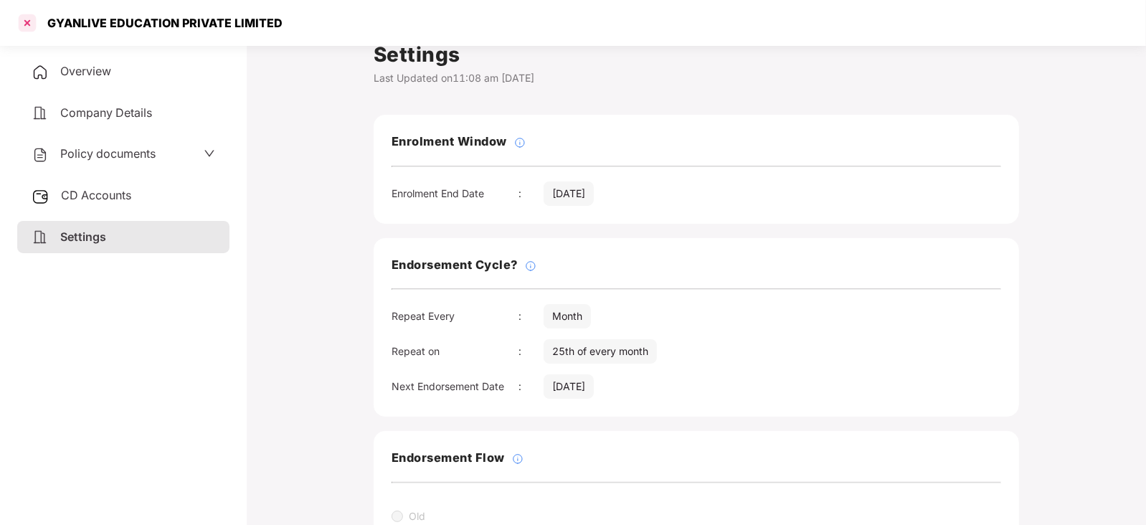
click at [24, 22] on div at bounding box center [27, 22] width 23 height 23
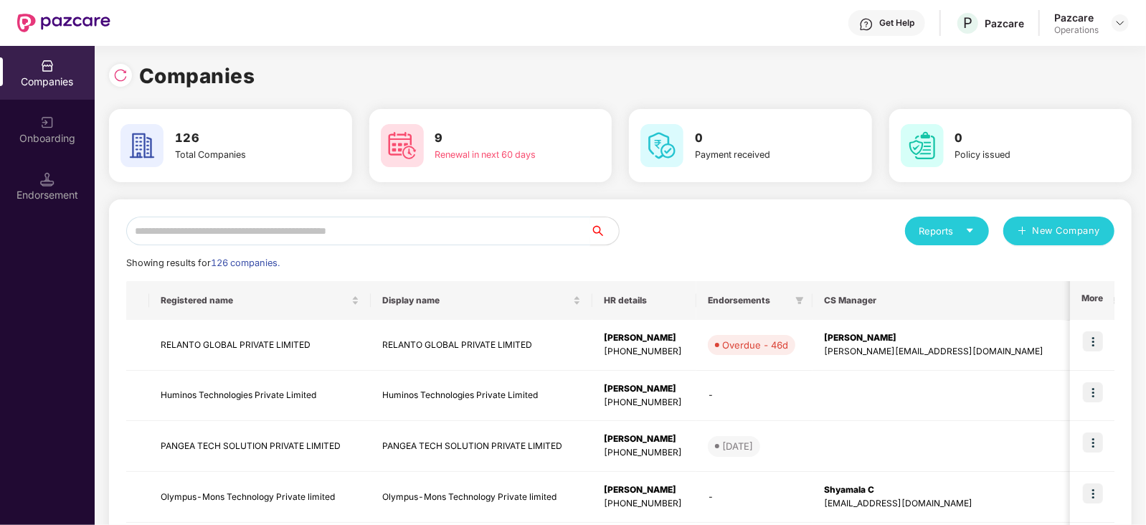
click at [338, 233] on input "text" at bounding box center [358, 231] width 464 height 29
paste input "**********"
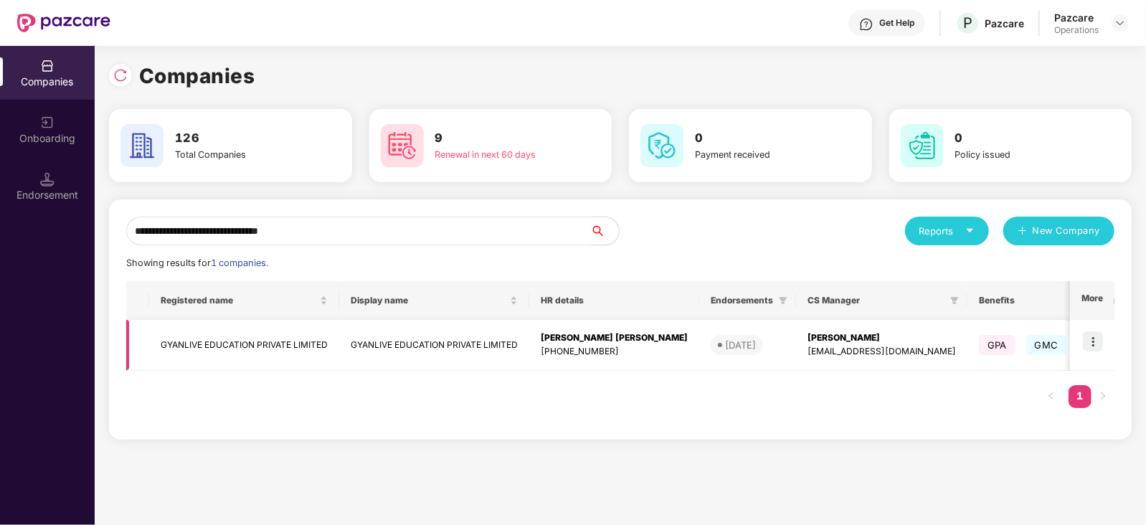
type input "**********"
click at [248, 344] on td "GYANLIVE EDUCATION PRIVATE LIMITED" at bounding box center [244, 345] width 190 height 51
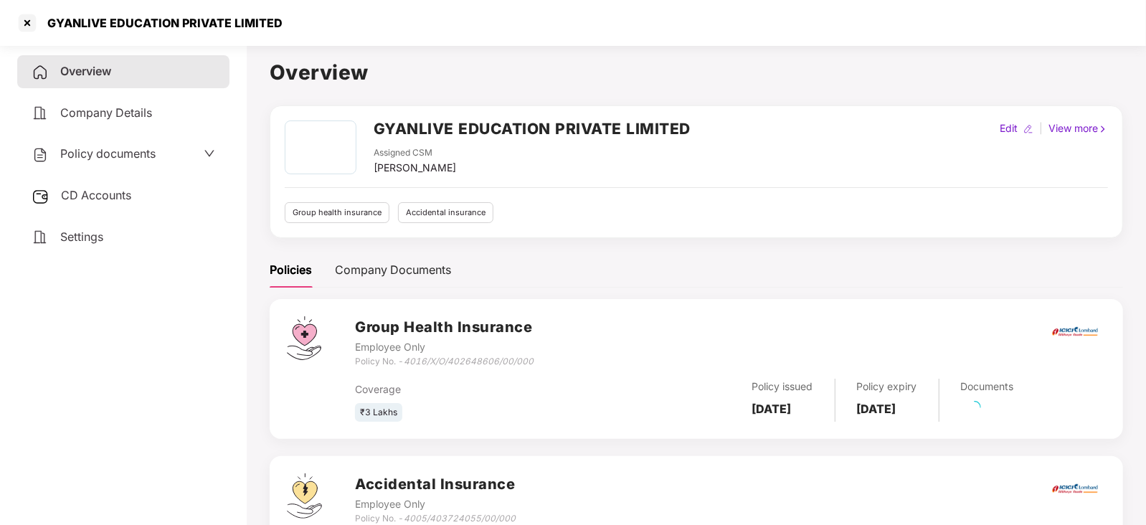
click at [103, 243] on span "Settings" at bounding box center [81, 236] width 43 height 14
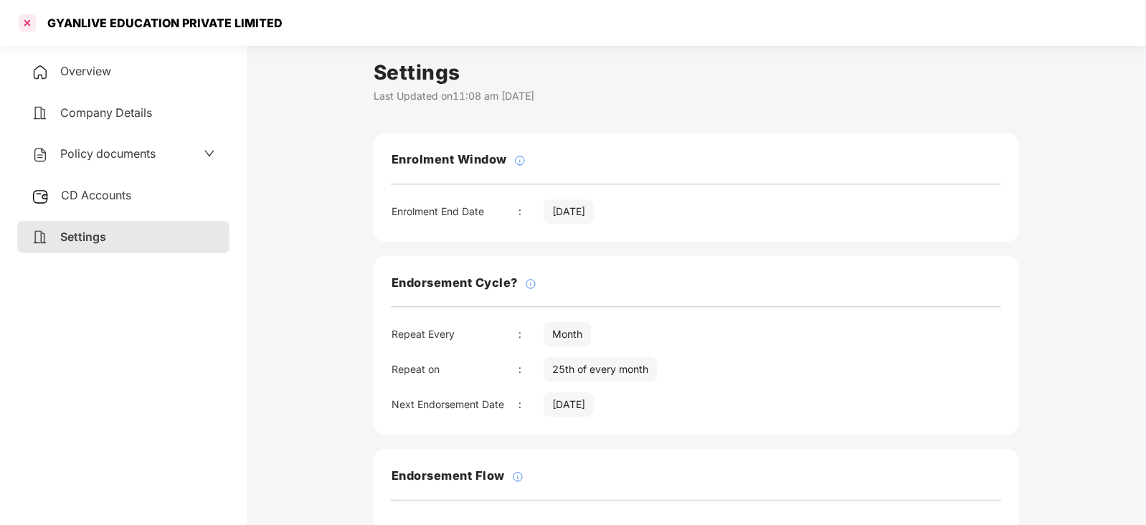
click at [27, 22] on div at bounding box center [27, 22] width 23 height 23
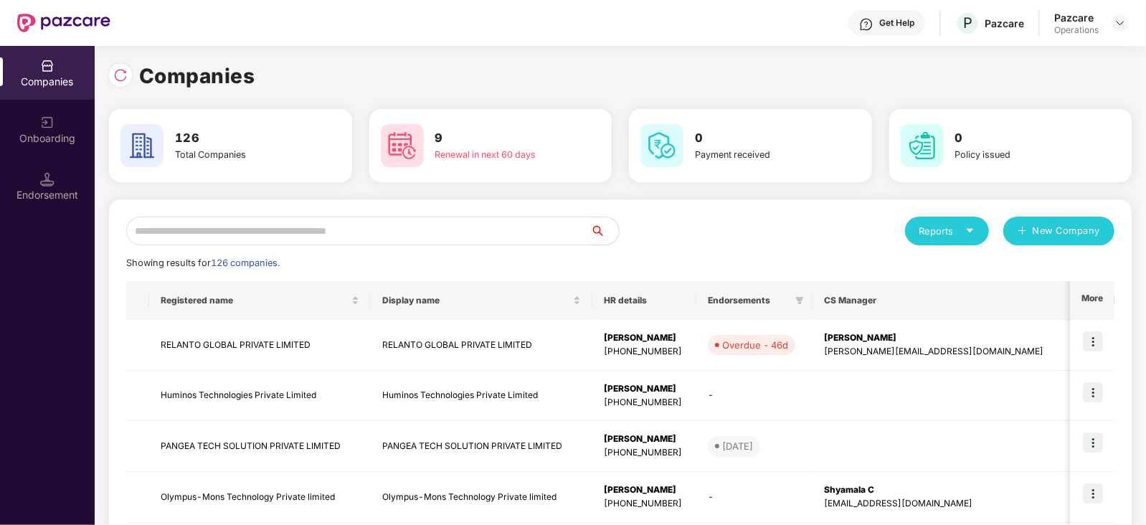
click at [416, 239] on input "text" at bounding box center [358, 231] width 464 height 29
paste input "**********"
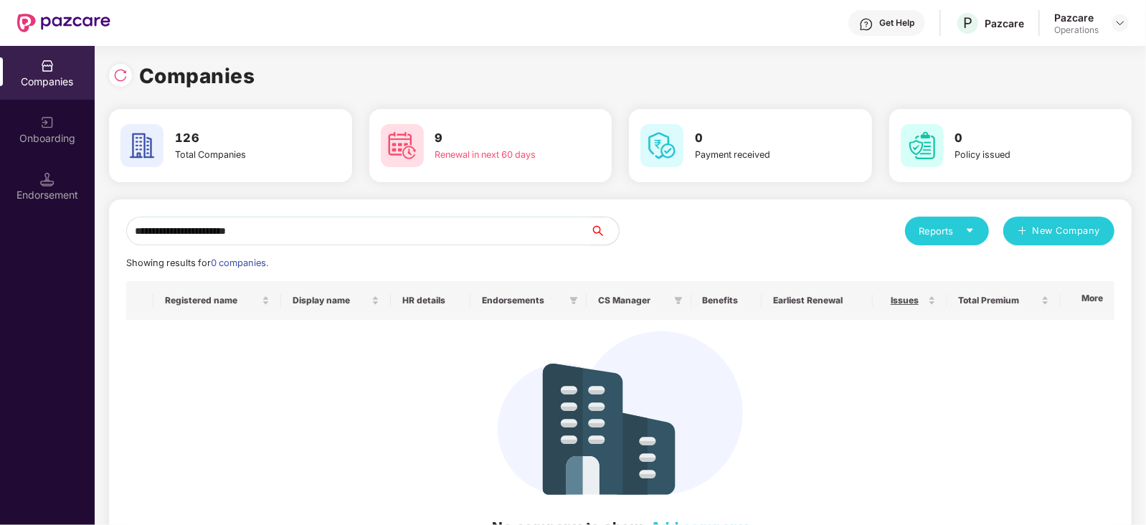
click at [416, 239] on input "**********" at bounding box center [358, 231] width 464 height 29
drag, startPoint x: 252, startPoint y: 233, endPoint x: 102, endPoint y: 232, distance: 149.9
click at [102, 232] on div "**********" at bounding box center [620, 285] width 1051 height 479
paste input "**********"
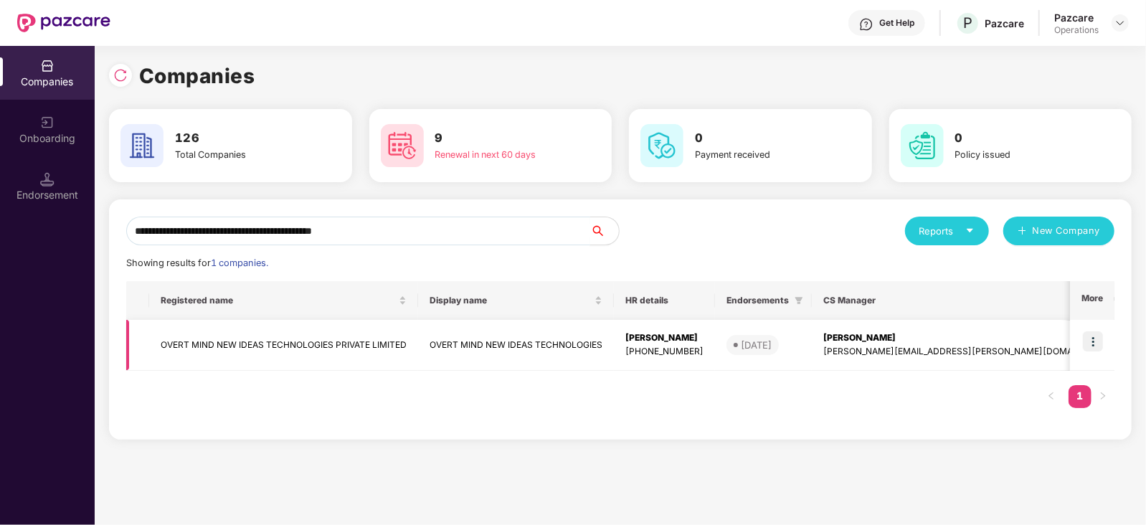
type input "**********"
click at [362, 346] on td "OVERT MIND NEW IDEAS TECHNOLOGIES PRIVATE LIMITED" at bounding box center [283, 345] width 269 height 51
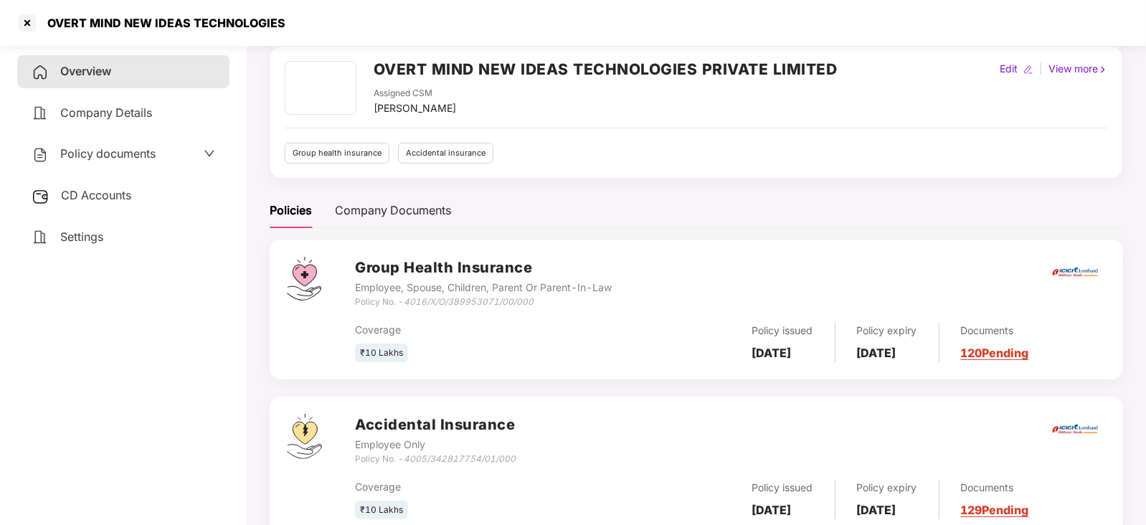
scroll to position [105, 0]
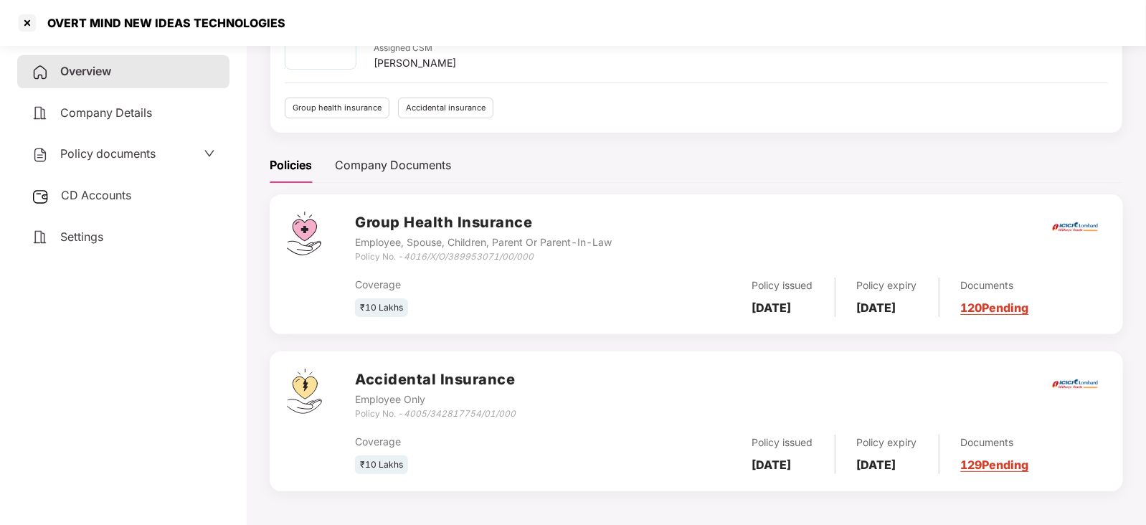
click at [75, 237] on span "Settings" at bounding box center [81, 236] width 43 height 14
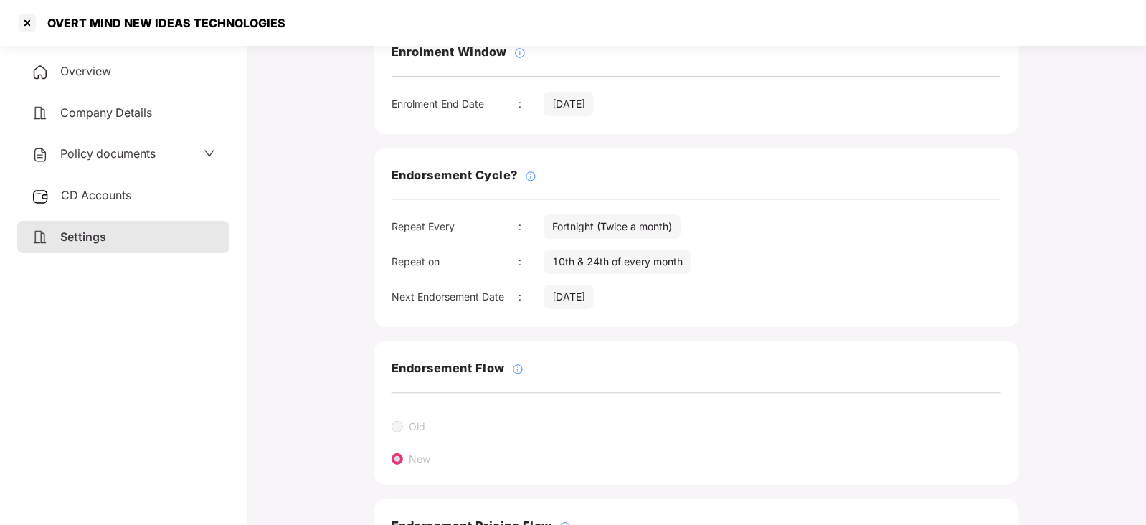
scroll to position [123, 0]
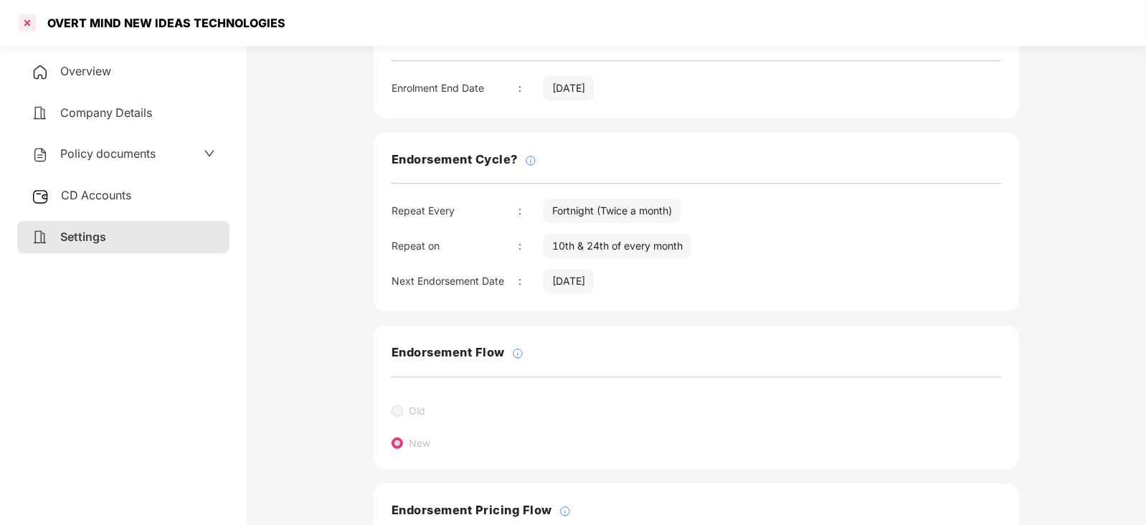
click at [22, 16] on div at bounding box center [27, 22] width 23 height 23
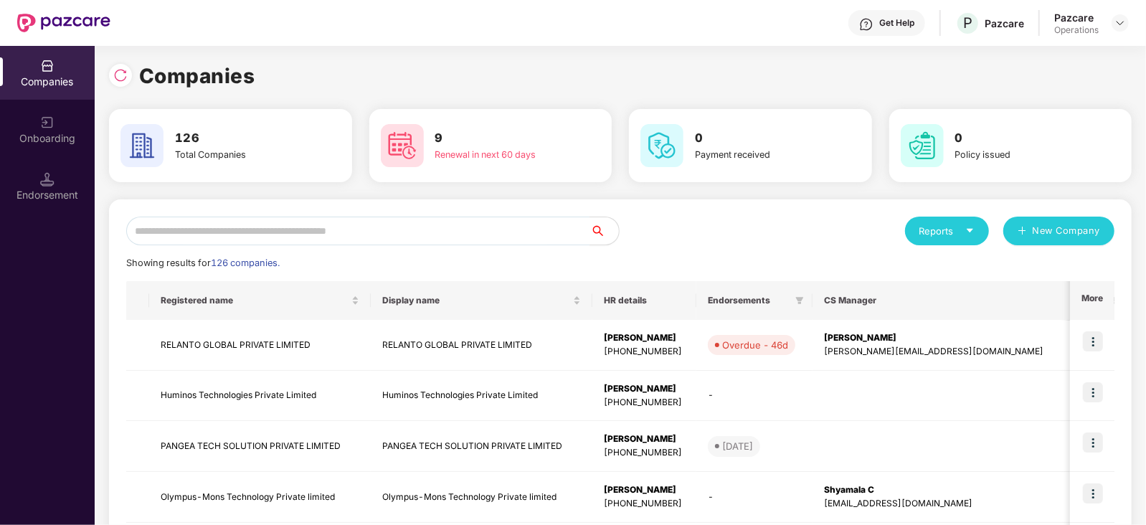
scroll to position [0, 0]
click at [323, 224] on input "text" at bounding box center [358, 231] width 464 height 29
paste input "**********"
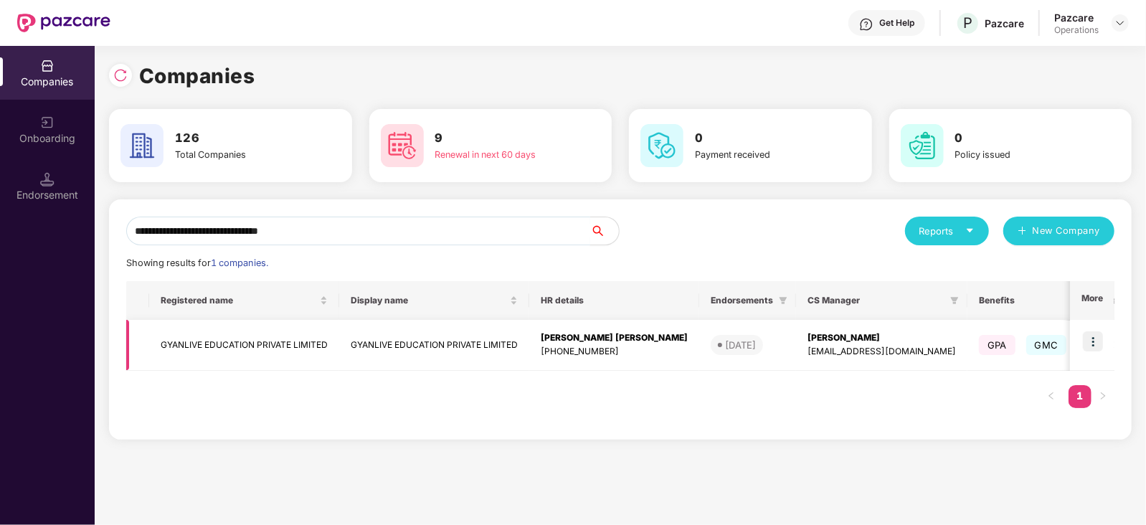
type input "**********"
drag, startPoint x: 744, startPoint y: 338, endPoint x: 799, endPoint y: 338, distance: 54.5
click at [799, 338] on td "[PERSON_NAME] [PERSON_NAME][EMAIL_ADDRESS][DOMAIN_NAME]" at bounding box center [881, 345] width 171 height 51
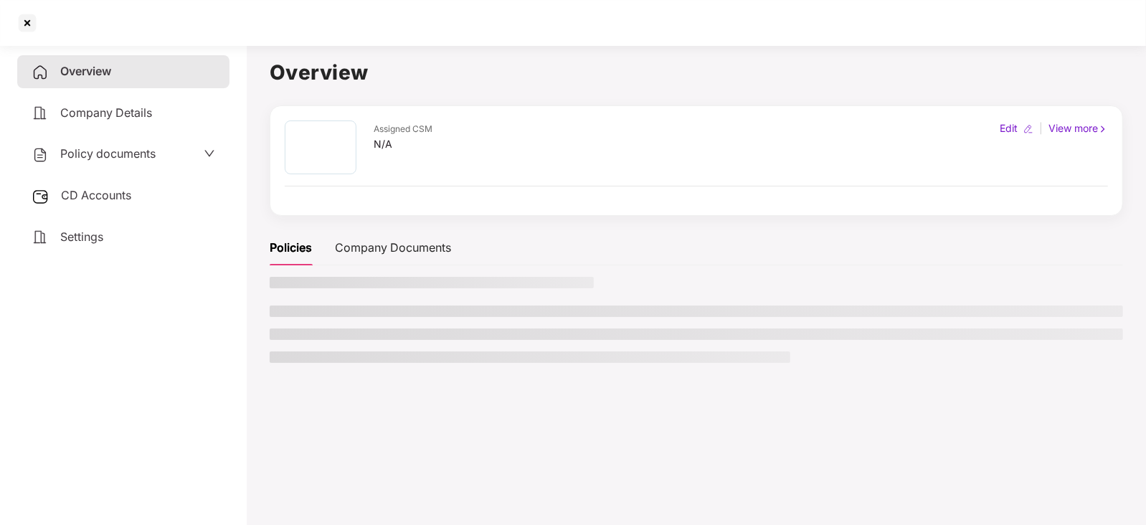
copy div "[PERSON_NAME]"
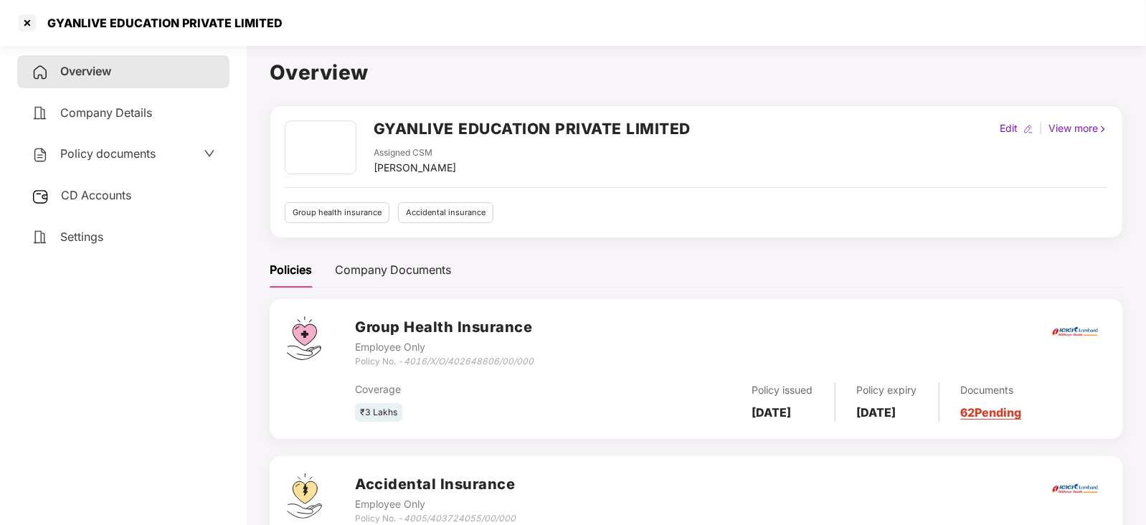
click at [90, 234] on span "Settings" at bounding box center [81, 236] width 43 height 14
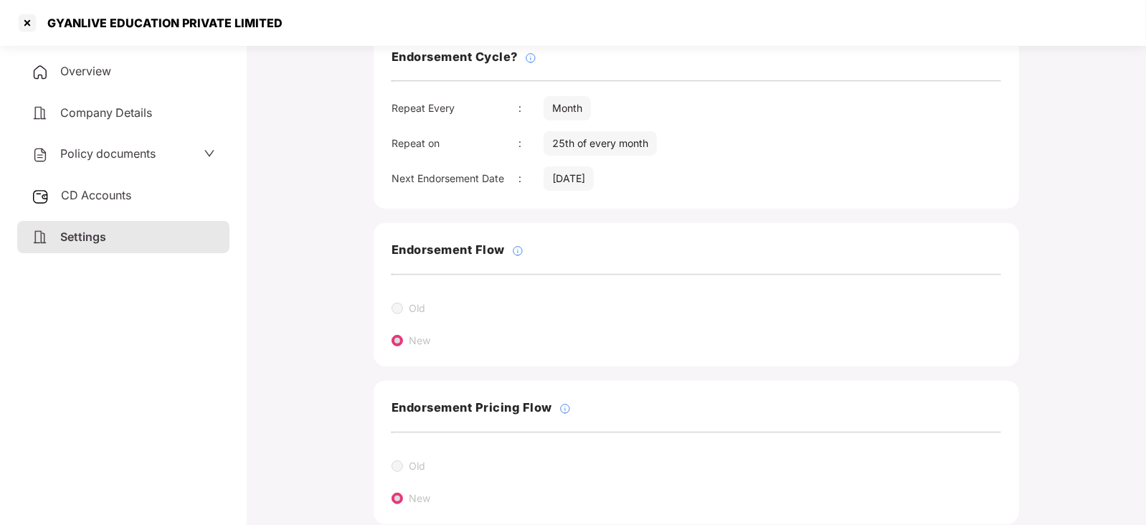
scroll to position [255, 0]
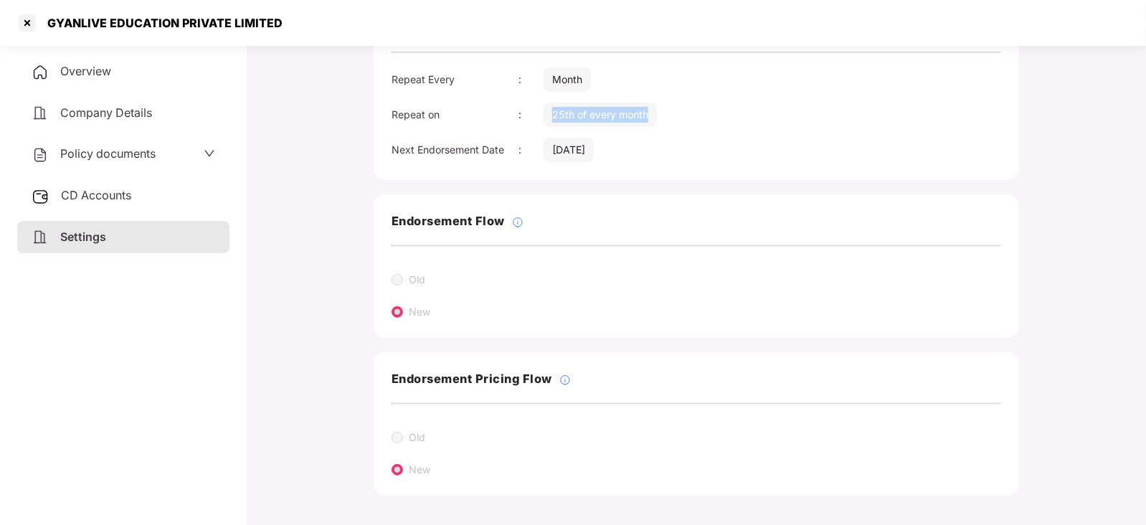
drag, startPoint x: 608, startPoint y: 104, endPoint x: 650, endPoint y: 105, distance: 41.6
click at [650, 104] on div "25th of every month" at bounding box center [600, 115] width 113 height 24
copy div "25th of every month"
click at [25, 23] on div at bounding box center [27, 22] width 23 height 23
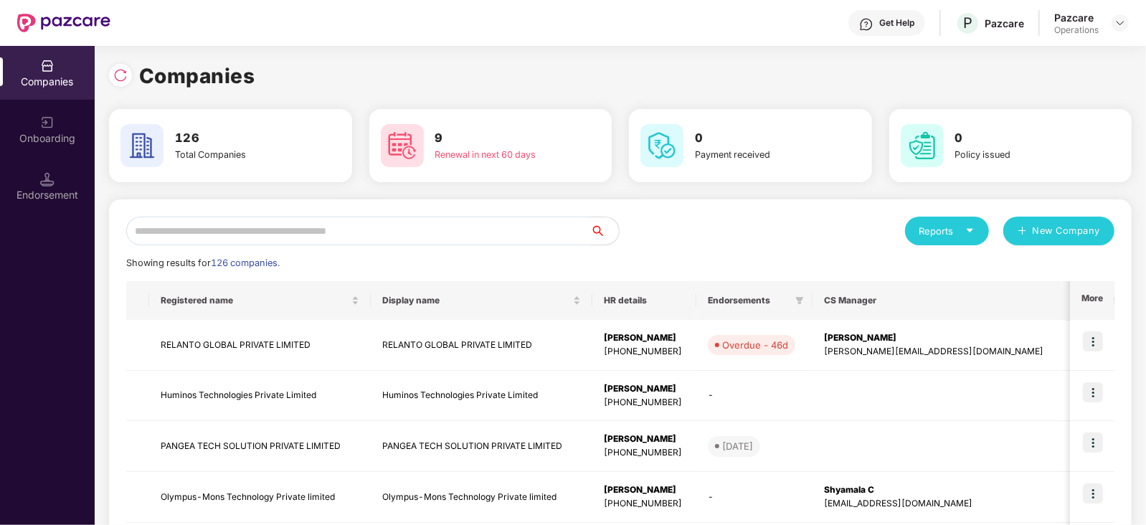
click at [337, 225] on input "text" at bounding box center [358, 231] width 464 height 29
paste input "**********"
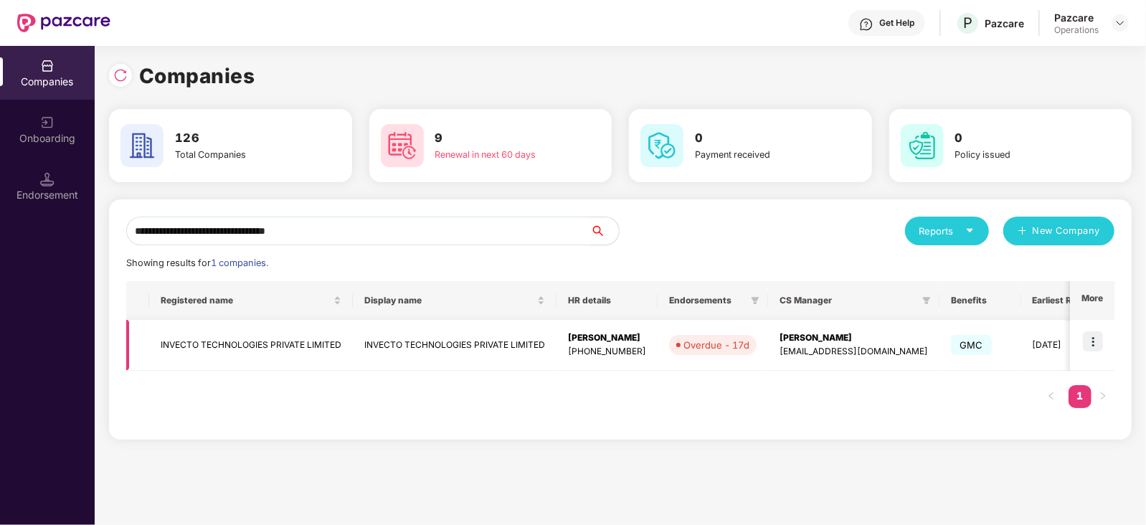
type input "**********"
click at [245, 343] on td "INVECTO TECHNOLOGIES PRIVATE LIMITED" at bounding box center [251, 345] width 204 height 51
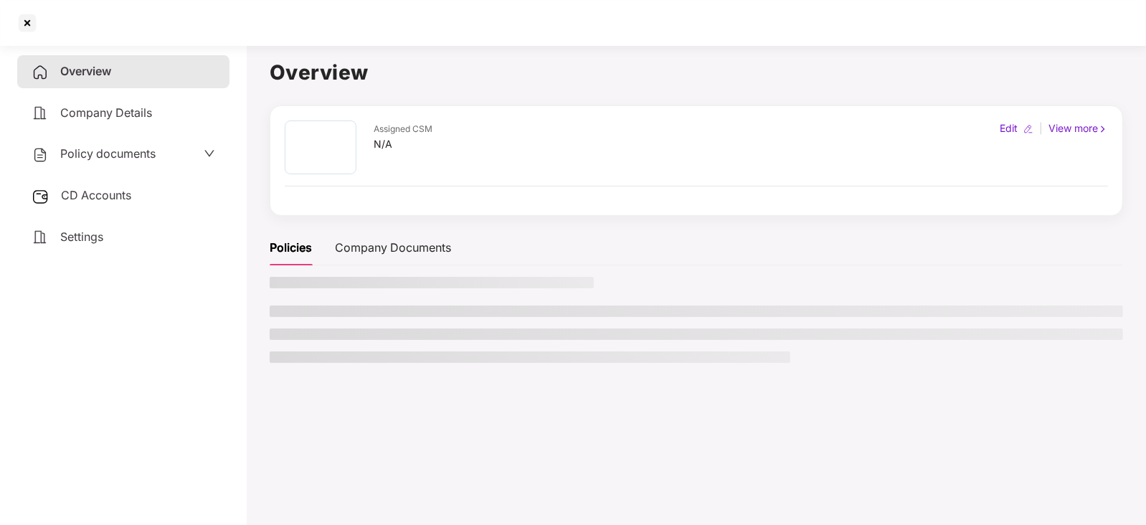
click at [100, 245] on div "Settings" at bounding box center [123, 237] width 212 height 33
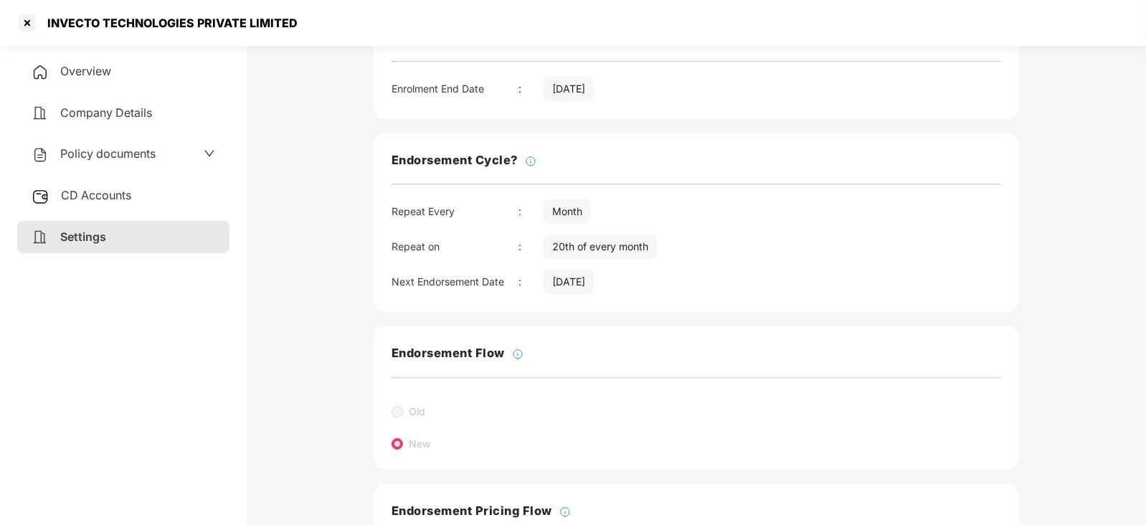
scroll to position [123, 0]
drag, startPoint x: 551, startPoint y: 239, endPoint x: 653, endPoint y: 243, distance: 101.2
click at [653, 243] on div "20th of every month" at bounding box center [600, 246] width 113 height 24
copy div "20th of every month"
click at [19, 27] on div at bounding box center [27, 22] width 23 height 23
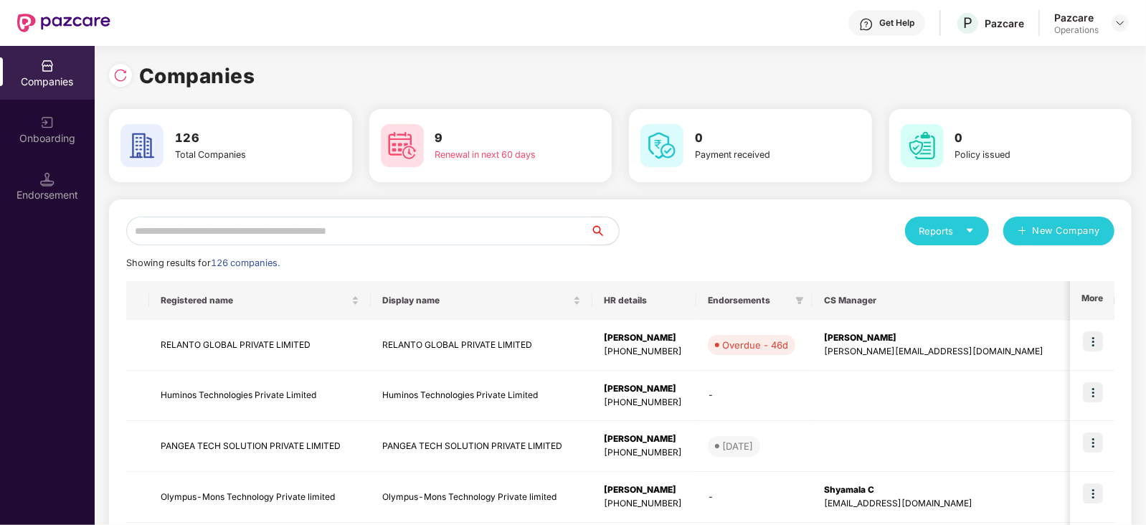
scroll to position [0, 0]
click at [176, 228] on input "text" at bounding box center [358, 231] width 464 height 29
paste input "**********"
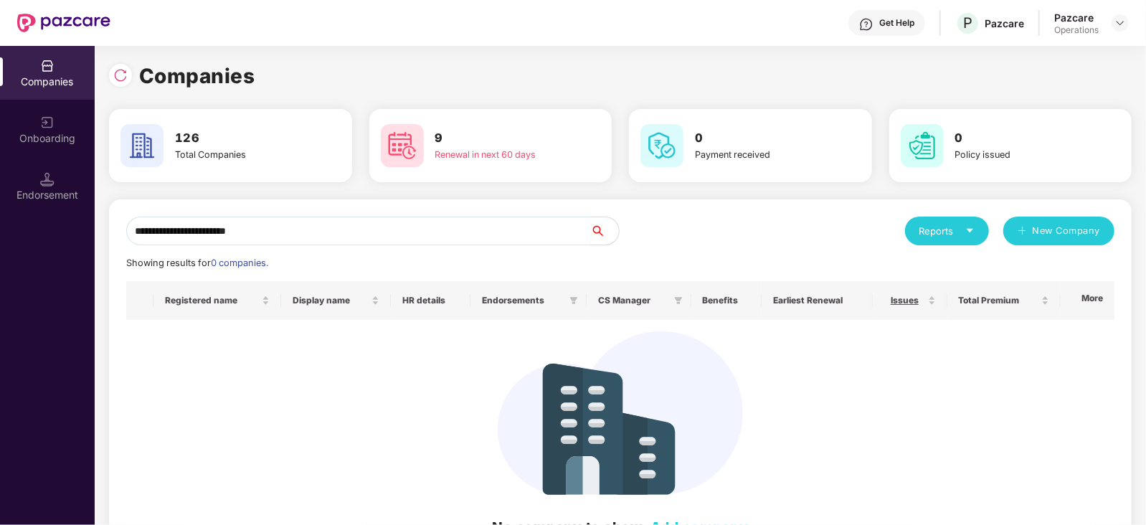
click at [133, 237] on input "**********" at bounding box center [358, 231] width 464 height 29
click at [266, 242] on input "**********" at bounding box center [358, 231] width 464 height 29
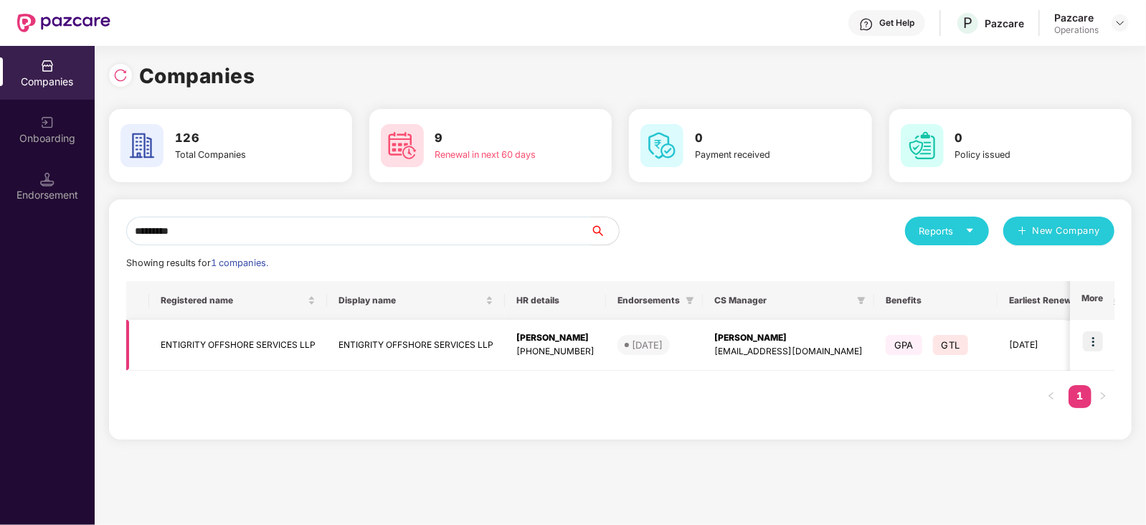
type input "*********"
click at [225, 356] on td "ENTIGRITY OFFSHORE SERVICES LLP" at bounding box center [238, 345] width 178 height 51
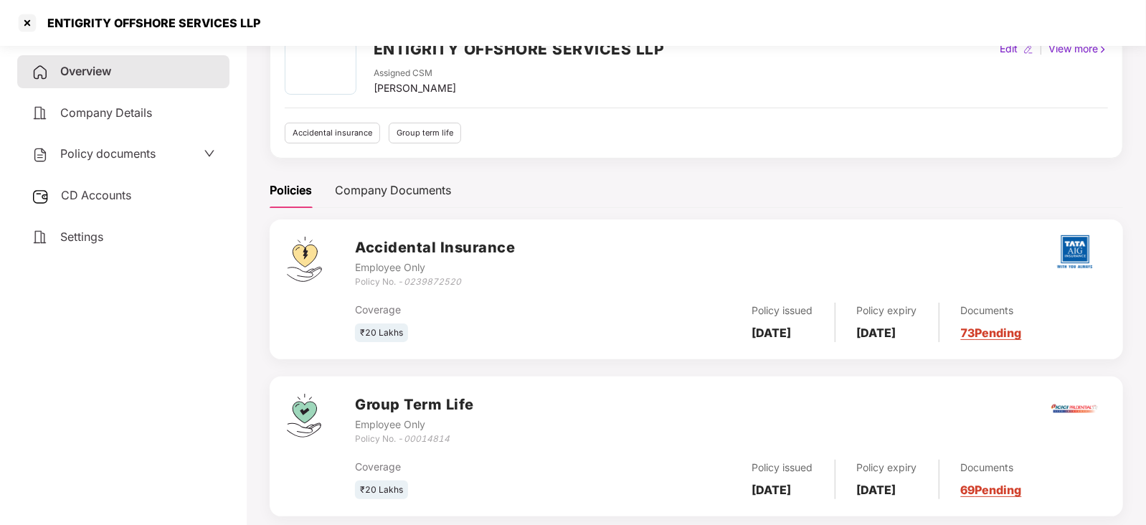
scroll to position [105, 0]
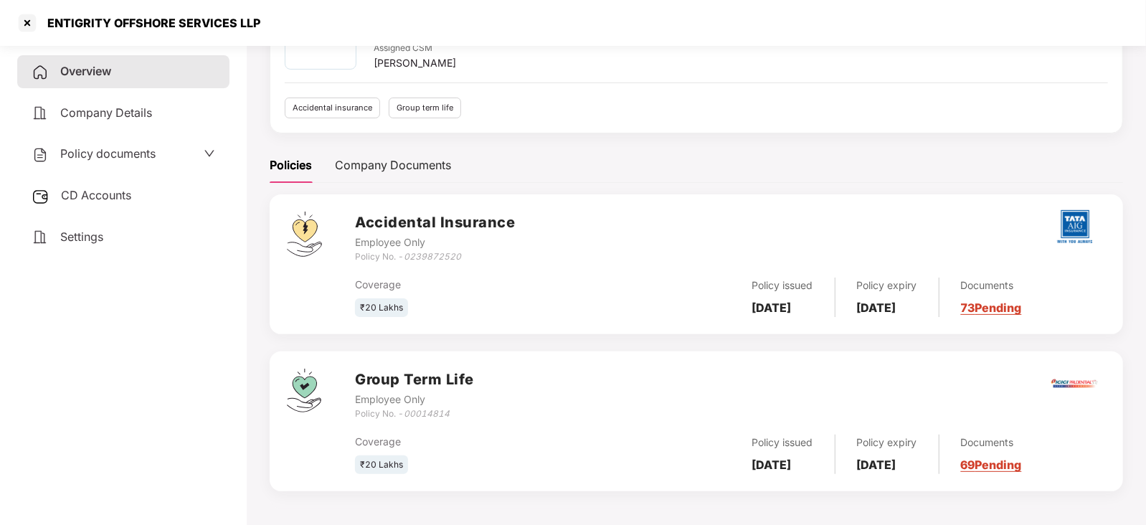
click at [97, 234] on span "Settings" at bounding box center [81, 236] width 43 height 14
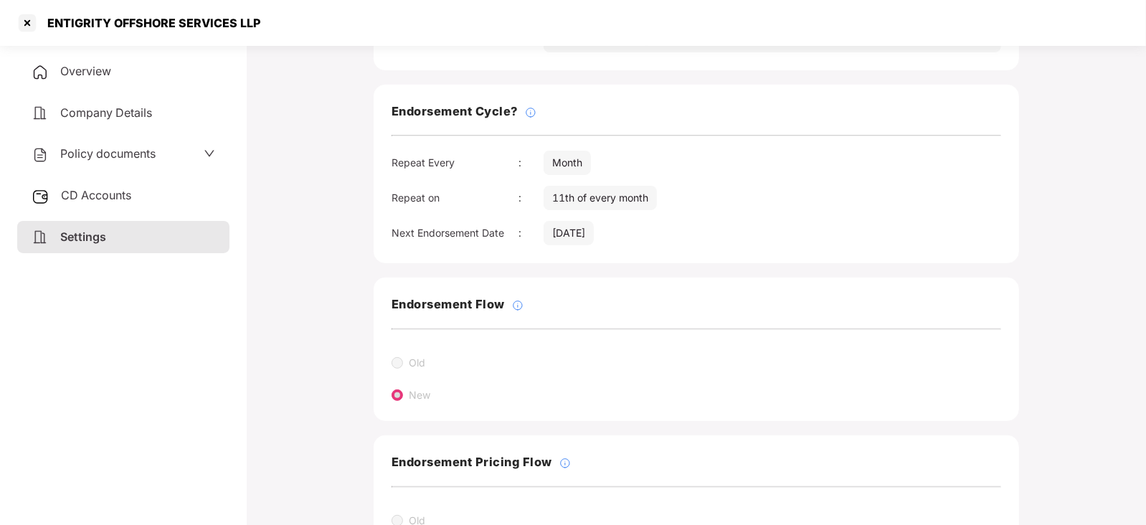
scroll to position [181, 0]
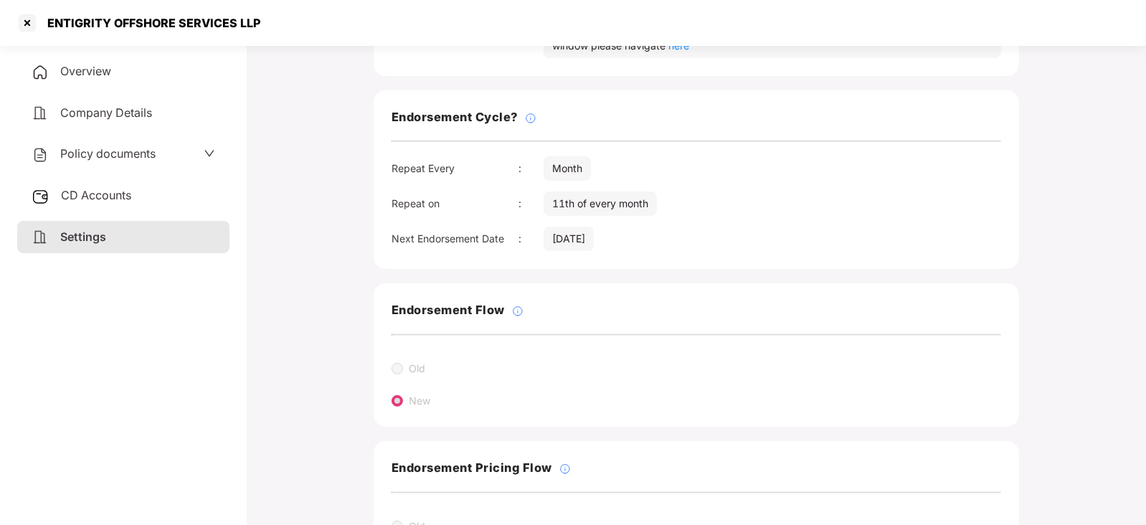
drag, startPoint x: 556, startPoint y: 234, endPoint x: 566, endPoint y: 240, distance: 11.6
click at [625, 236] on div "Next Endorsement Date : [DATE]" at bounding box center [696, 239] width 609 height 24
drag, startPoint x: 551, startPoint y: 231, endPoint x: 620, endPoint y: 236, distance: 69.7
click at [594, 236] on div "[DATE]" at bounding box center [569, 239] width 50 height 24
copy div "[DATE]"
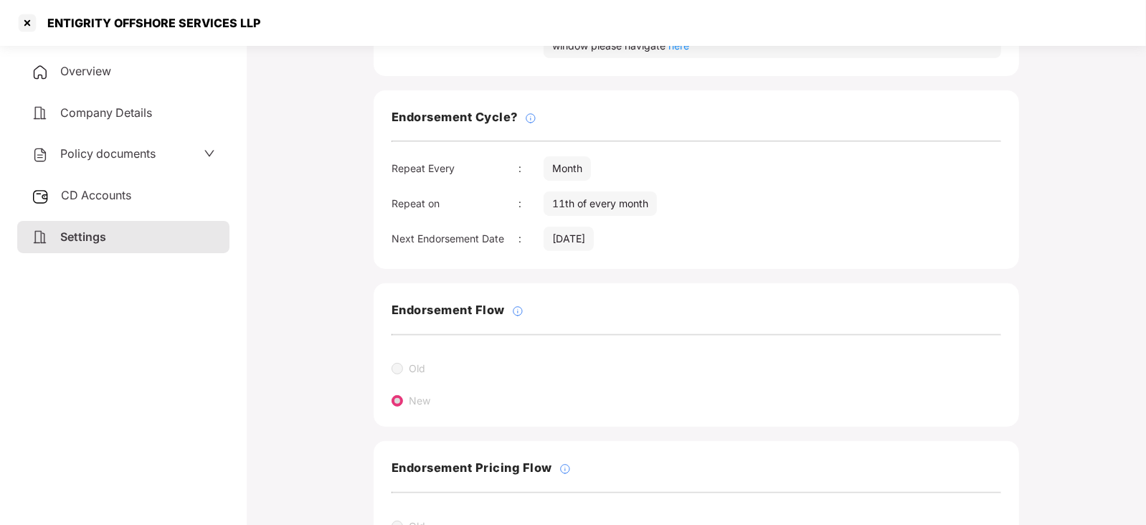
click at [572, 204] on div "11th of every month" at bounding box center [600, 203] width 113 height 24
copy div "11th of every month"
click at [31, 29] on div at bounding box center [27, 22] width 23 height 23
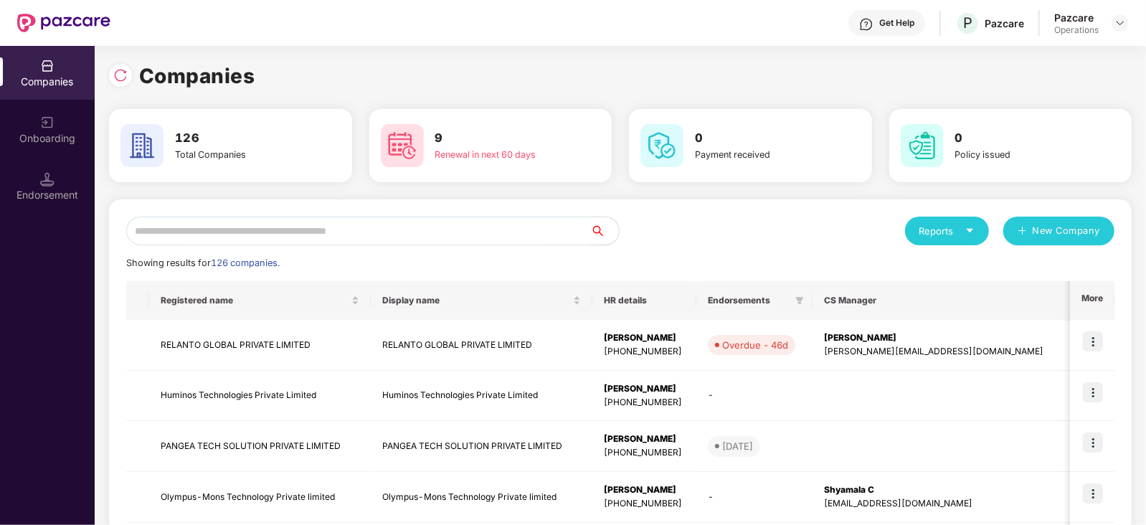
scroll to position [0, 0]
click at [298, 227] on input "text" at bounding box center [358, 231] width 464 height 29
paste input "**********"
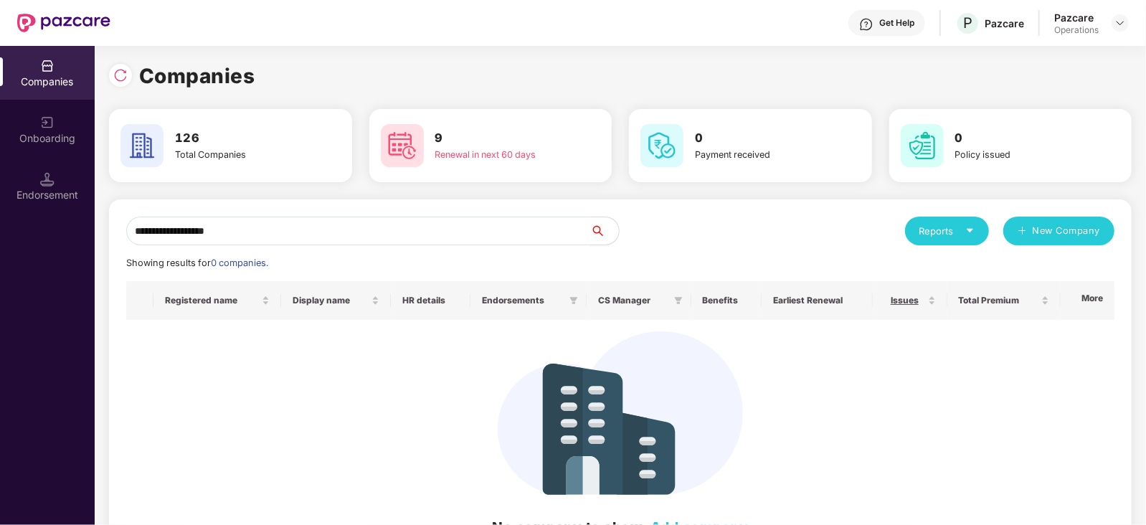
drag, startPoint x: 261, startPoint y: 234, endPoint x: 97, endPoint y: 233, distance: 164.2
click at [97, 233] on div "**********" at bounding box center [620, 285] width 1051 height 479
paste input "******"
click at [131, 229] on input "**********" at bounding box center [358, 231] width 464 height 29
click at [288, 227] on input "**********" at bounding box center [358, 231] width 464 height 29
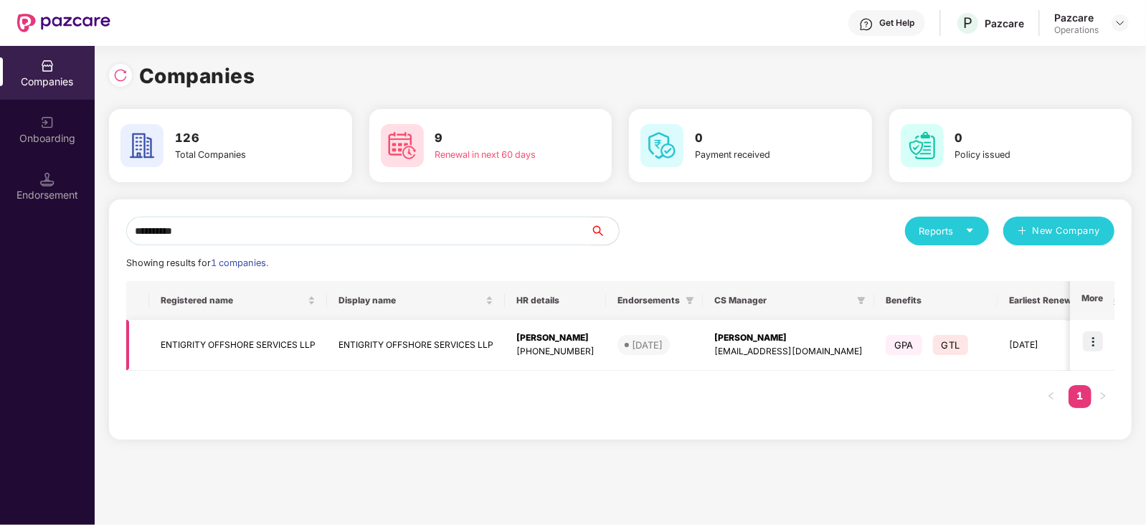
type input "*********"
drag, startPoint x: 703, startPoint y: 333, endPoint x: 784, endPoint y: 337, distance: 81.1
click at [784, 337] on td "[PERSON_NAME] [EMAIL_ADDRESS][DOMAIN_NAME]" at bounding box center [788, 345] width 171 height 51
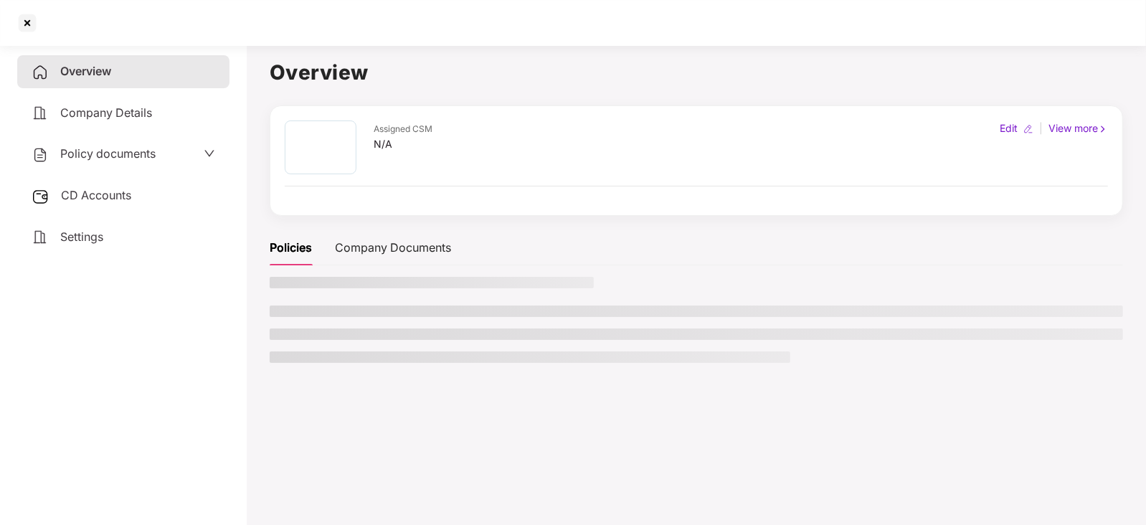
copy div "[PERSON_NAME]"
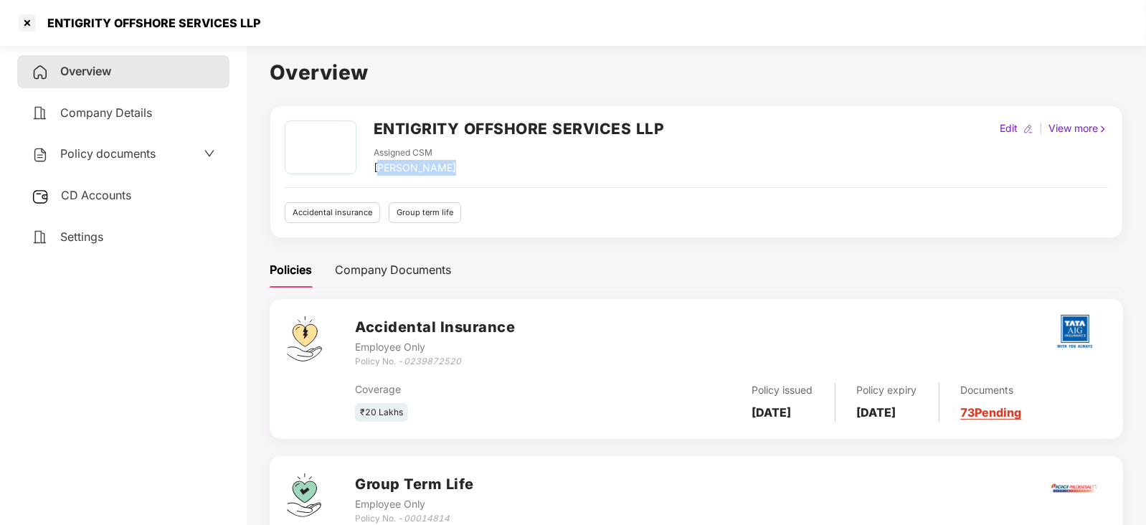
drag, startPoint x: 376, startPoint y: 174, endPoint x: 438, endPoint y: 174, distance: 61.7
click at [438, 174] on div "Assigned CSM [PERSON_NAME]" at bounding box center [519, 160] width 291 height 29
drag, startPoint x: 370, startPoint y: 171, endPoint x: 438, endPoint y: 173, distance: 68.1
click at [438, 173] on div "ENTIGRITY OFFSHORE SERVICES LLP Assigned CSM [PERSON_NAME]" at bounding box center [475, 147] width 380 height 55
copy div "[PERSON_NAME]"
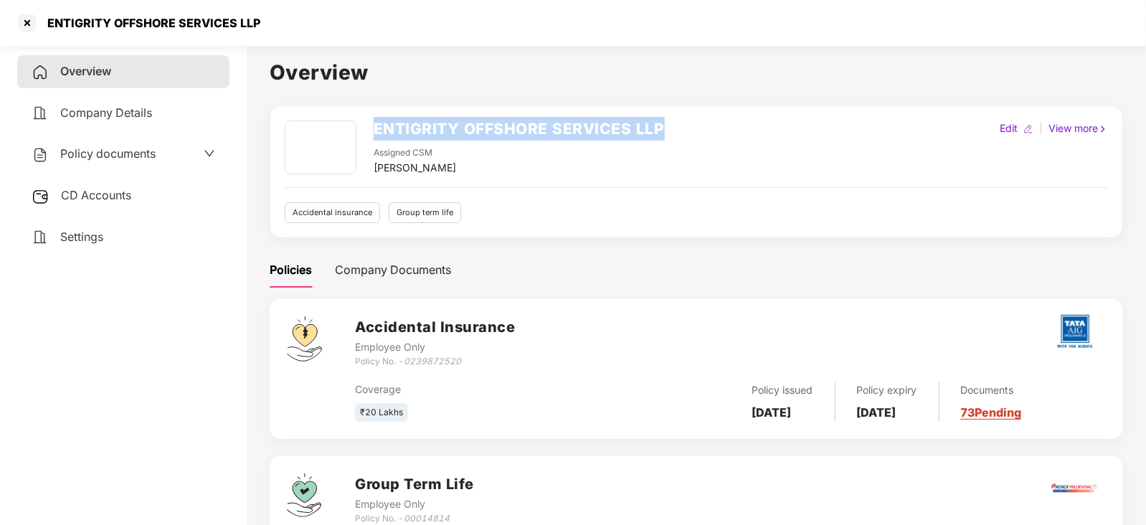
drag, startPoint x: 364, startPoint y: 131, endPoint x: 671, endPoint y: 120, distance: 307.1
click at [671, 120] on div "ENTIGRITY OFFSHORE SERVICES LLP Assigned CSM [PERSON_NAME] Edit | View more" at bounding box center [696, 147] width 823 height 55
copy div "ENTIGRITY OFFSHORE SERVICES LLP"
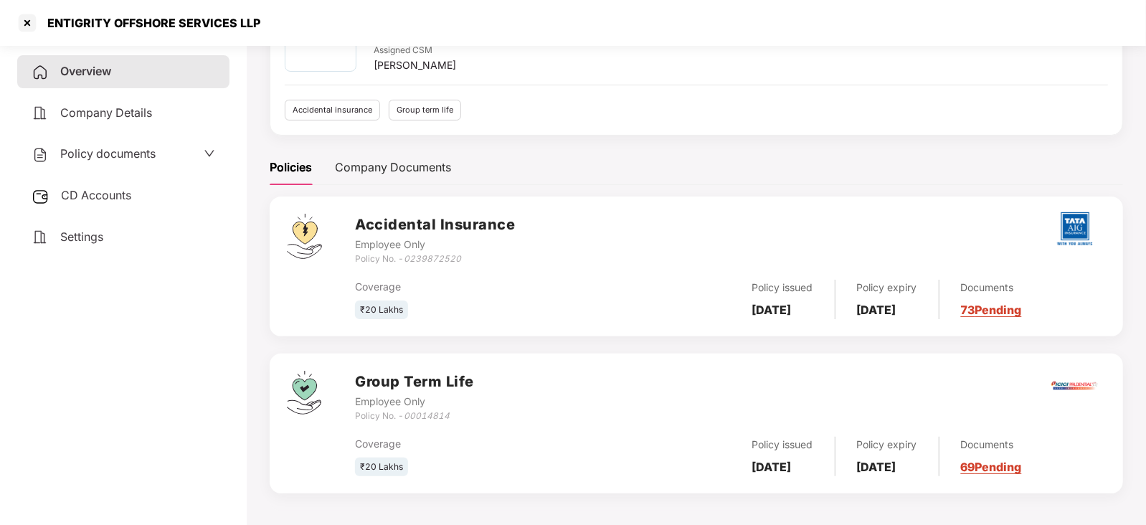
scroll to position [105, 0]
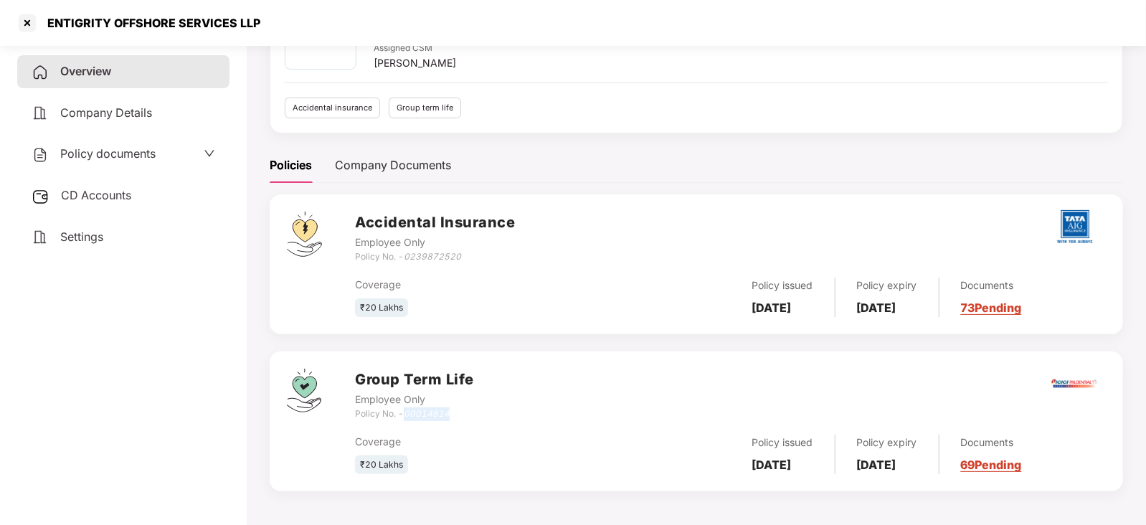
drag, startPoint x: 406, startPoint y: 412, endPoint x: 474, endPoint y: 404, distance: 68.7
click at [455, 412] on div "Policy No. - 00014814" at bounding box center [414, 414] width 119 height 14
copy icon "00014814"
click at [27, 22] on div at bounding box center [27, 22] width 23 height 23
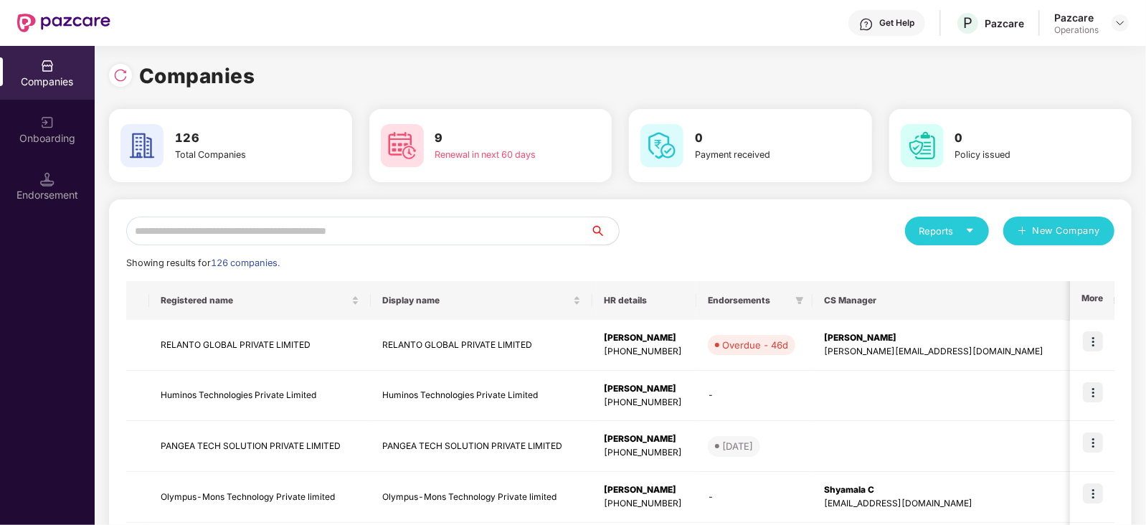
scroll to position [0, 0]
click at [305, 225] on input "text" at bounding box center [358, 231] width 464 height 29
paste input "**********"
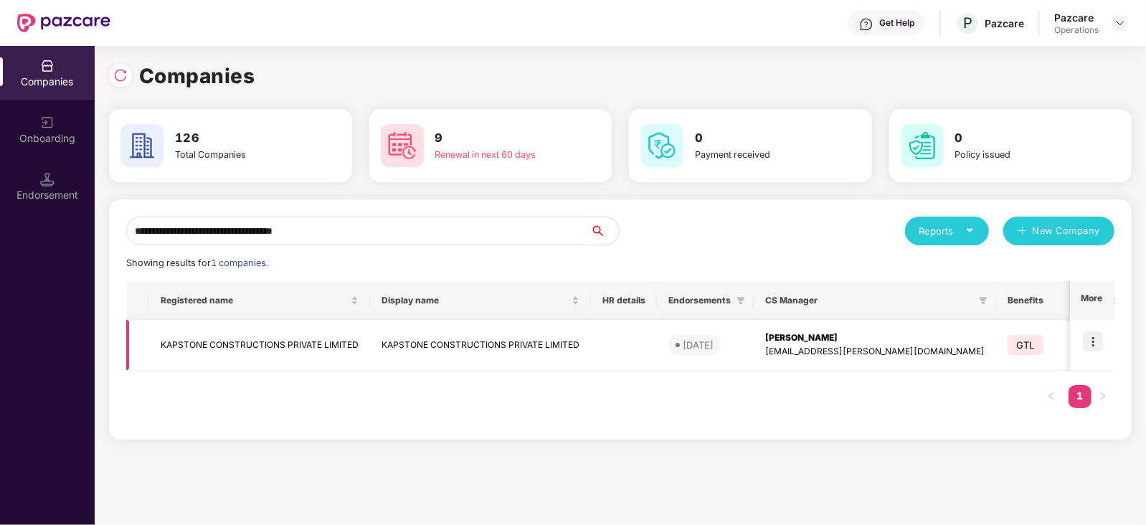
type input "**********"
drag, startPoint x: 761, startPoint y: 336, endPoint x: 882, endPoint y: 336, distance: 120.5
click at [882, 336] on td "[PERSON_NAME] [EMAIL_ADDRESS][PERSON_NAME][DOMAIN_NAME]" at bounding box center [875, 345] width 242 height 51
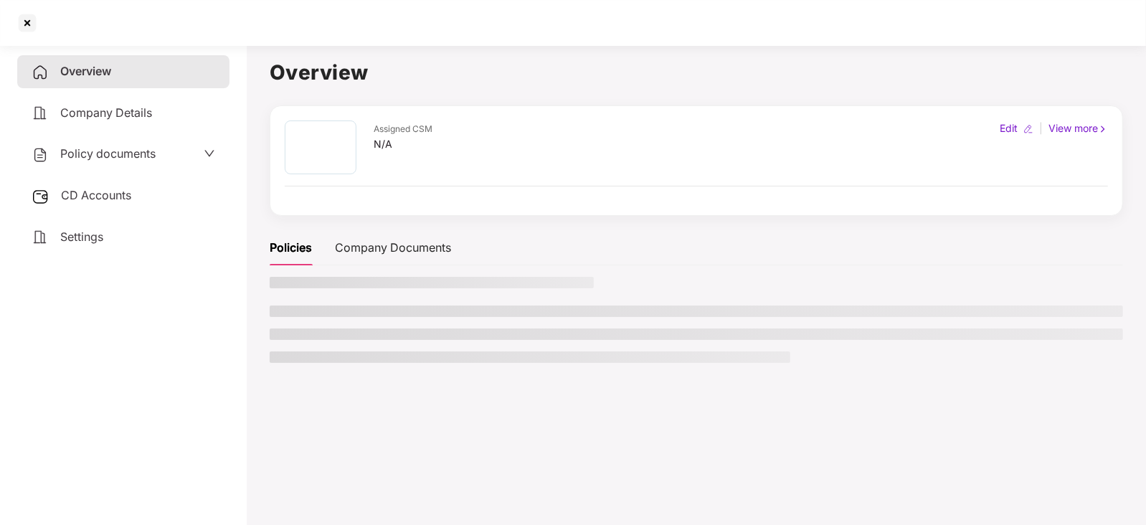
copy div "[PERSON_NAME]"
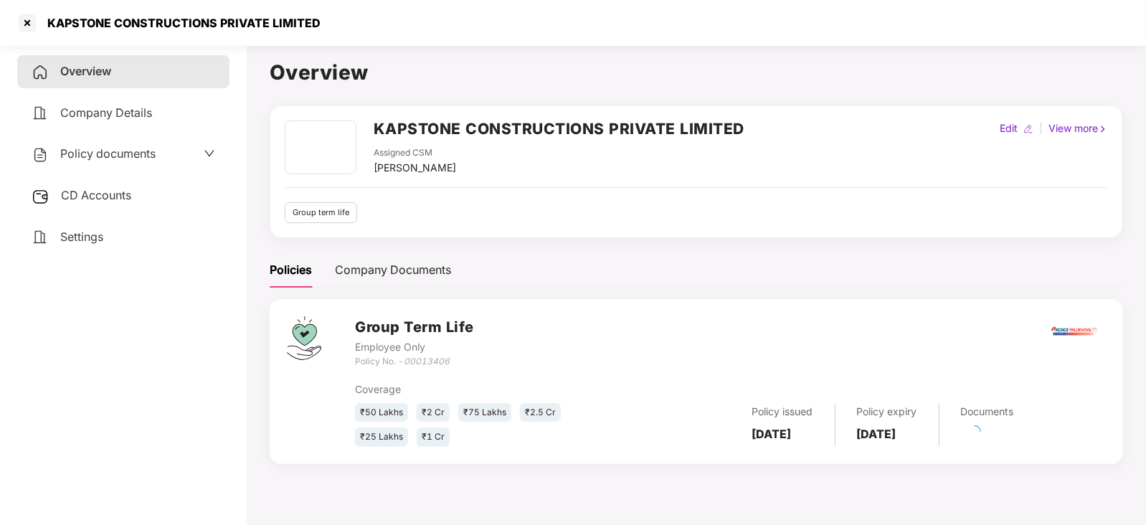
drag, startPoint x: 376, startPoint y: 162, endPoint x: 471, endPoint y: 168, distance: 94.8
click at [456, 168] on div "[PERSON_NAME]" at bounding box center [415, 168] width 82 height 16
drag, startPoint x: 412, startPoint y: 182, endPoint x: 392, endPoint y: 178, distance: 19.8
click at [408, 182] on div "KAPSTONE CONSTRUCTIONS PRIVATE LIMITED Assigned CSM Yash [PERSON_NAME] Edit | V…" at bounding box center [696, 171] width 823 height 103
drag, startPoint x: 375, startPoint y: 166, endPoint x: 494, endPoint y: 169, distance: 119.0
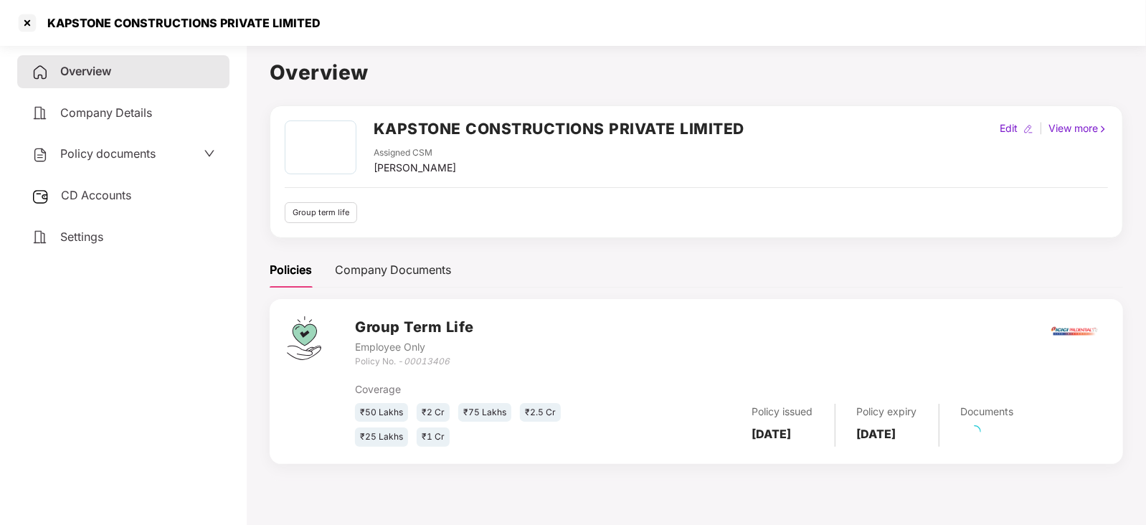
click at [494, 169] on div "Assigned CSM Yash [PERSON_NAME]" at bounding box center [559, 160] width 371 height 29
click at [110, 238] on div "Settings" at bounding box center [123, 237] width 212 height 33
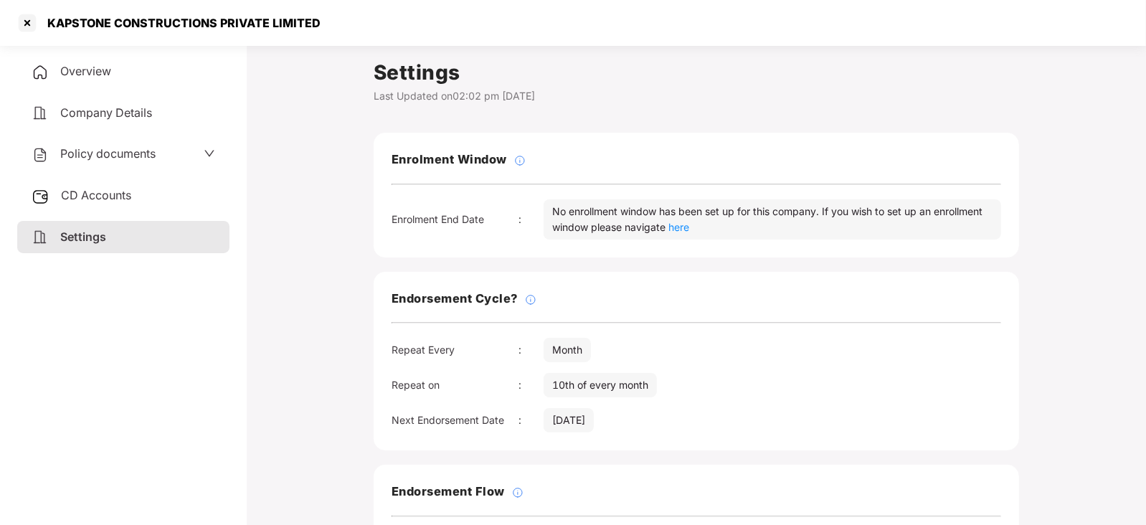
click at [61, 75] on span "Overview" at bounding box center [85, 71] width 51 height 14
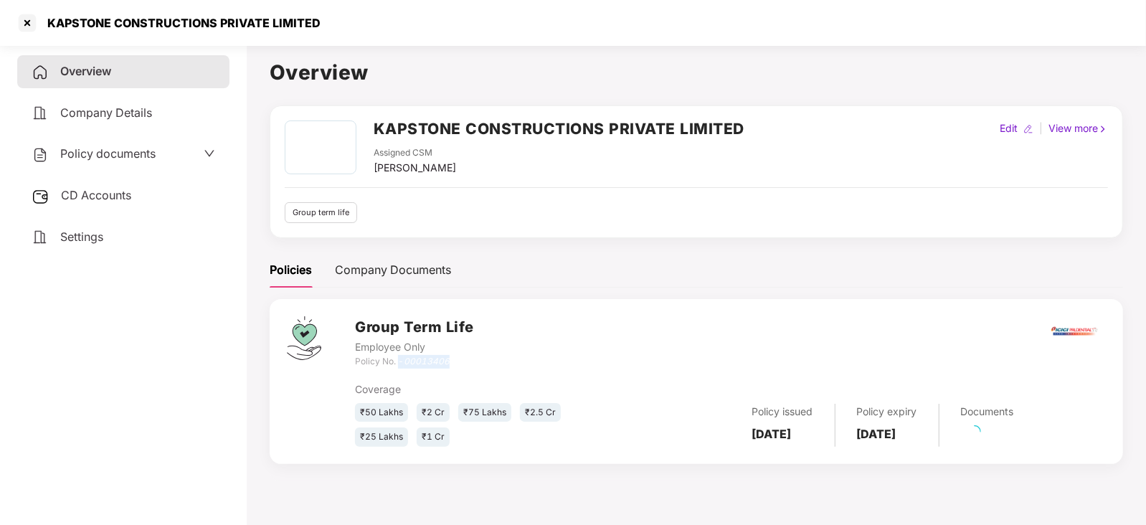
drag, startPoint x: 399, startPoint y: 363, endPoint x: 470, endPoint y: 364, distance: 70.3
click at [470, 364] on div "Policy No. - 00013406" at bounding box center [414, 362] width 119 height 14
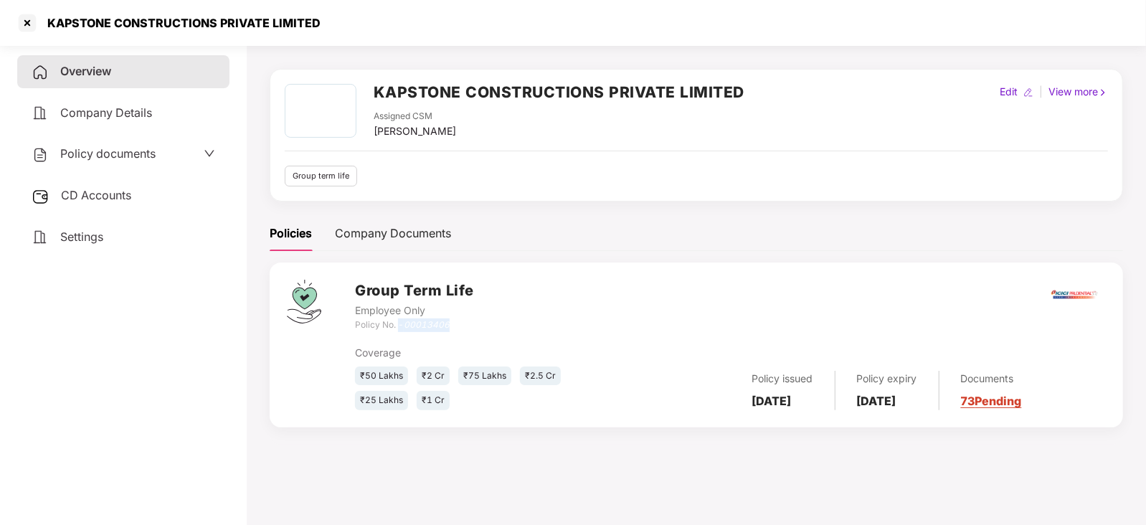
scroll to position [39, 0]
click at [88, 238] on span "Settings" at bounding box center [81, 236] width 43 height 14
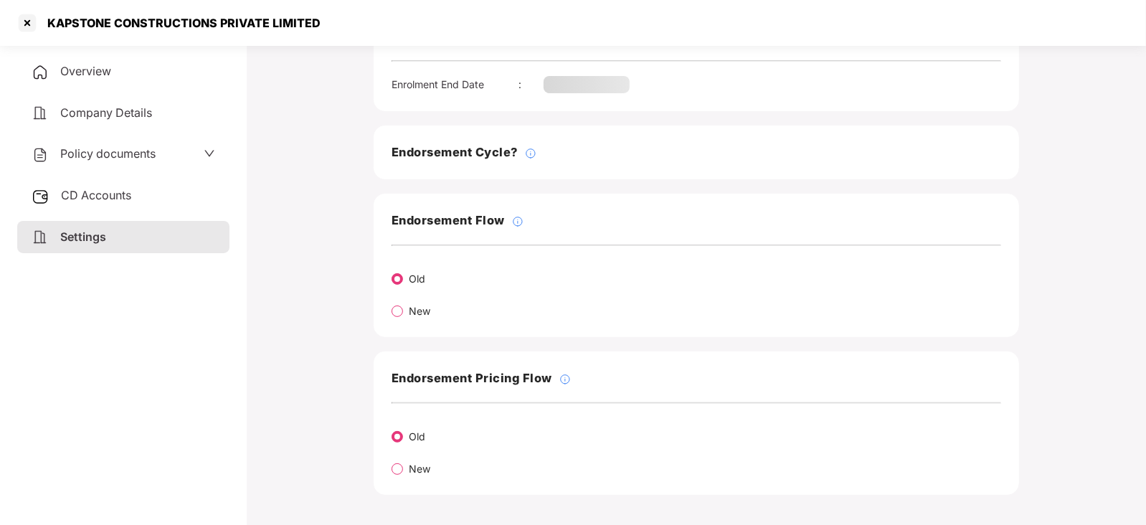
scroll to position [18, 0]
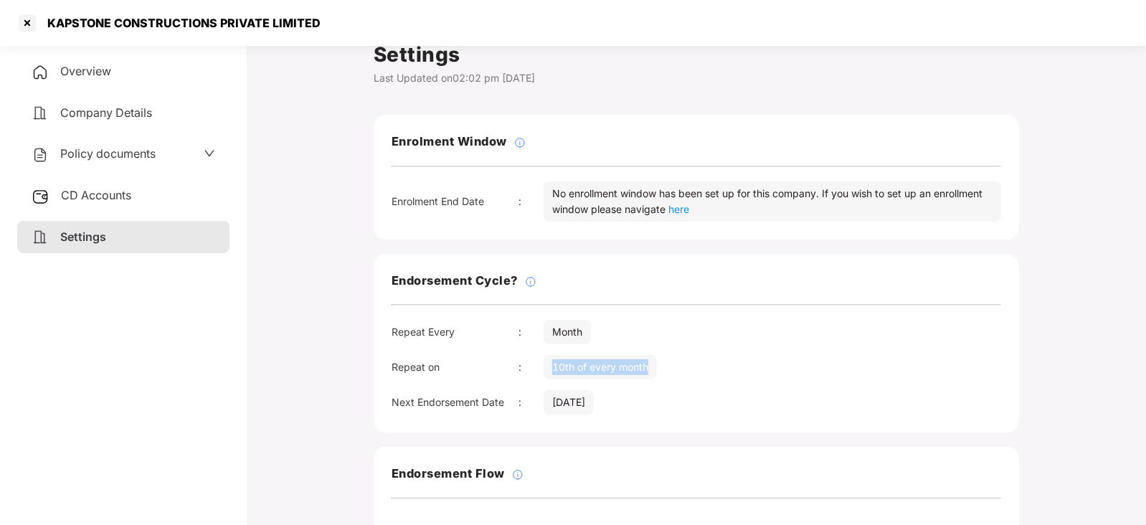
drag, startPoint x: 553, startPoint y: 367, endPoint x: 658, endPoint y: 367, distance: 104.7
click at [658, 367] on div "Repeat on : 10th of every month" at bounding box center [696, 367] width 609 height 24
click at [29, 23] on div at bounding box center [27, 22] width 23 height 23
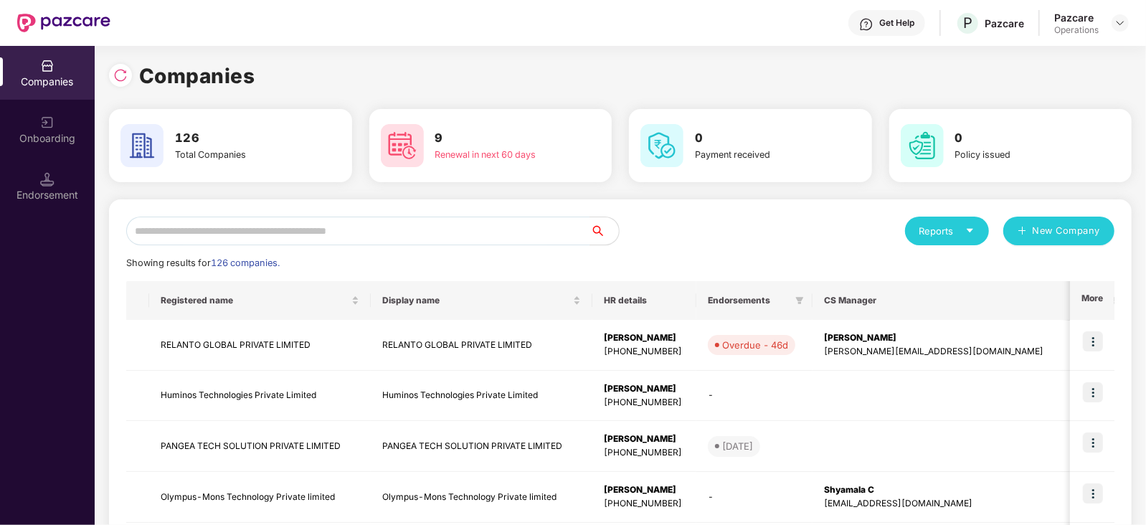
scroll to position [0, 0]
click at [283, 237] on input "text" at bounding box center [358, 231] width 464 height 29
paste input "**********"
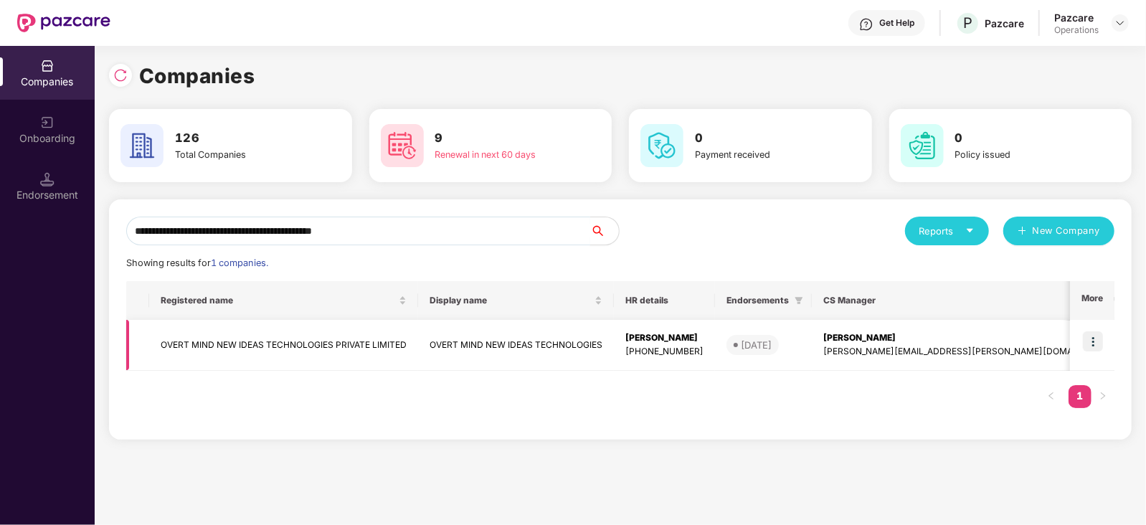
type input "**********"
click at [235, 354] on td "OVERT MIND NEW IDEAS TECHNOLOGIES PRIVATE LIMITED" at bounding box center [283, 345] width 269 height 51
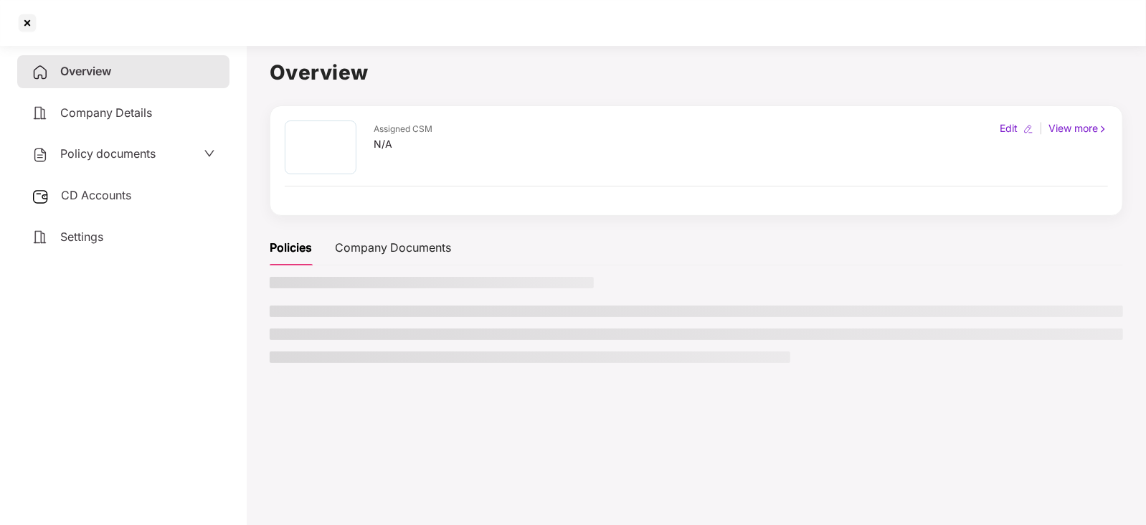
click at [94, 247] on div "Settings" at bounding box center [123, 237] width 212 height 33
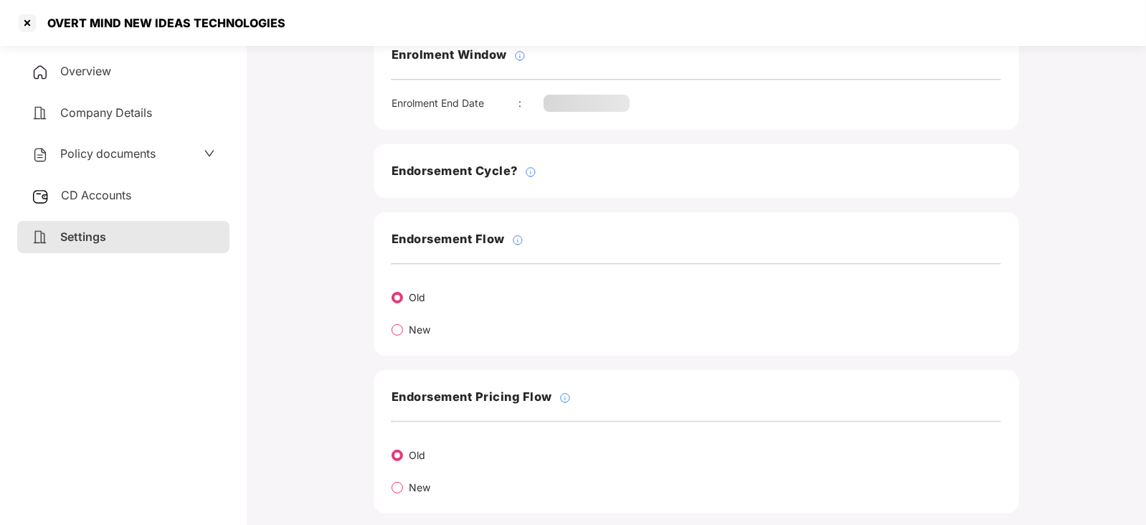
scroll to position [105, 0]
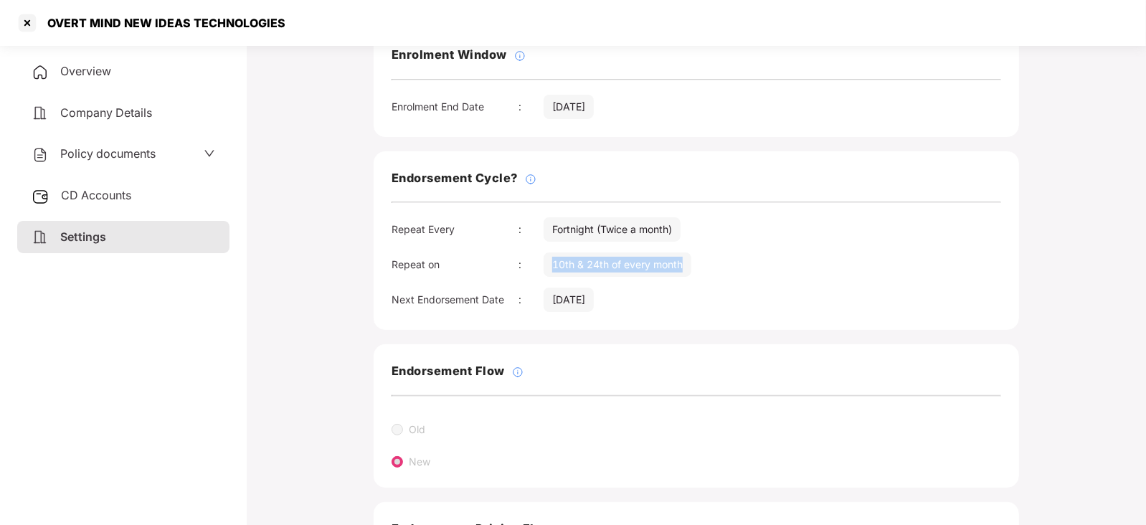
drag, startPoint x: 551, startPoint y: 268, endPoint x: 684, endPoint y: 263, distance: 133.5
click at [684, 263] on div "10th & 24th of every month" at bounding box center [618, 264] width 148 height 24
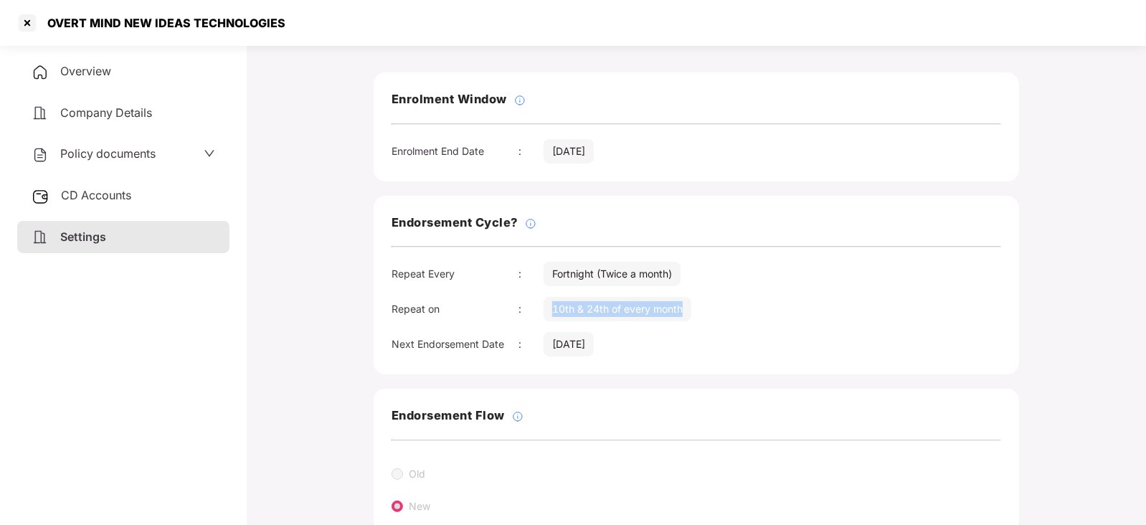
scroll to position [0, 0]
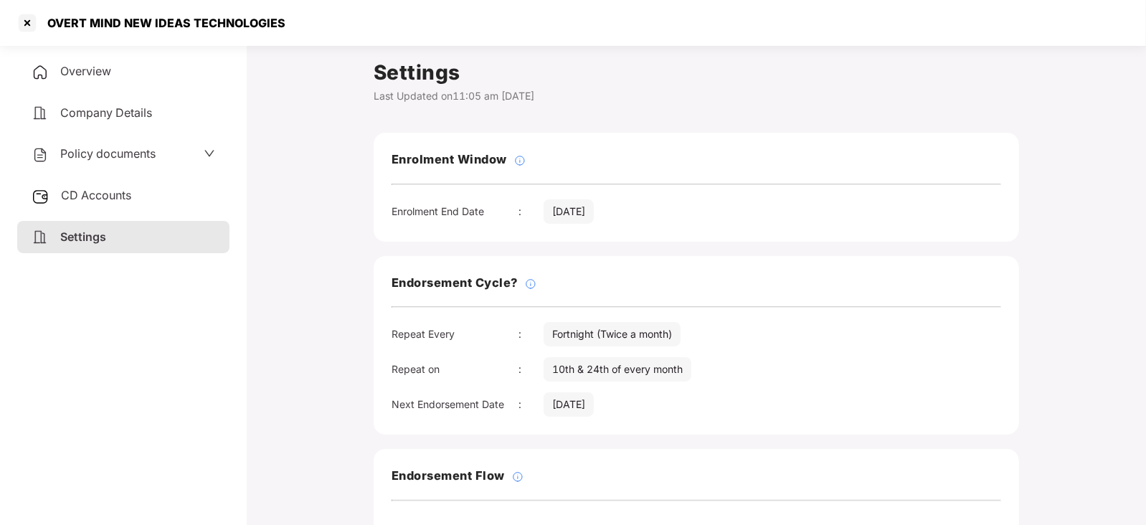
click at [92, 145] on div "Policy documents" at bounding box center [94, 154] width 124 height 19
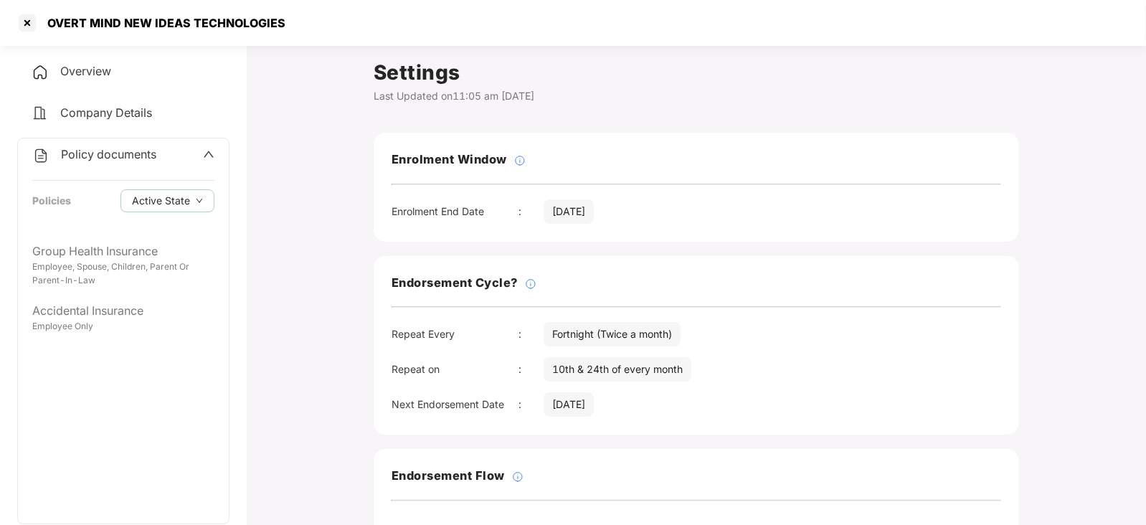
click at [102, 80] on div "Overview" at bounding box center [123, 71] width 212 height 33
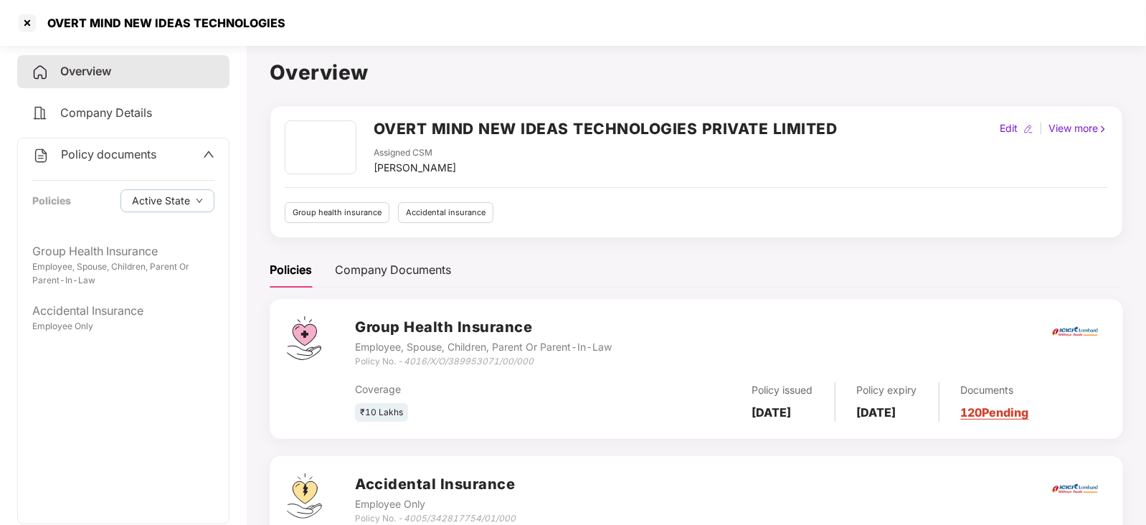
drag, startPoint x: 371, startPoint y: 166, endPoint x: 480, endPoint y: 168, distance: 109.0
click at [480, 168] on div "OVERT MIND NEW IDEAS TECHNOLOGIES PRIVATE LIMITED Assigned CSM [PERSON_NAME]" at bounding box center [561, 147] width 553 height 55
click at [14, 29] on div "OVERT MIND NEW IDEAS TECHNOLOGIES" at bounding box center [573, 23] width 1146 height 46
click at [21, 23] on div at bounding box center [27, 22] width 23 height 23
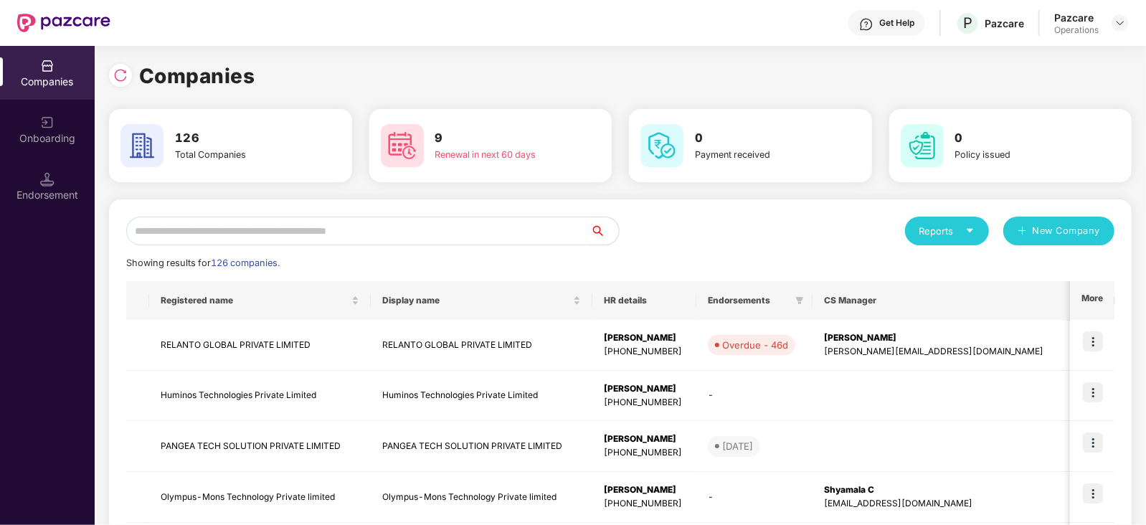
click at [357, 234] on input "text" at bounding box center [358, 231] width 464 height 29
paste input "**********"
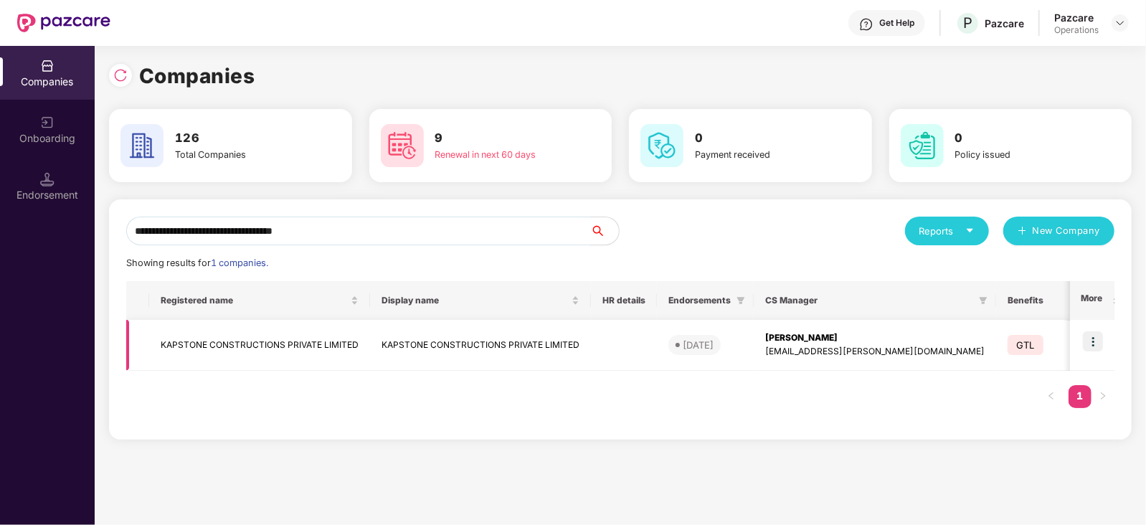
type input "**********"
click at [1091, 342] on img at bounding box center [1093, 341] width 20 height 20
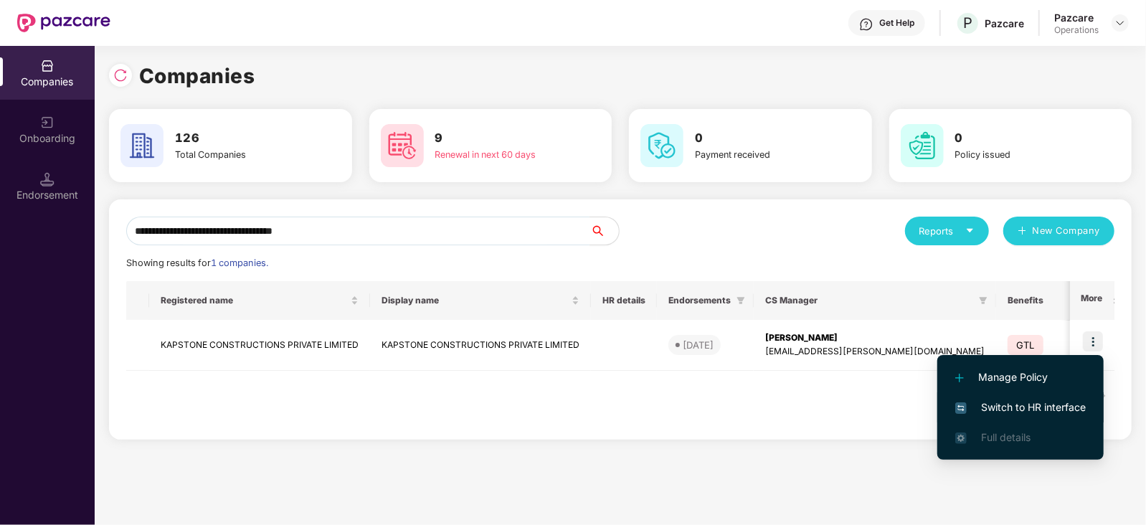
click at [1049, 417] on li "Switch to HR interface" at bounding box center [1020, 407] width 166 height 30
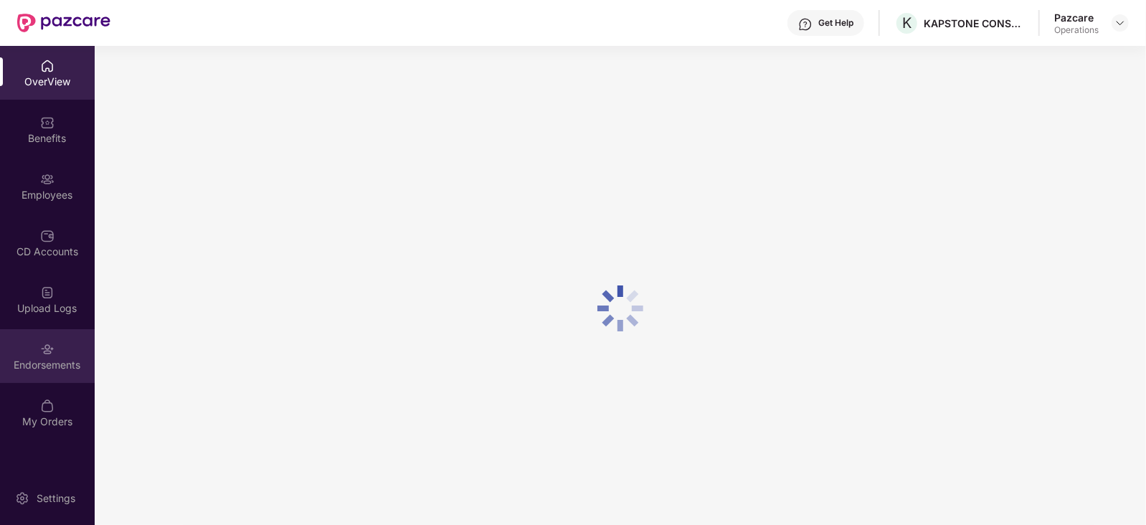
click at [53, 356] on div "Endorsements" at bounding box center [47, 356] width 95 height 54
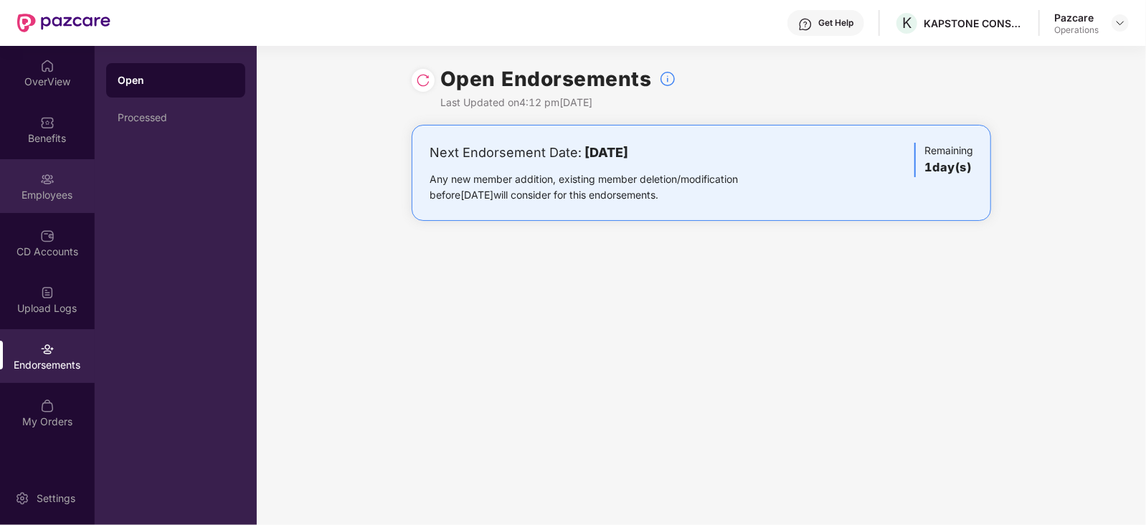
click at [36, 193] on div "Employees" at bounding box center [47, 195] width 95 height 14
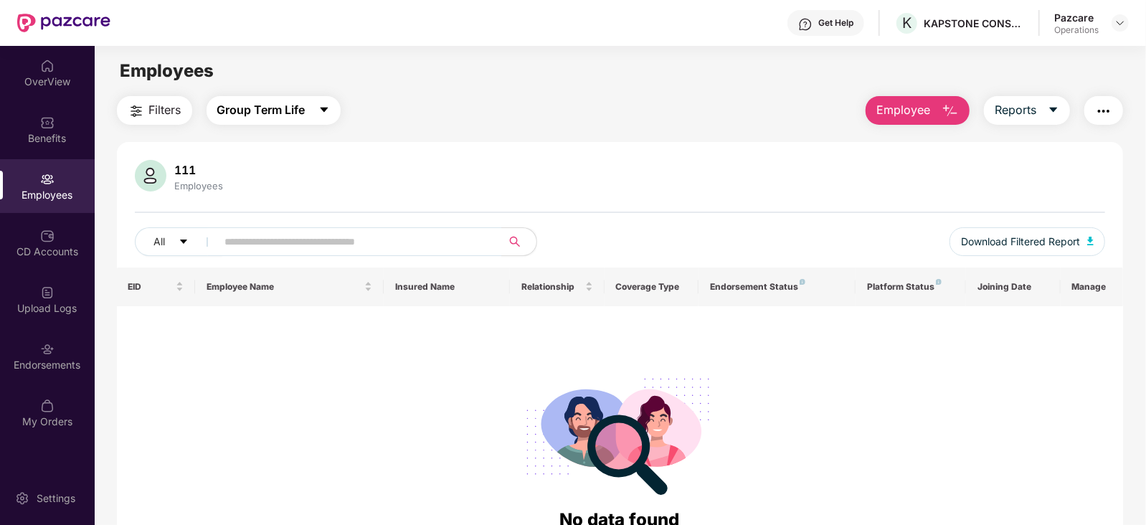
click at [236, 111] on span "Group Term Life" at bounding box center [261, 110] width 88 height 18
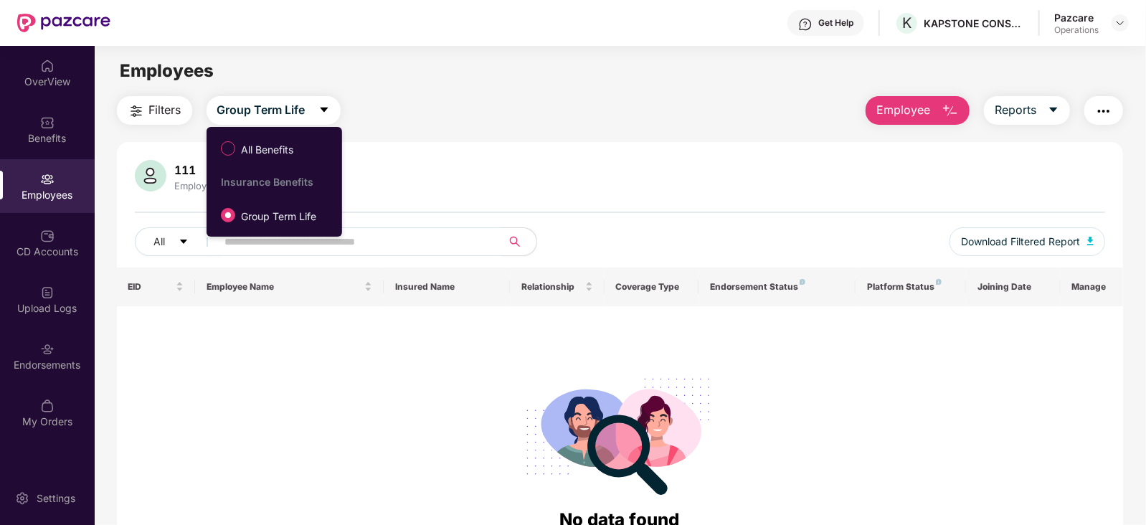
click at [237, 162] on li "All Benefits" at bounding box center [275, 148] width 136 height 29
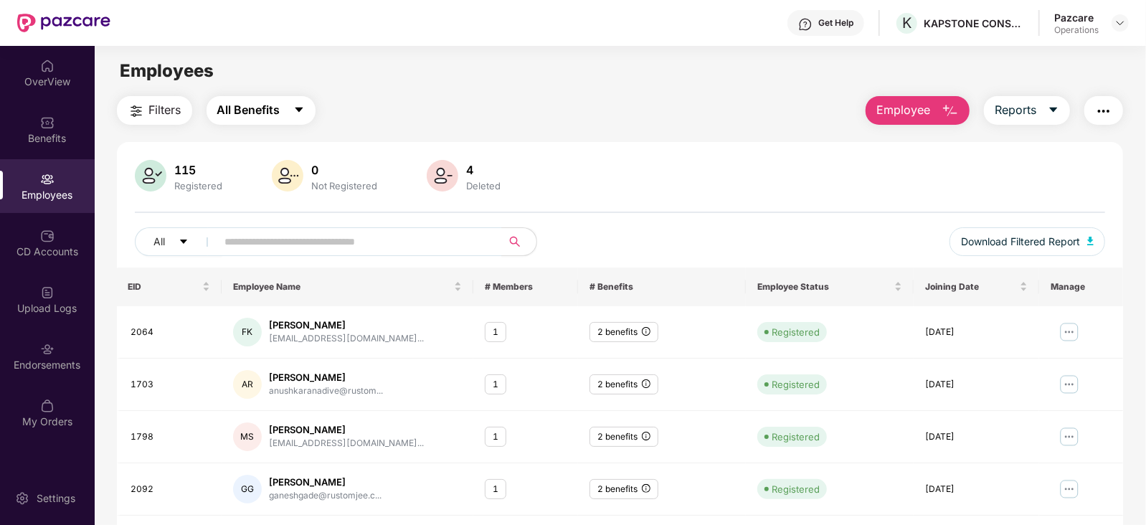
click at [266, 108] on span "All Benefits" at bounding box center [248, 110] width 63 height 18
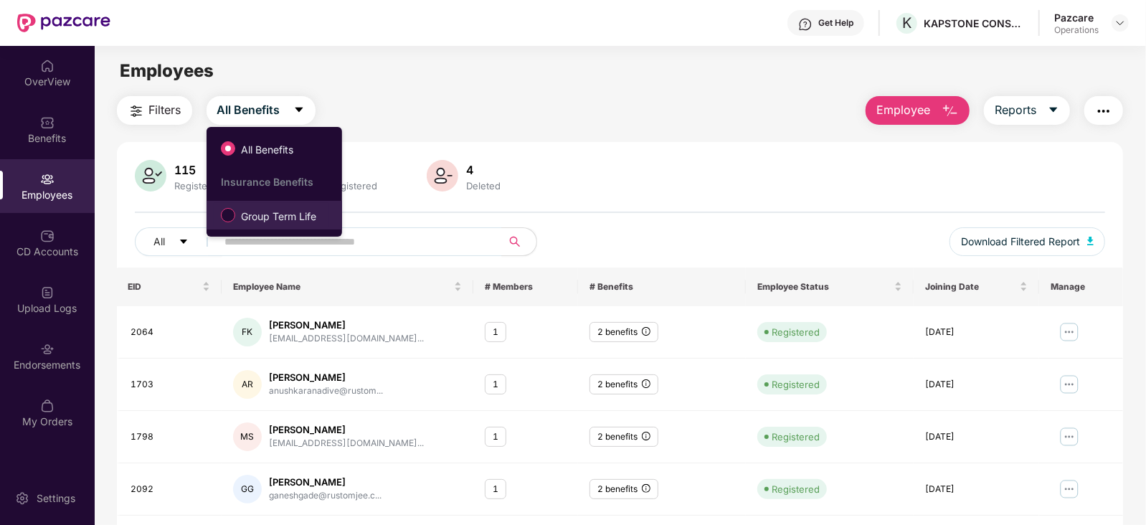
click at [253, 214] on span "Group Term Life" at bounding box center [278, 217] width 87 height 16
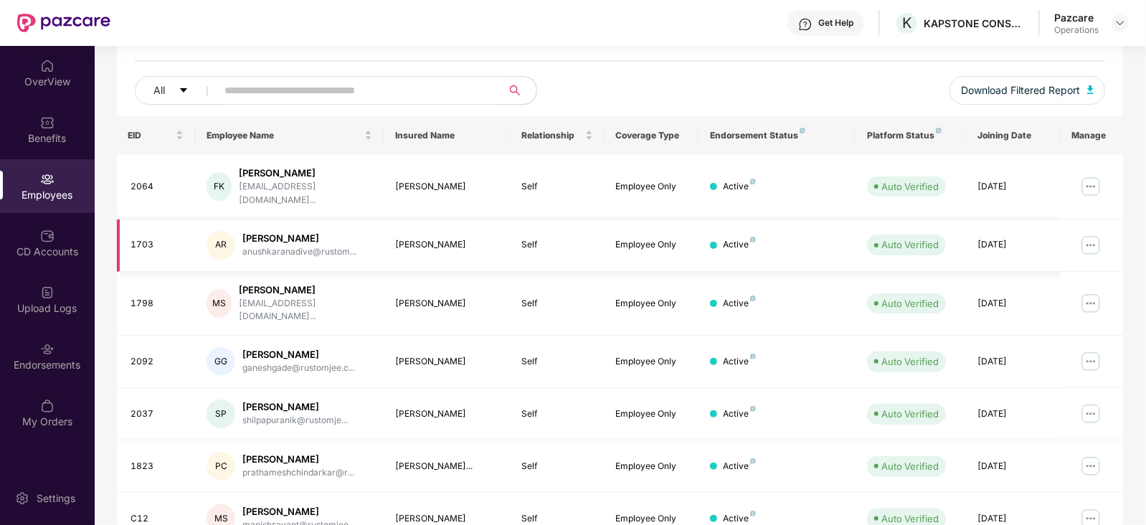
scroll to position [179, 0]
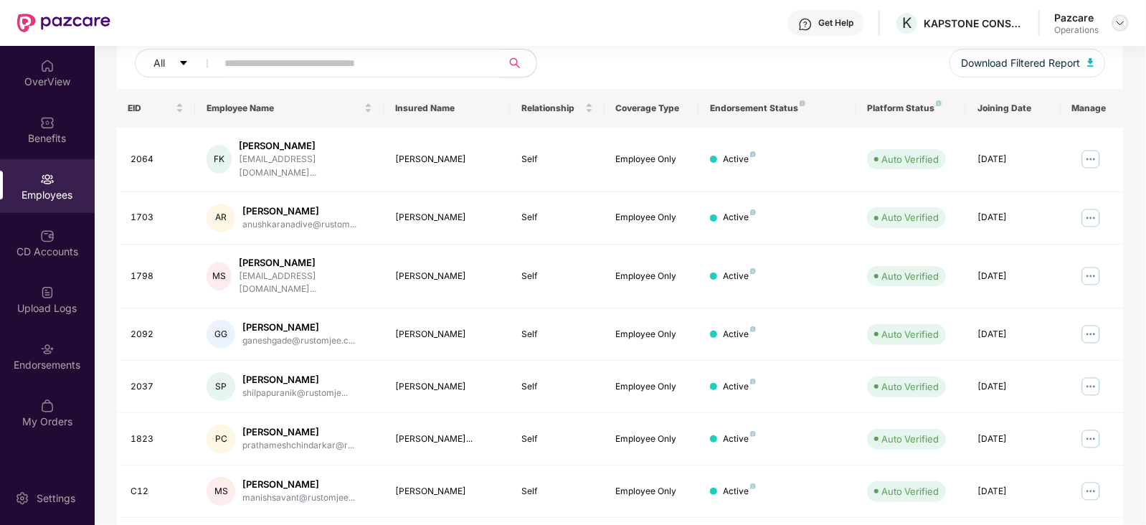
click at [1123, 19] on img at bounding box center [1119, 22] width 11 height 11
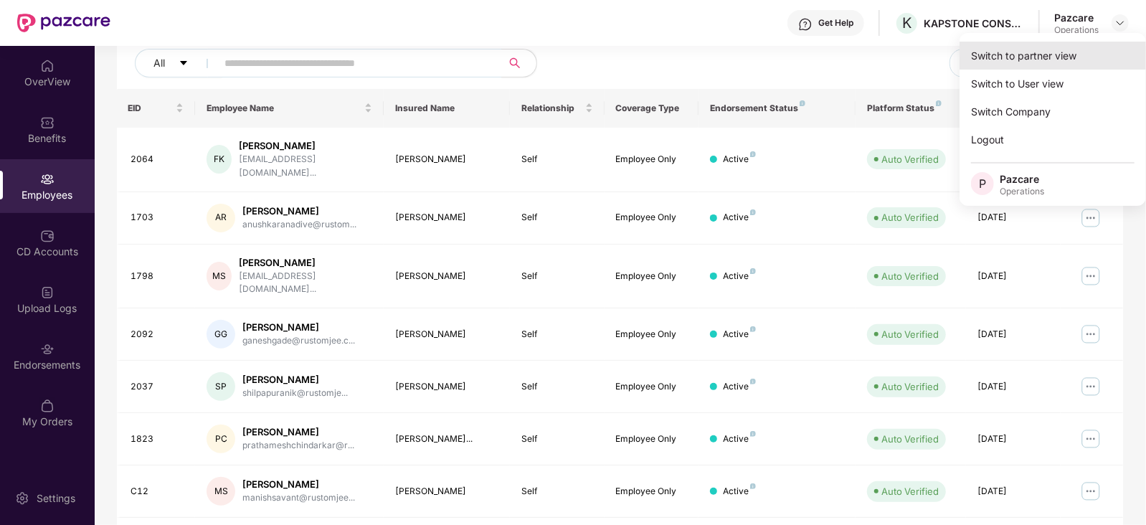
click at [1055, 57] on div "Switch to partner view" at bounding box center [1052, 56] width 186 height 28
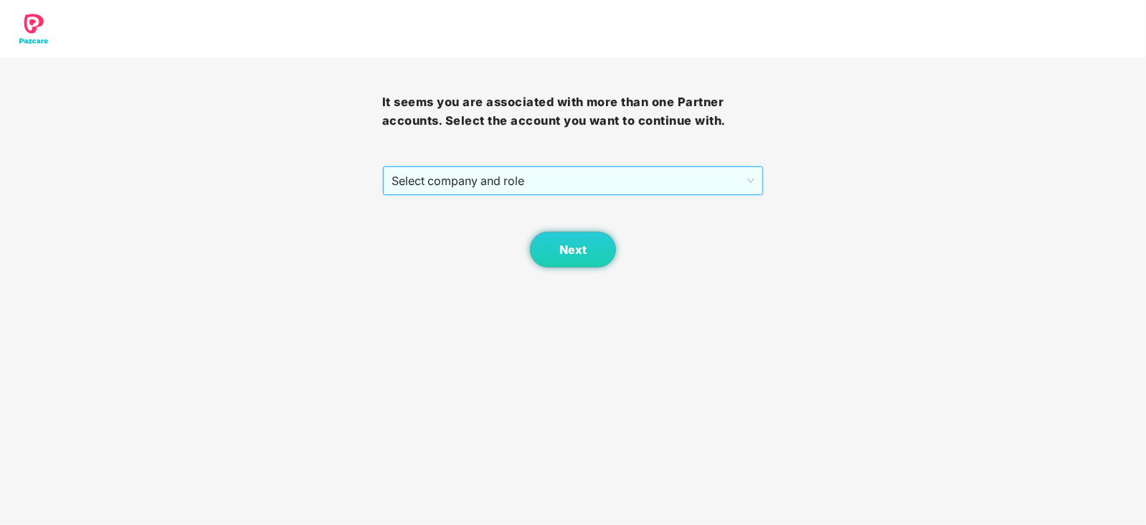
click at [435, 184] on span "Select company and role" at bounding box center [574, 180] width 364 height 27
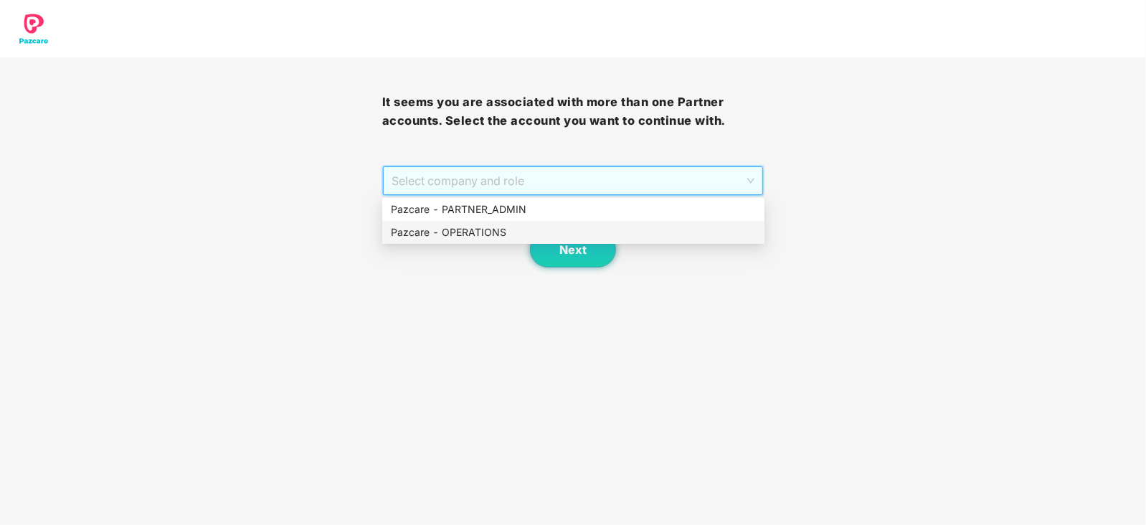
click at [440, 227] on div "Pazcare - OPERATIONS" at bounding box center [573, 232] width 365 height 16
click at [495, 227] on div "Pazcare - OPERATIONS" at bounding box center [573, 232] width 365 height 16
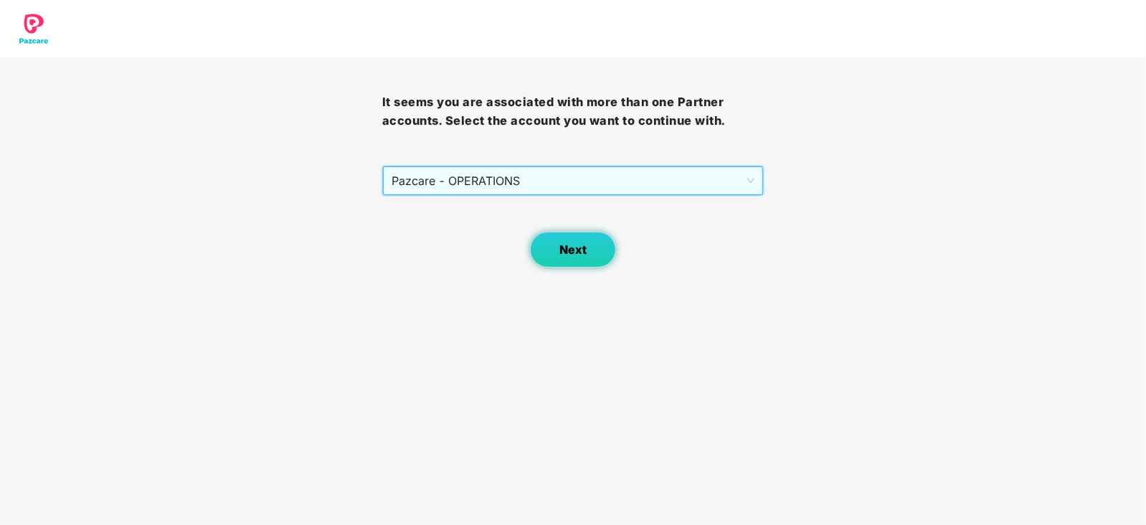
click at [566, 249] on span "Next" at bounding box center [572, 250] width 27 height 14
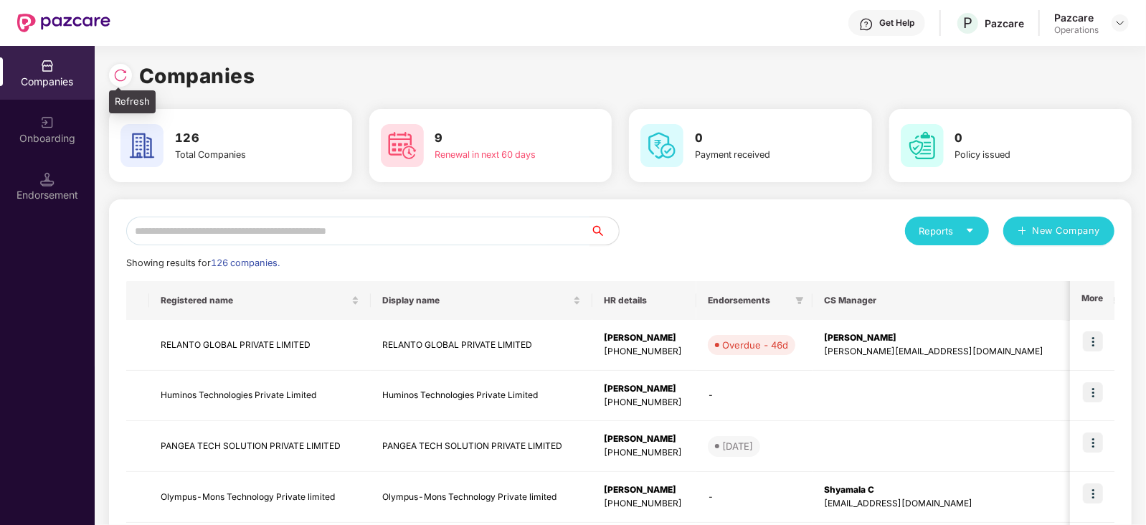
drag, startPoint x: 136, startPoint y: 82, endPoint x: 128, endPoint y: 78, distance: 8.7
click at [136, 82] on div at bounding box center [124, 73] width 30 height 27
click at [128, 78] on div at bounding box center [120, 75] width 23 height 23
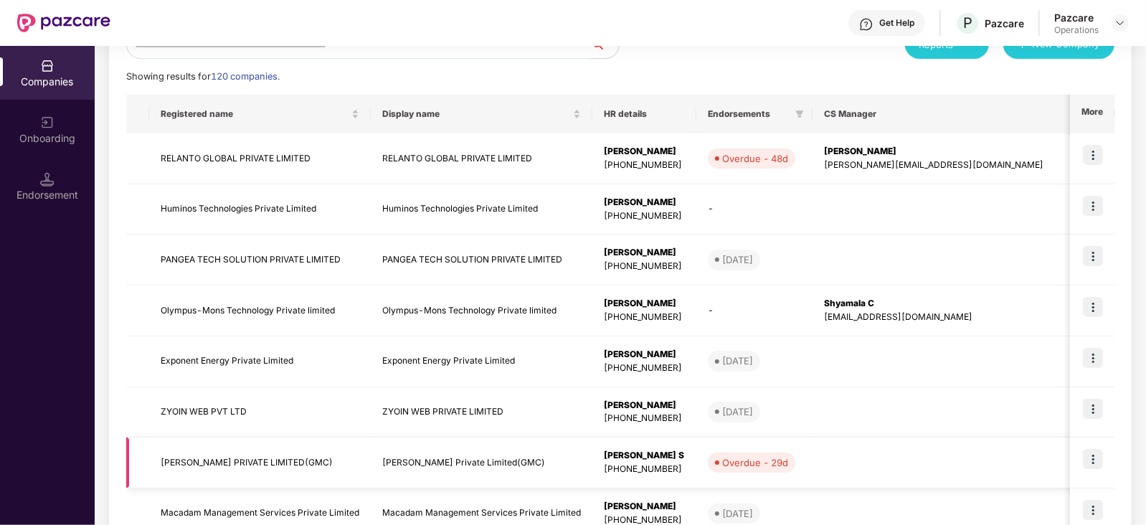
scroll to position [89, 0]
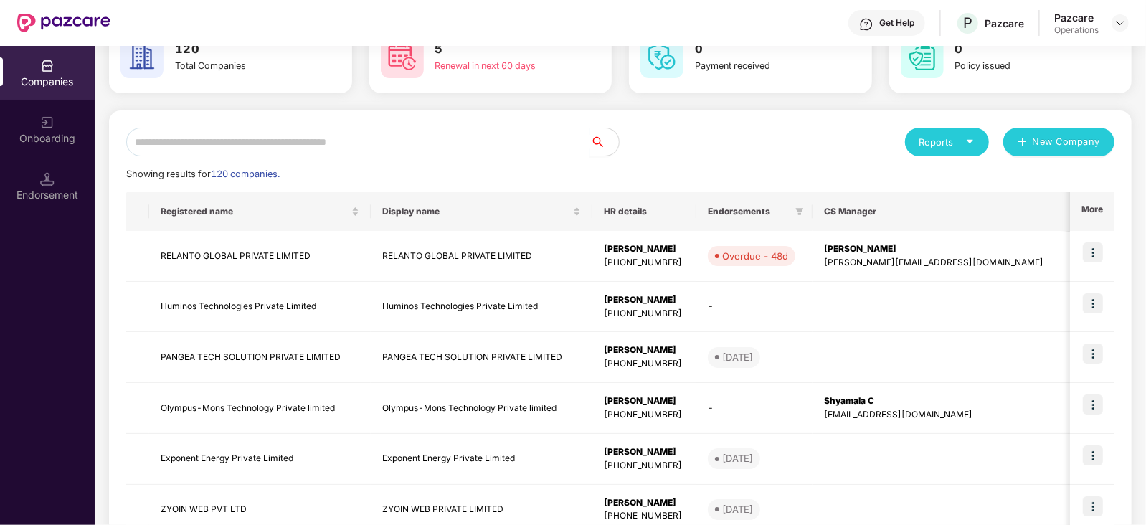
click at [299, 144] on input "text" at bounding box center [358, 142] width 464 height 29
paste input "**********"
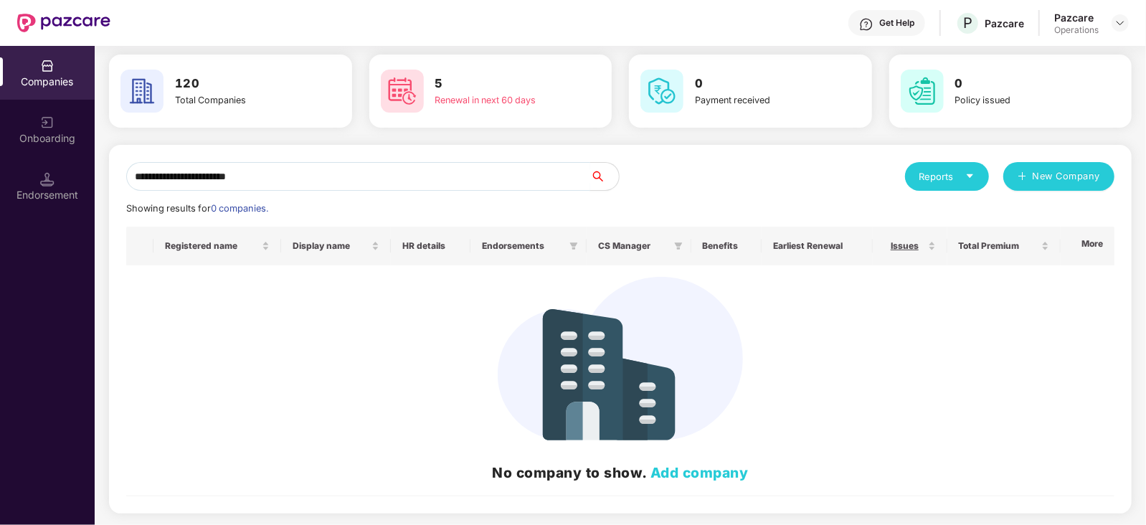
scroll to position [0, 0]
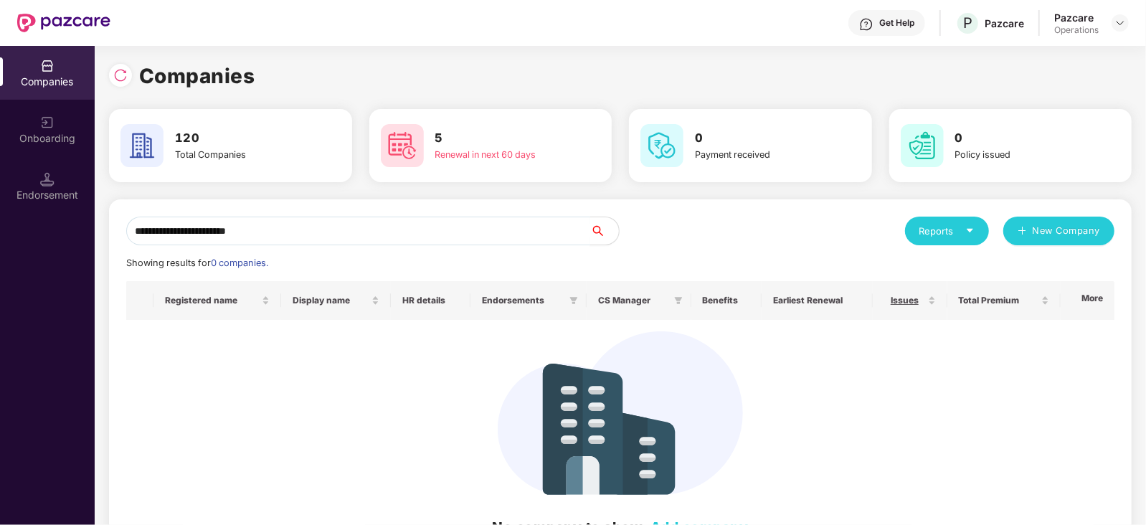
click at [129, 232] on input "**********" at bounding box center [358, 231] width 464 height 29
click at [272, 231] on input "**********" at bounding box center [358, 231] width 464 height 29
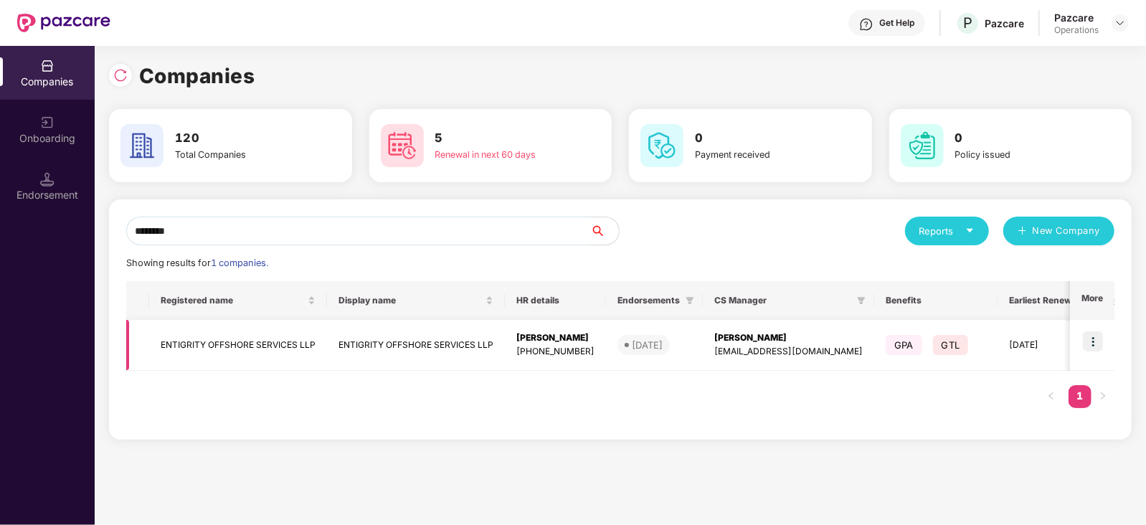
type input "********"
click at [253, 352] on td "ENTIGRITY OFFSHORE SERVICES LLP" at bounding box center [238, 345] width 178 height 51
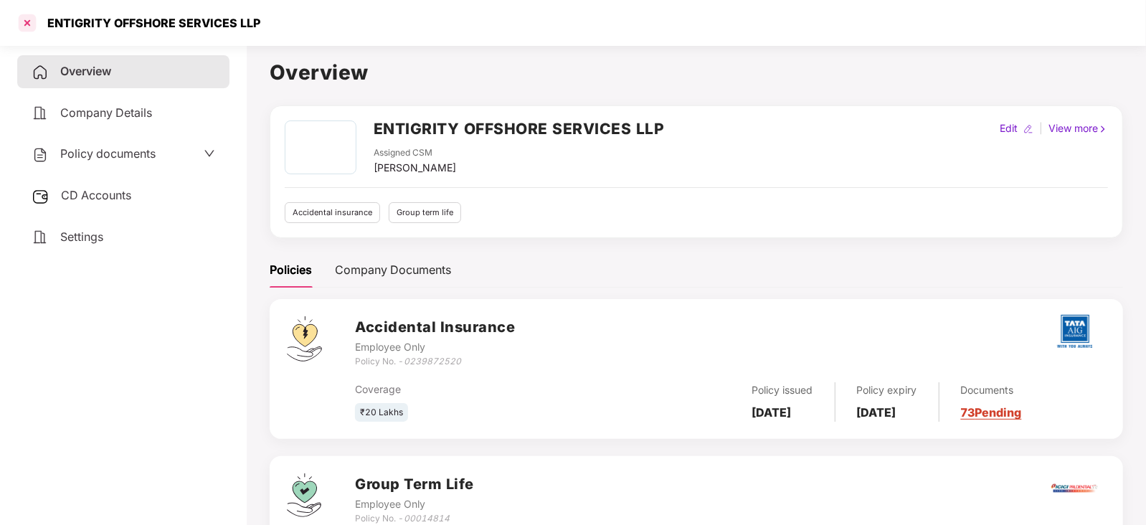
click at [21, 23] on div at bounding box center [27, 22] width 23 height 23
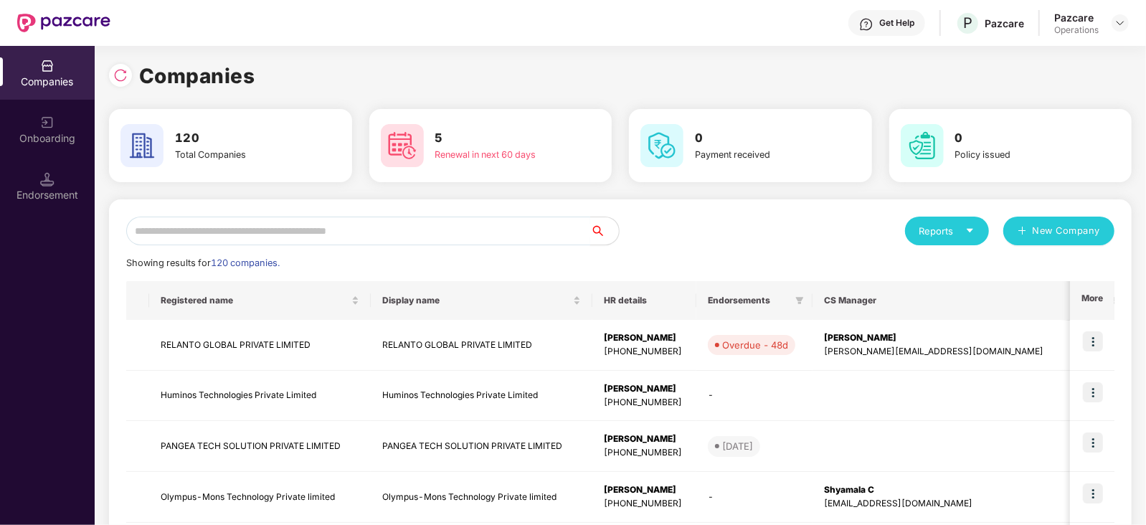
click at [268, 222] on input "text" at bounding box center [358, 231] width 464 height 29
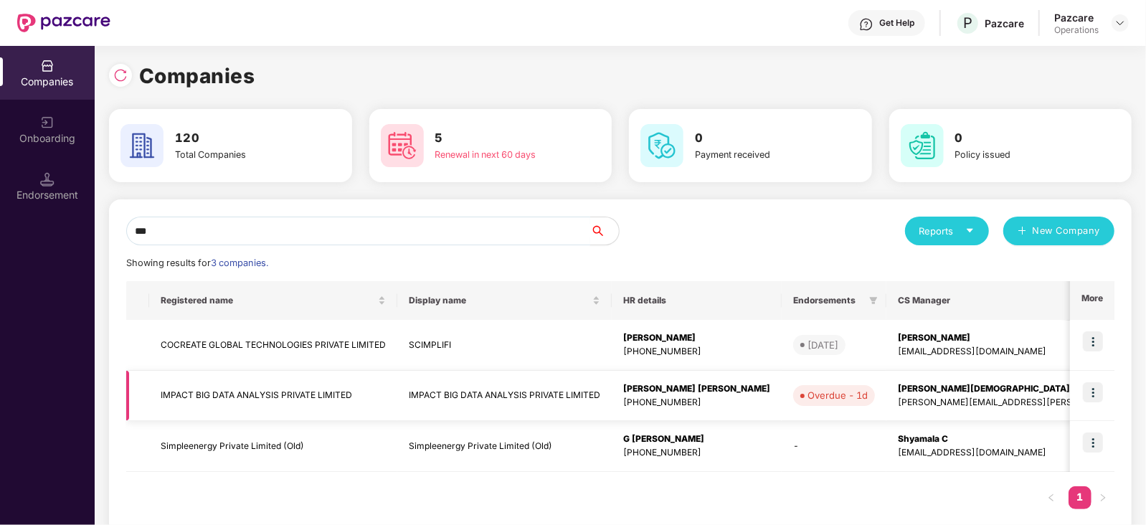
type input "***"
click at [204, 393] on td "IMPACT BIG DATA ANALYSIS PRIVATE LIMITED" at bounding box center [273, 396] width 248 height 51
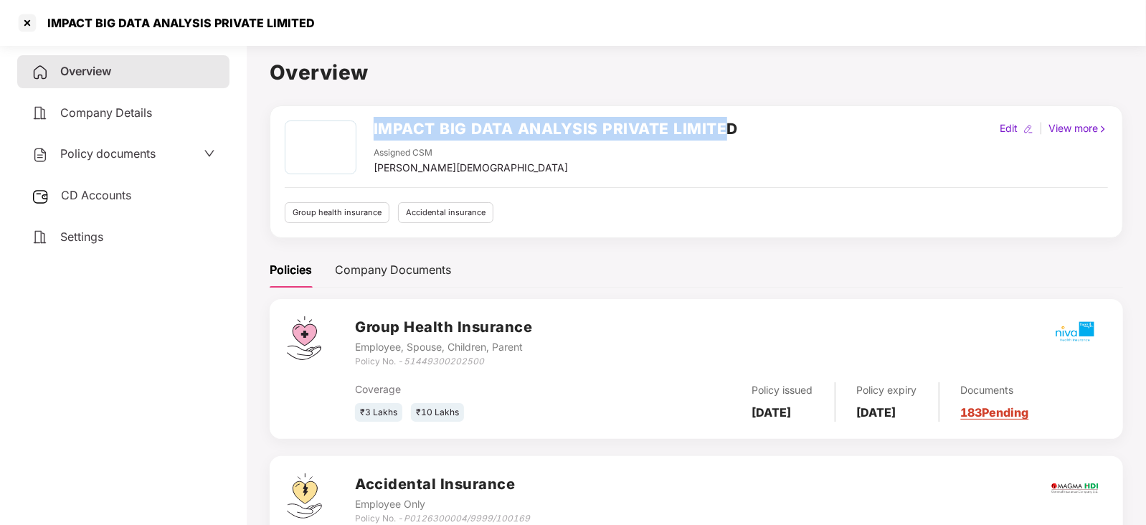
drag, startPoint x: 377, startPoint y: 133, endPoint x: 729, endPoint y: 127, distance: 352.1
click at [729, 127] on div "IMPACT BIG DATA ANALYSIS PRIVATE LIMITED Assigned CSM Arfat Mohammed" at bounding box center [511, 147] width 453 height 55
copy h2 "IMPACT BIG DATA ANALYSIS PRIVATE LIMITE"
